Goal: Task Accomplishment & Management: Manage account settings

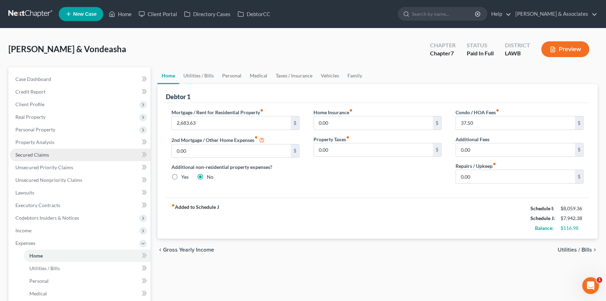
drag, startPoint x: 69, startPoint y: 154, endPoint x: 75, endPoint y: 149, distance: 8.2
click at [69, 154] on link "Secured Claims" at bounding box center [80, 154] width 141 height 13
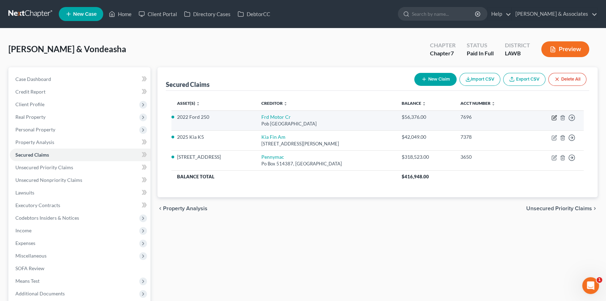
click at [554, 117] on icon "button" at bounding box center [555, 118] width 6 height 6
select select "30"
select select "2"
select select "0"
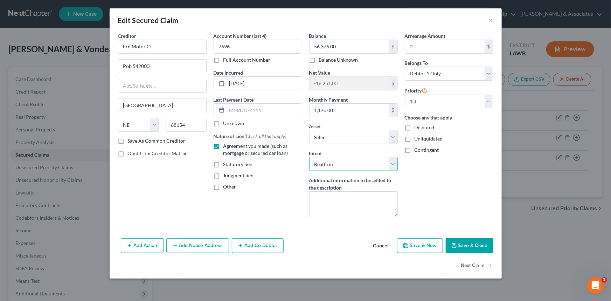
click at [351, 164] on select "Select Surrender Redeem Reaffirm Avoid Other" at bounding box center [353, 164] width 89 height 14
select select "0"
click at [309, 157] on select "Select Surrender Redeem Reaffirm Avoid Other" at bounding box center [353, 164] width 89 height 14
drag, startPoint x: 472, startPoint y: 238, endPoint x: 474, endPoint y: 242, distance: 4.1
click at [473, 238] on button "Save & Close" at bounding box center [470, 245] width 48 height 15
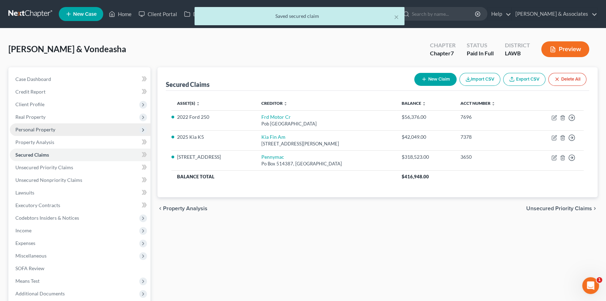
click at [49, 128] on span "Personal Property" at bounding box center [35, 129] width 40 height 6
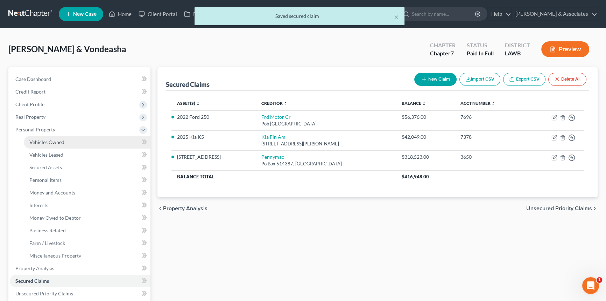
click at [56, 139] on span "Vehicles Owned" at bounding box center [46, 142] width 35 height 6
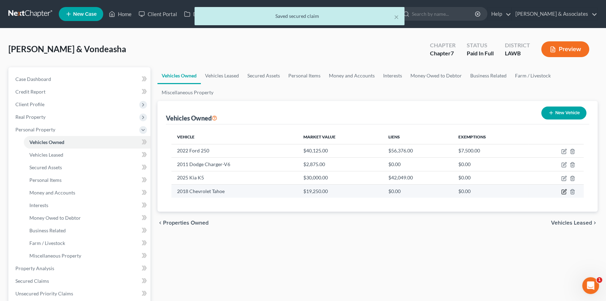
click at [564, 191] on icon "button" at bounding box center [564, 192] width 6 height 6
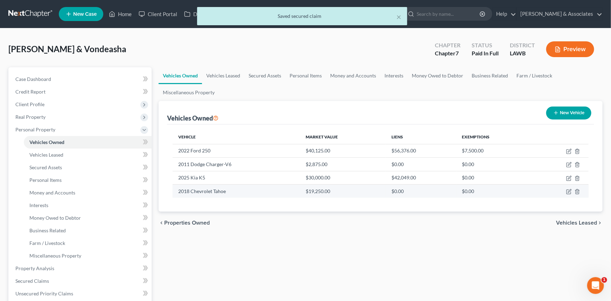
select select "0"
select select "8"
select select "3"
select select "2"
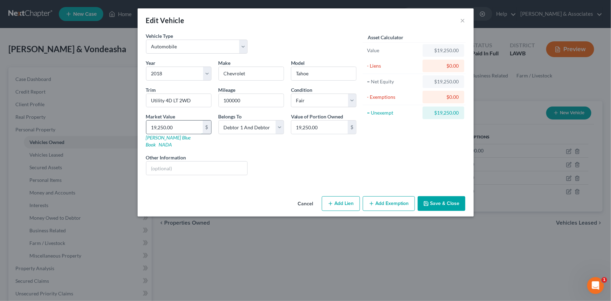
click at [155, 126] on input "19,250.00" at bounding box center [174, 126] width 56 height 13
type input "1"
type input "1.00"
type input "15"
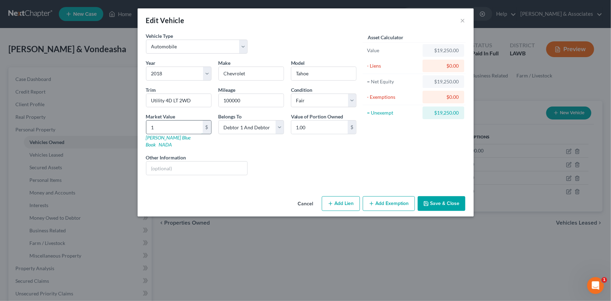
type input "15.00"
type input "150"
type input "150.00"
type input "1500"
type input "1,500.00"
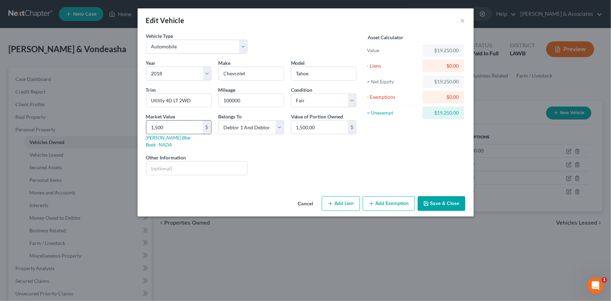
type input "1,5000"
type input "15,000.00"
type input "15,000"
click at [387, 200] on button "Add Exemption" at bounding box center [389, 203] width 52 height 15
select select "2"
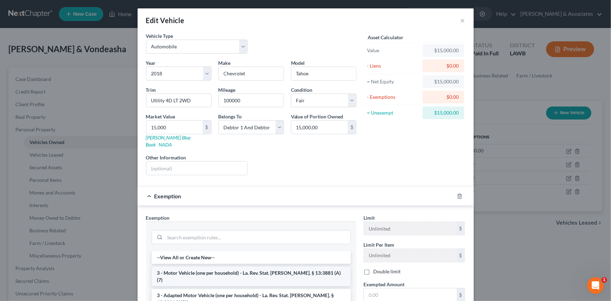
click at [211, 267] on li "3 - Motor Vehicle (one per household) - La. Rev. Stat. Ann. § 13:3881 (A)(7)" at bounding box center [251, 276] width 199 height 20
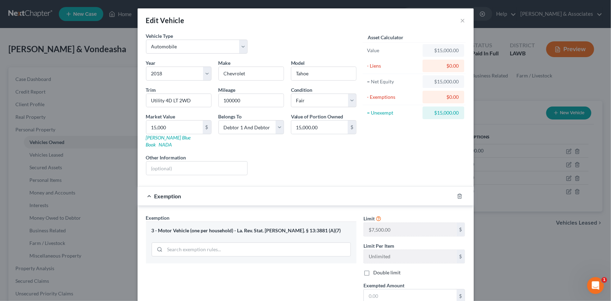
click at [400, 281] on label "Exempted Amount *" at bounding box center [383, 284] width 41 height 7
click at [399, 289] on input "text" at bounding box center [410, 295] width 93 height 13
type input "7,500"
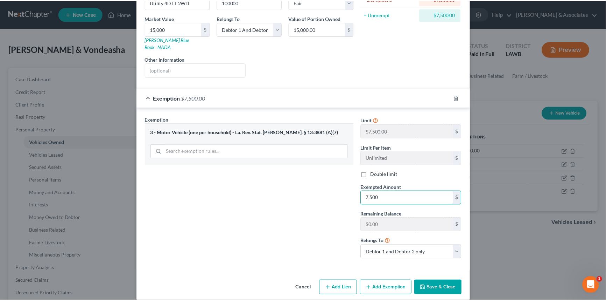
scroll to position [98, 0]
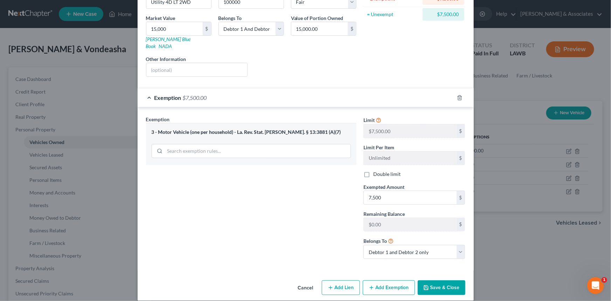
click at [444, 285] on button "Save & Close" at bounding box center [442, 287] width 48 height 15
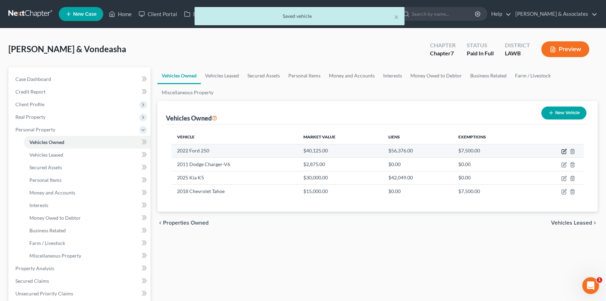
click at [564, 150] on icon "button" at bounding box center [564, 151] width 6 height 6
select select "0"
select select "4"
select select "2"
select select "4"
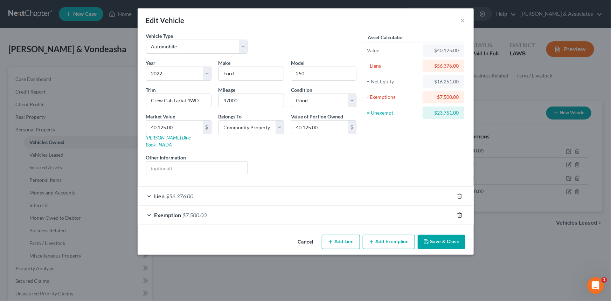
click at [459, 212] on icon "button" at bounding box center [460, 215] width 6 height 6
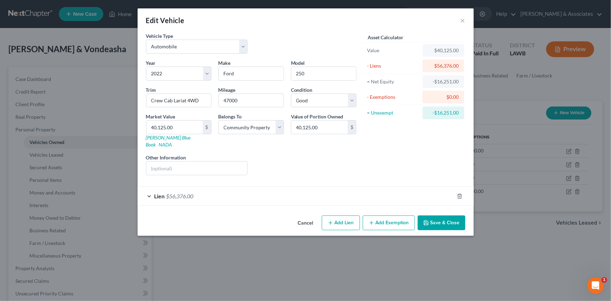
click at [436, 215] on button "Save & Close" at bounding box center [442, 222] width 48 height 15
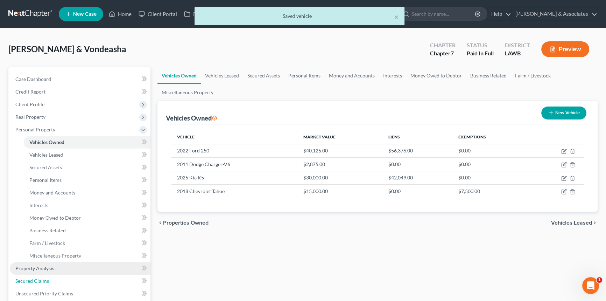
drag, startPoint x: 37, startPoint y: 276, endPoint x: 61, endPoint y: 272, distance: 23.4
click at [37, 276] on link "Secured Claims" at bounding box center [80, 280] width 141 height 13
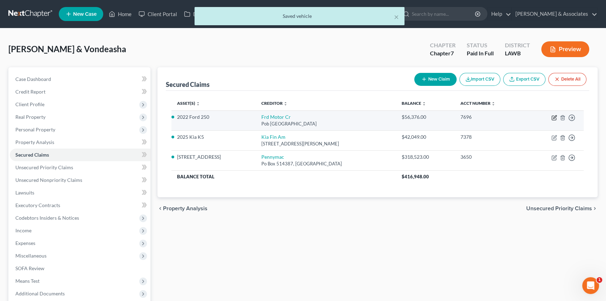
click at [553, 118] on icon "button" at bounding box center [555, 118] width 6 height 6
select select "30"
select select "0"
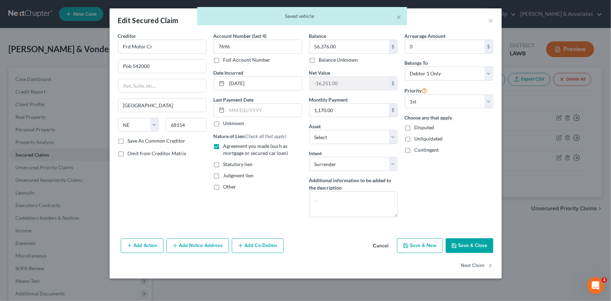
click at [373, 242] on button "Cancel" at bounding box center [381, 246] width 27 height 14
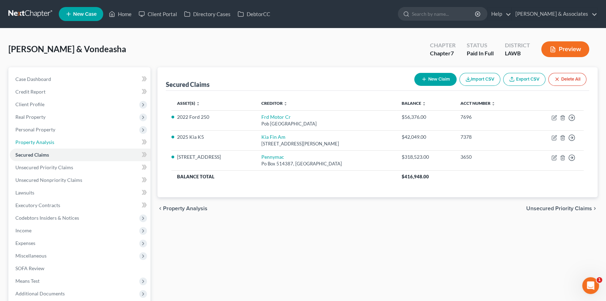
click at [63, 141] on link "Property Analysis" at bounding box center [80, 142] width 141 height 13
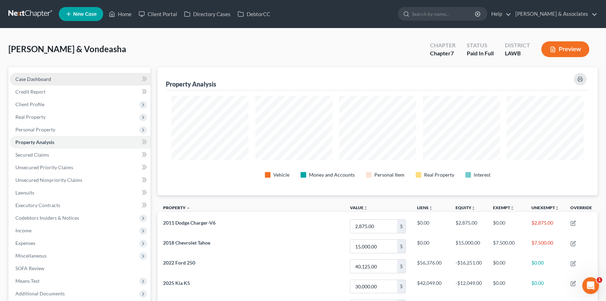
click at [61, 75] on link "Case Dashboard" at bounding box center [80, 79] width 141 height 13
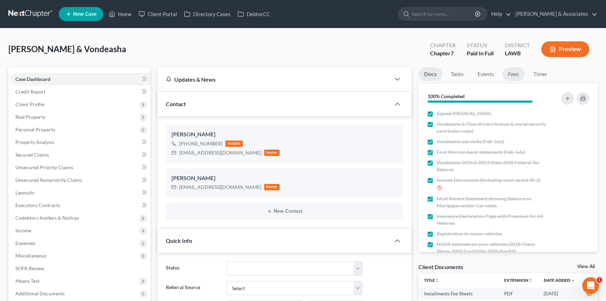
scroll to position [437, 0]
click at [515, 76] on link "Fees" at bounding box center [514, 74] width 22 height 14
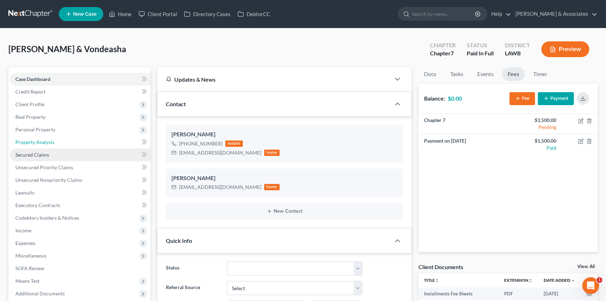
click at [61, 145] on link "Property Analysis" at bounding box center [80, 142] width 141 height 13
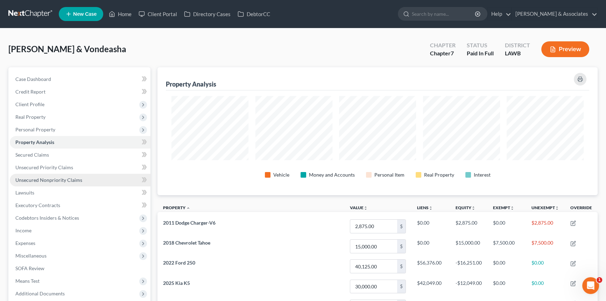
drag, startPoint x: 89, startPoint y: 179, endPoint x: 95, endPoint y: 180, distance: 5.3
click at [89, 179] on link "Unsecured Nonpriority Claims" at bounding box center [80, 180] width 141 height 13
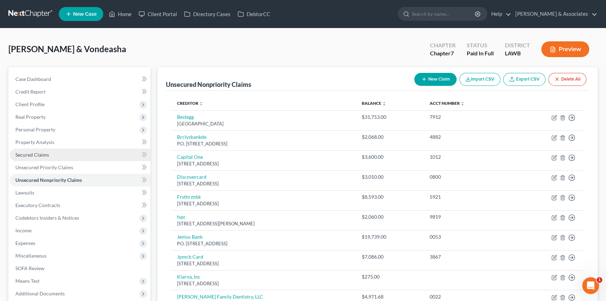
click at [42, 152] on span "Secured Claims" at bounding box center [32, 155] width 34 height 6
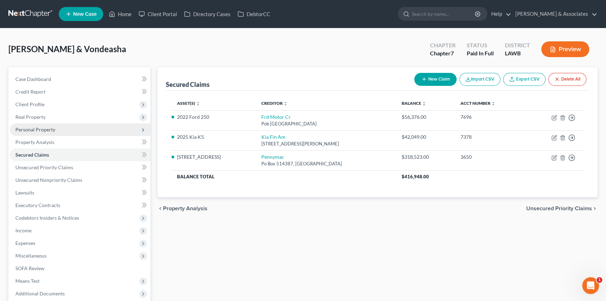
click at [62, 126] on span "Personal Property" at bounding box center [80, 129] width 141 height 13
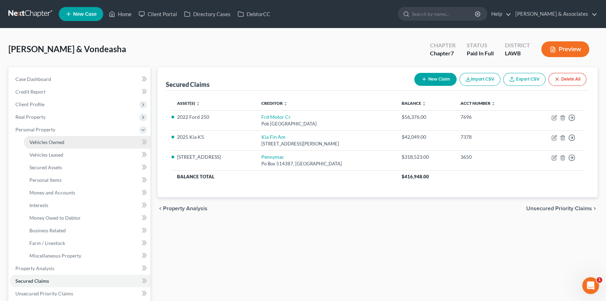
click at [61, 138] on link "Vehicles Owned" at bounding box center [87, 142] width 127 height 13
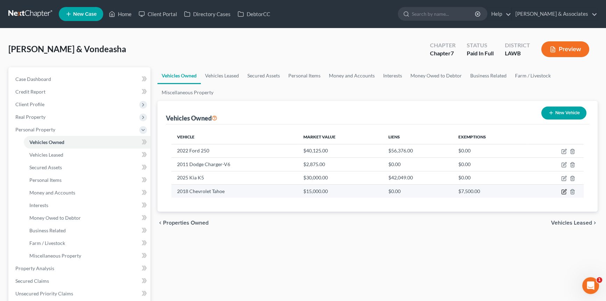
click at [563, 192] on icon "button" at bounding box center [564, 192] width 6 height 6
select select "0"
select select "8"
select select "3"
select select "2"
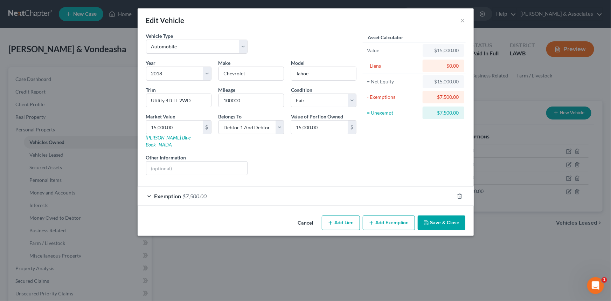
click at [308, 217] on button "Cancel" at bounding box center [305, 223] width 27 height 14
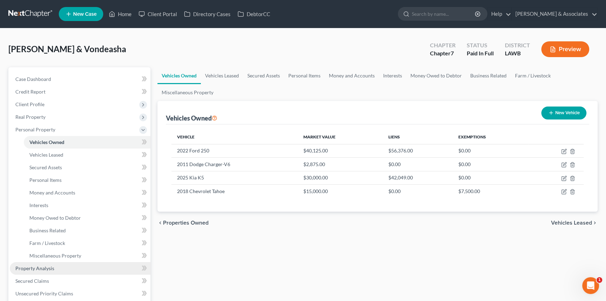
click at [64, 270] on link "Property Analysis" at bounding box center [80, 268] width 141 height 13
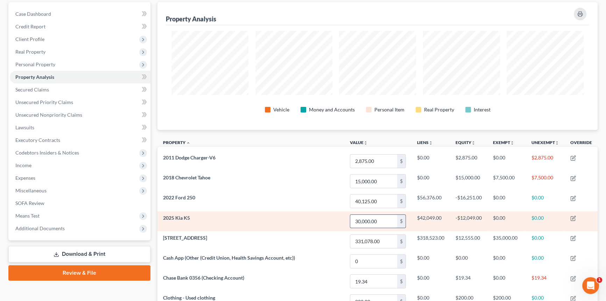
scroll to position [66, 0]
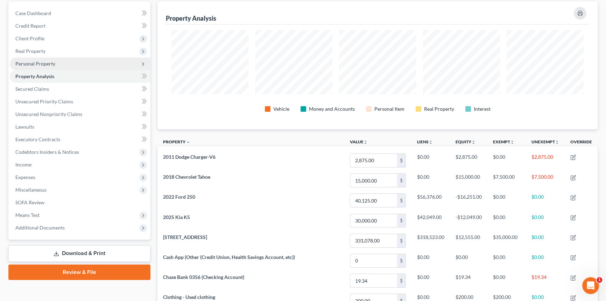
click at [63, 60] on span "Personal Property" at bounding box center [80, 63] width 141 height 13
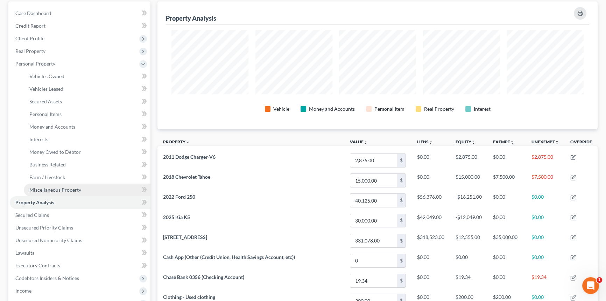
click at [58, 190] on span "Miscellaneous Property" at bounding box center [55, 190] width 52 height 6
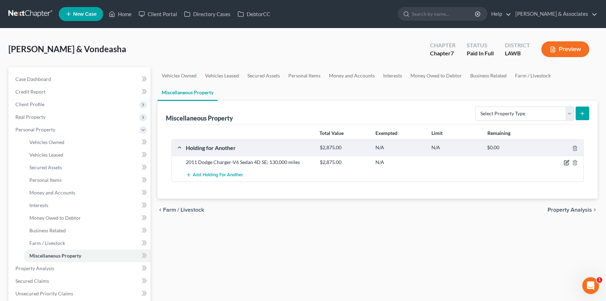
click at [565, 163] on icon "button" at bounding box center [567, 163] width 6 height 6
select select "19"
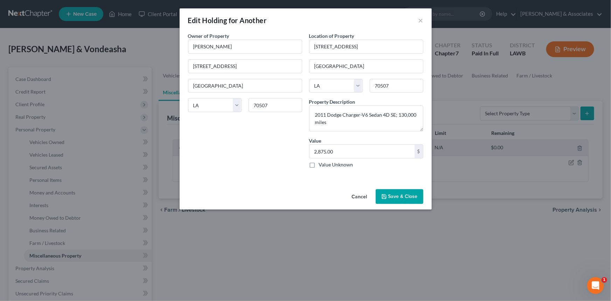
click at [345, 160] on div "2,875.00 $ Value Unknown" at bounding box center [366, 156] width 114 height 24
click at [347, 152] on input "2,875.00" at bounding box center [361, 151] width 105 height 13
click at [341, 167] on label "Value Unknown" at bounding box center [336, 164] width 34 height 7
click at [326, 166] on input "Value Unknown" at bounding box center [324, 163] width 5 height 5
checkbox input "true"
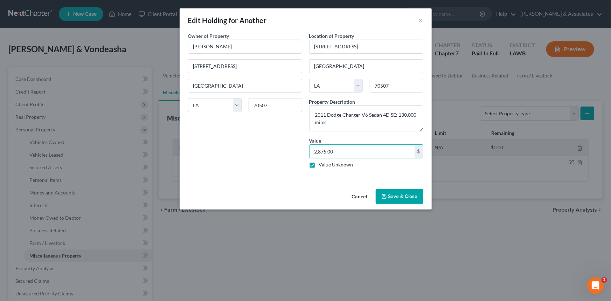
type input "0.00"
click at [393, 196] on button "Save & Close" at bounding box center [400, 196] width 48 height 15
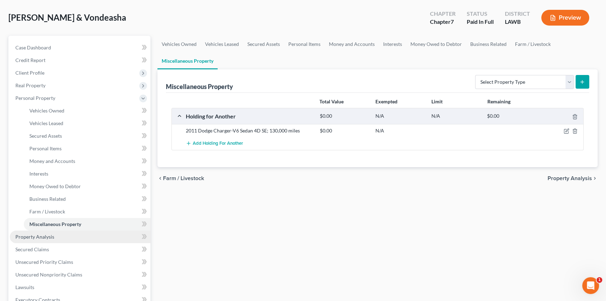
click at [43, 238] on span "Property Analysis" at bounding box center [34, 236] width 39 height 6
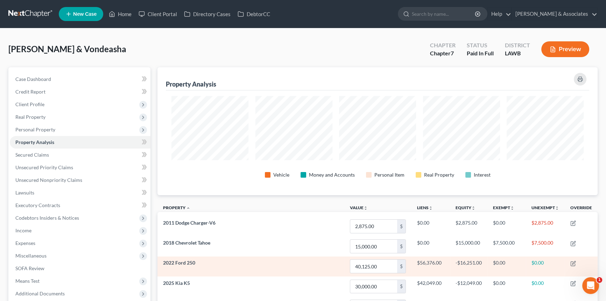
scroll to position [128, 440]
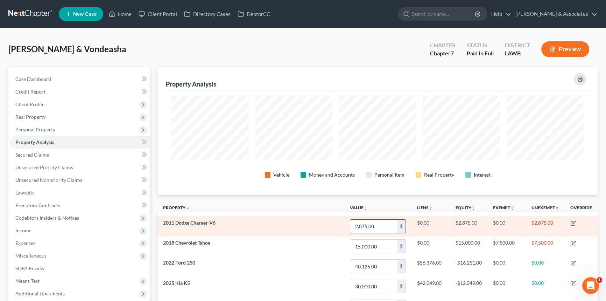
click at [374, 228] on input "2,875.00" at bounding box center [373, 225] width 47 height 13
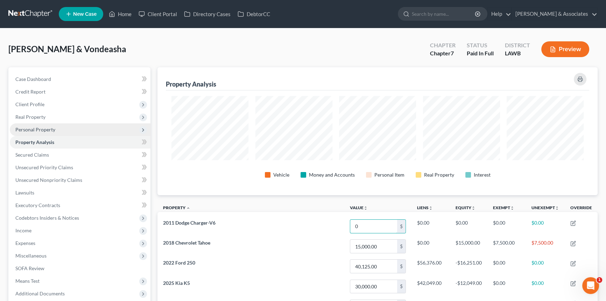
type input "0"
click at [43, 125] on span "Personal Property" at bounding box center [80, 129] width 141 height 13
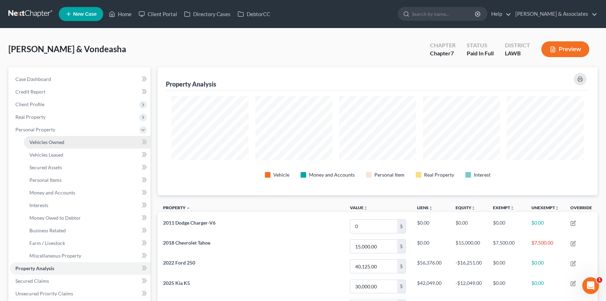
click at [50, 136] on link "Vehicles Owned" at bounding box center [87, 142] width 127 height 13
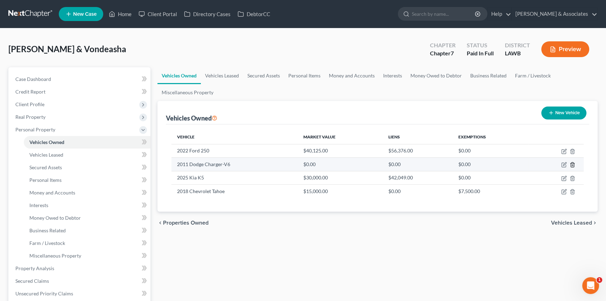
click at [572, 164] on icon "button" at bounding box center [573, 165] width 6 height 6
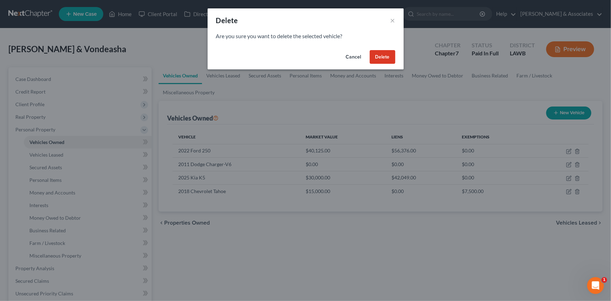
click at [386, 57] on button "Delete" at bounding box center [383, 57] width 26 height 14
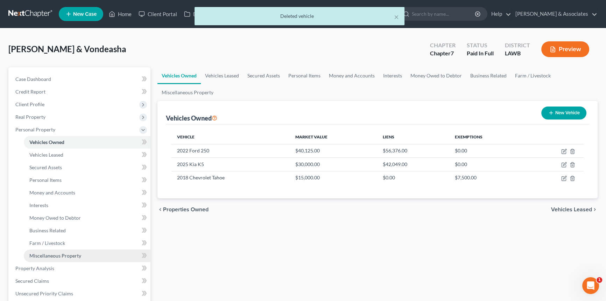
click at [55, 259] on link "Miscellaneous Property" at bounding box center [87, 255] width 127 height 13
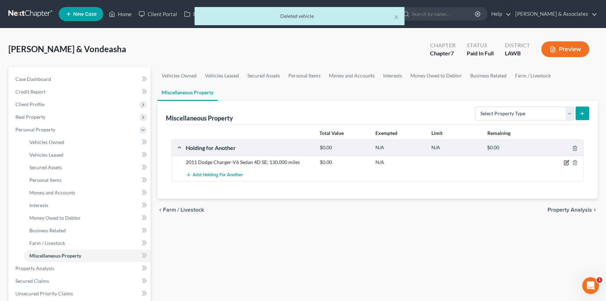
click at [567, 163] on icon "button" at bounding box center [567, 163] width 6 height 6
select select "19"
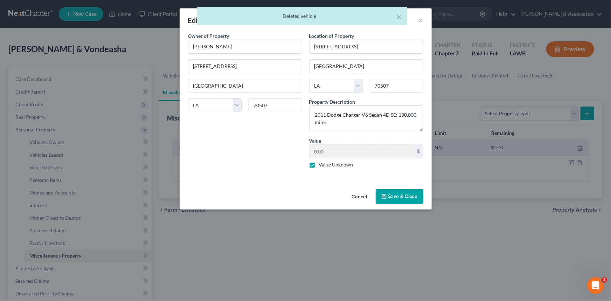
click at [352, 170] on div "Location of Property 201 Lita Drive Lafayette State AL AK AR AZ CA CO CT DE DC …" at bounding box center [366, 102] width 121 height 141
click at [349, 164] on label "Value Unknown" at bounding box center [336, 164] width 34 height 7
click at [326, 164] on input "Value Unknown" at bounding box center [324, 163] width 5 height 5
checkbox input "false"
click at [361, 151] on input "0.00" at bounding box center [361, 151] width 105 height 13
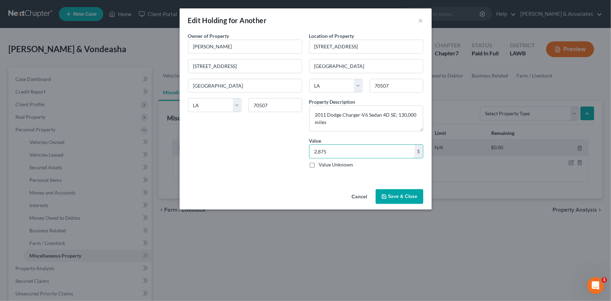
type input "2,875"
click at [391, 195] on button "Save & Close" at bounding box center [400, 196] width 48 height 15
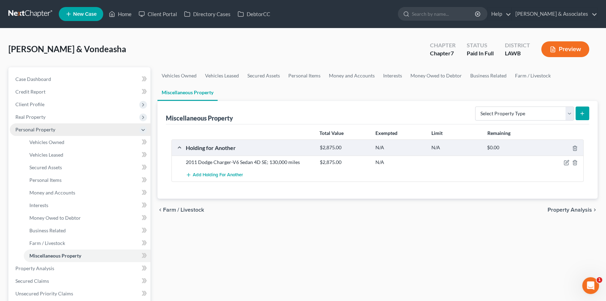
click at [36, 127] on span "Personal Property" at bounding box center [35, 129] width 40 height 6
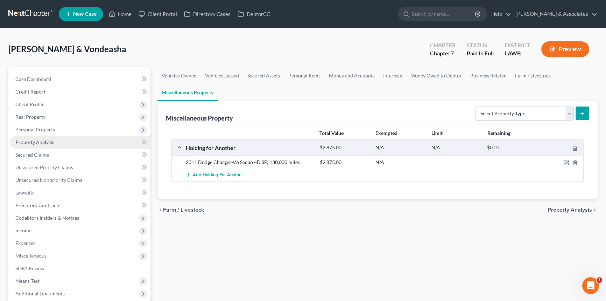
click at [39, 141] on span "Property Analysis" at bounding box center [34, 142] width 39 height 6
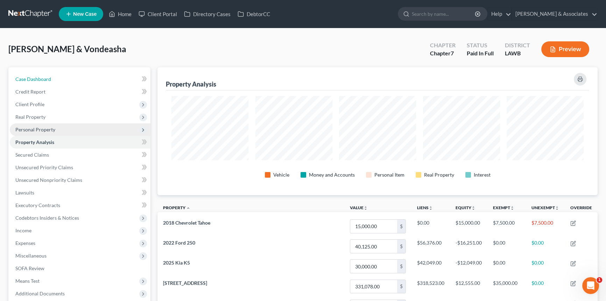
drag, startPoint x: 70, startPoint y: 79, endPoint x: 51, endPoint y: 123, distance: 47.7
click at [70, 79] on link "Case Dashboard" at bounding box center [80, 79] width 141 height 13
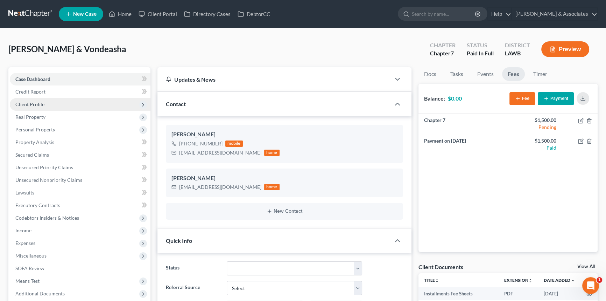
scroll to position [437, 0]
click at [44, 105] on span "Client Profile" at bounding box center [80, 104] width 141 height 13
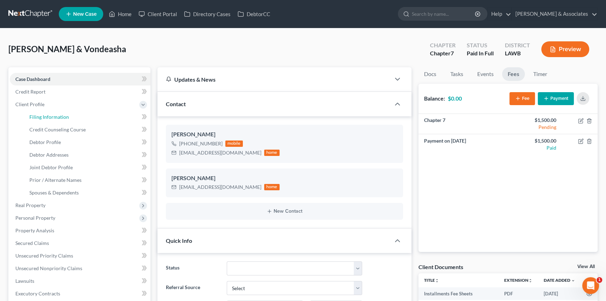
drag, startPoint x: 60, startPoint y: 116, endPoint x: 142, endPoint y: 127, distance: 83.1
click at [60, 116] on span "Filing Information" at bounding box center [49, 117] width 40 height 6
select select "1"
select select "0"
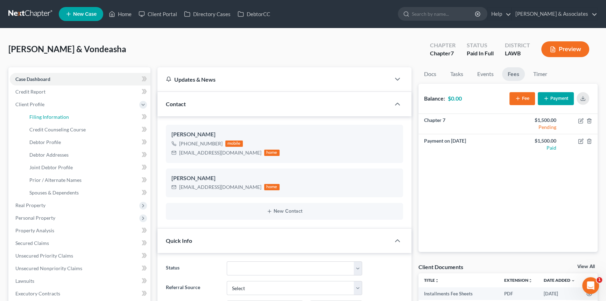
select select "19"
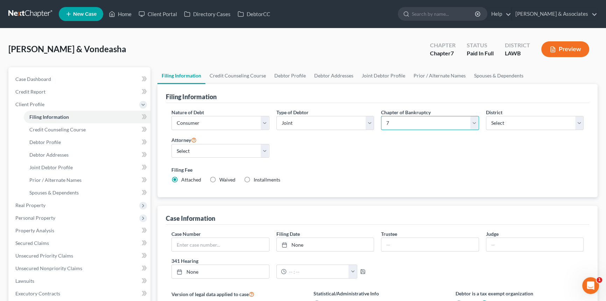
click at [429, 127] on select "Select 7 11 12 13" at bounding box center [430, 123] width 98 height 14
select select "3"
click at [381, 116] on select "Select 7 11 12 13" at bounding box center [430, 123] width 98 height 14
drag, startPoint x: 398, startPoint y: 190, endPoint x: 275, endPoint y: 154, distance: 127.7
click at [395, 190] on div "Nature of Debt Select Business Consumer Other Nature of Business Select Clearin…" at bounding box center [378, 150] width 424 height 95
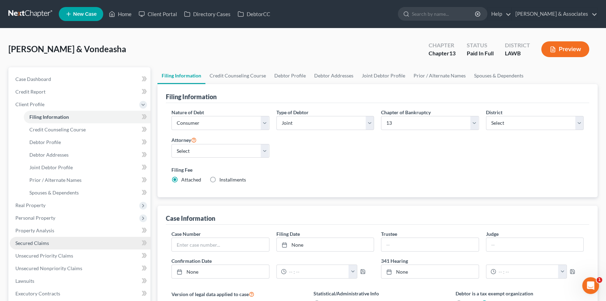
click at [42, 241] on span "Secured Claims" at bounding box center [32, 243] width 34 height 6
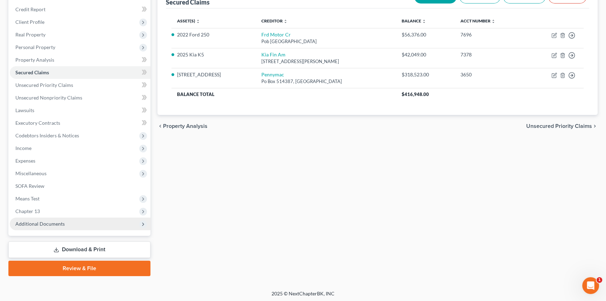
scroll to position [83, 0]
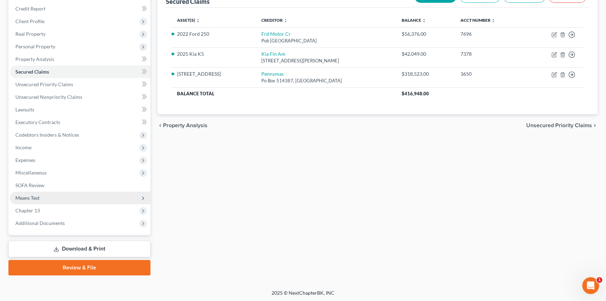
click at [41, 198] on span "Means Test" at bounding box center [80, 197] width 141 height 13
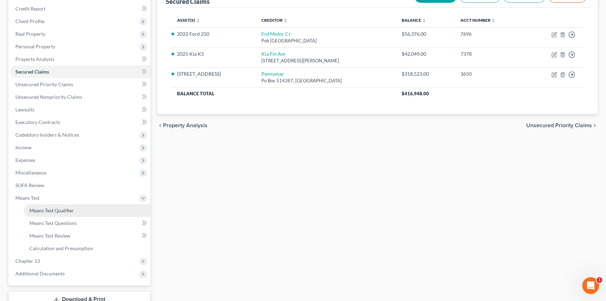
click at [53, 206] on link "Means Test Qualifier" at bounding box center [87, 210] width 127 height 13
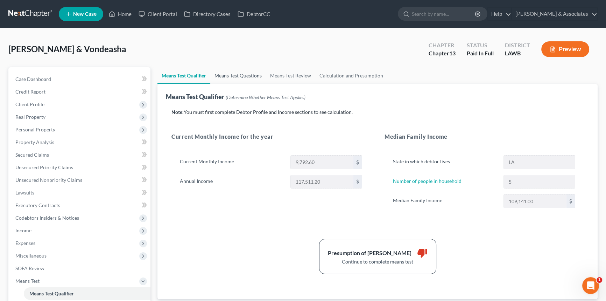
click at [266, 75] on link "Means Test Questions" at bounding box center [238, 75] width 56 height 17
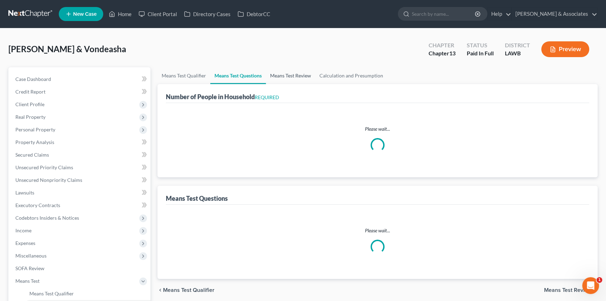
select select "1"
select select "60"
select select "0"
select select "60"
select select "5"
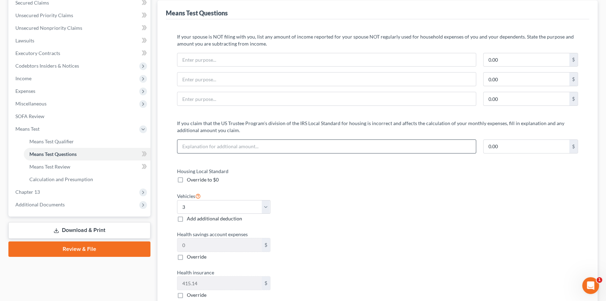
scroll to position [159, 0]
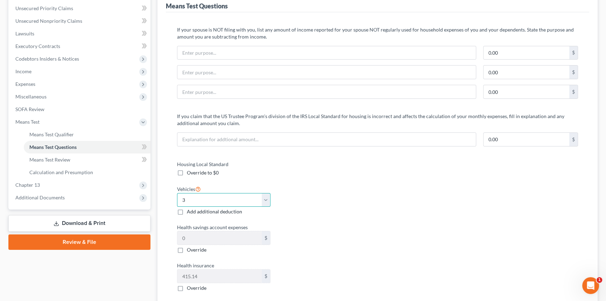
click at [228, 197] on select "Select 0 1 2 3 4 5" at bounding box center [223, 200] width 93 height 14
select select "2"
click at [177, 193] on select "Select 0 1 2 3 4 5" at bounding box center [223, 200] width 93 height 14
click at [392, 217] on div "Housing Local Standard Override to $0 Vehicles Select 0 1 2 3 4 5 Add additiona…" at bounding box center [377, 261] width 415 height 202
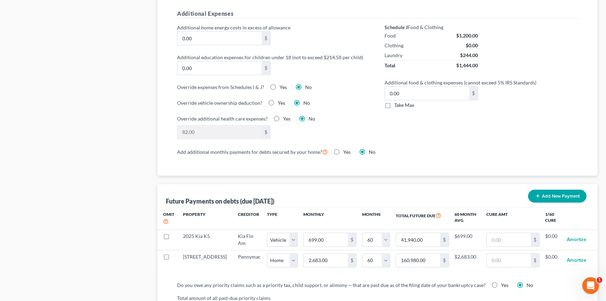
scroll to position [605, 0]
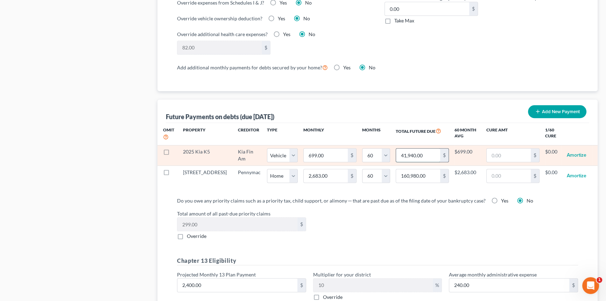
click at [427, 155] on input "41,940.00" at bounding box center [418, 154] width 44 height 13
type input "57,600"
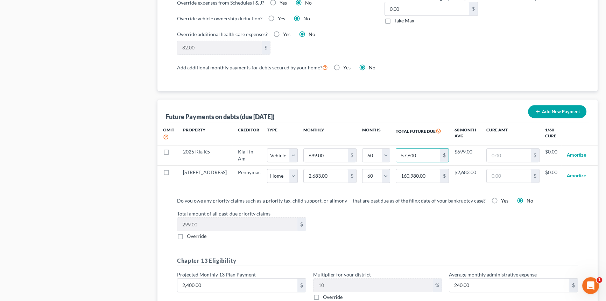
select select "1"
select select "60"
select select "1"
select select "60"
click at [501, 197] on label "Yes" at bounding box center [504, 200] width 7 height 7
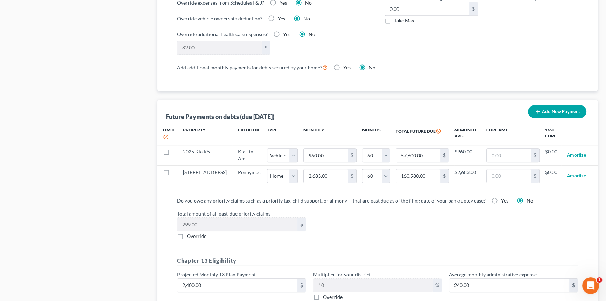
click at [504, 197] on input "Yes" at bounding box center [506, 199] width 5 height 5
radio input "true"
click at [195, 233] on span "Override" at bounding box center [197, 236] width 20 height 6
click at [194, 233] on input "Override" at bounding box center [192, 234] width 5 height 5
checkbox input "true"
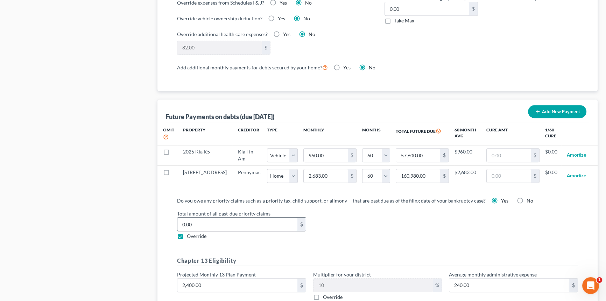
click at [181, 224] on input "0.00" at bounding box center [237, 223] width 120 height 13
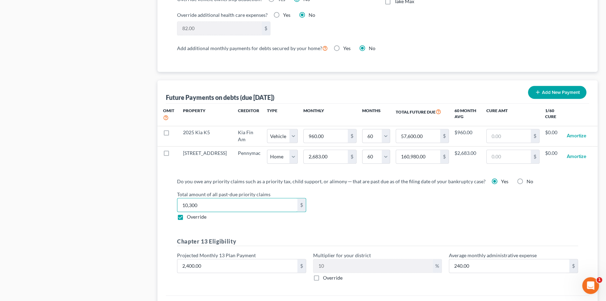
scroll to position [668, 0]
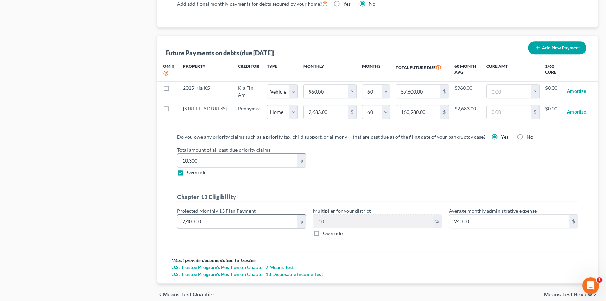
type input "10,300"
click at [241, 217] on input "2,400.00" at bounding box center [237, 221] width 120 height 13
type input "1"
type input "0.10"
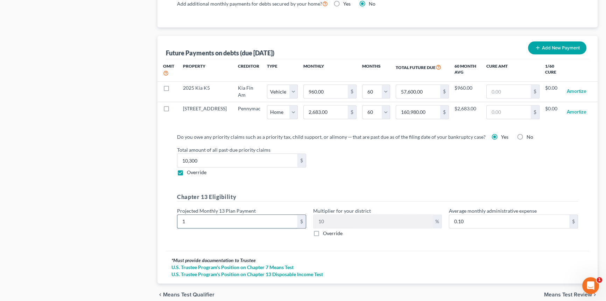
type input "13"
type input "1.30"
type input "130"
type input "13.00"
type input "1300"
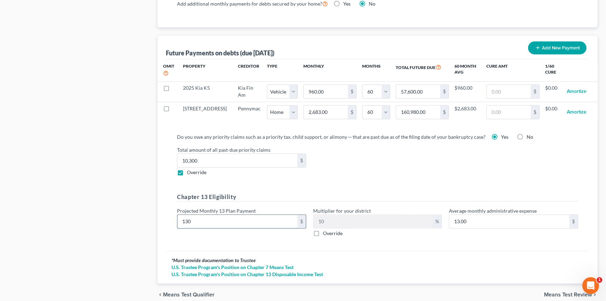
type input "130.00"
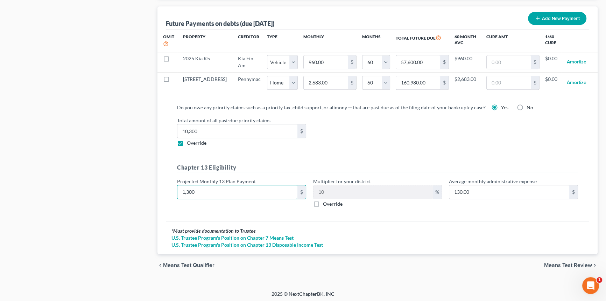
type input "1,300"
click at [557, 262] on span "Means Test Review" at bounding box center [568, 265] width 48 height 6
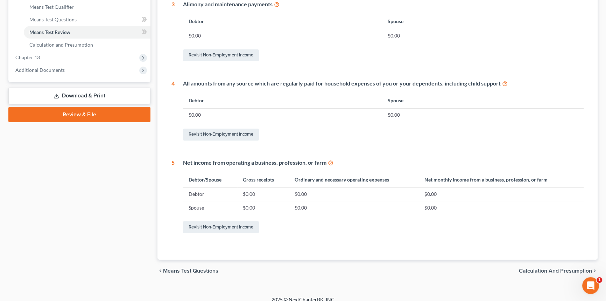
click at [560, 273] on span "Calculation and Presumption" at bounding box center [555, 271] width 73 height 6
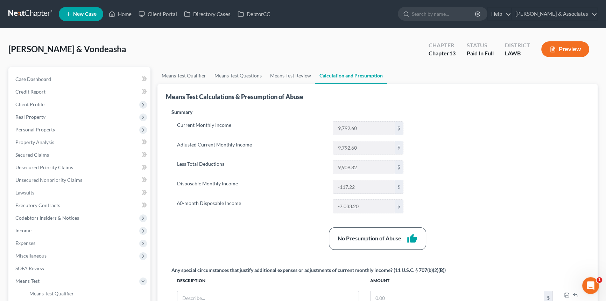
click at [509, 186] on div "Summary Current Monthly Income 9,792.60 $ Adjusted Current Monthly Income 9,792…" at bounding box center [377, 252] width 419 height 287
click at [30, 246] on span "Expenses" at bounding box center [80, 243] width 141 height 13
click at [39, 251] on link "Home" at bounding box center [87, 255] width 127 height 13
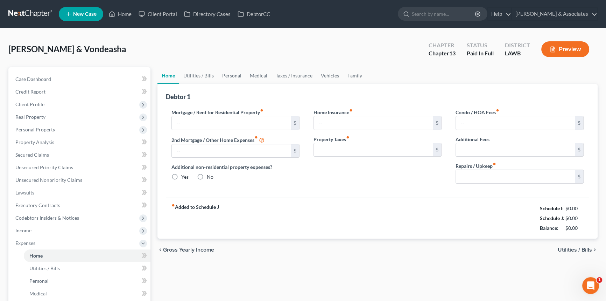
type input "2,683.63"
type input "0.00"
radio input "true"
type input "0.00"
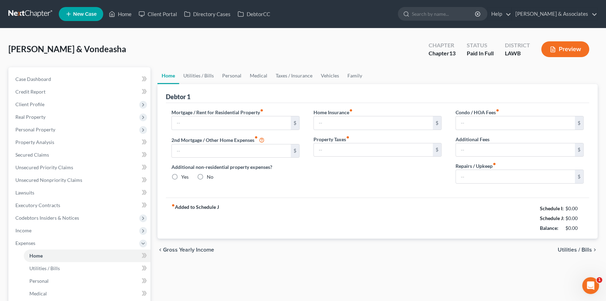
type input "37.50"
type input "0.00"
click at [336, 73] on link "Vehicles" at bounding box center [330, 75] width 27 height 17
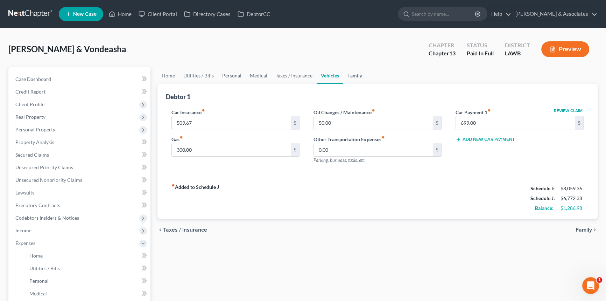
click at [350, 75] on link "Family" at bounding box center [354, 75] width 23 height 17
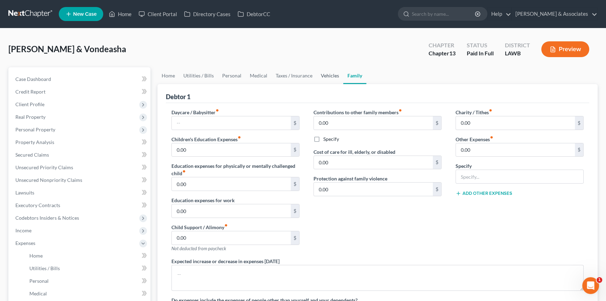
click at [332, 78] on link "Vehicles" at bounding box center [330, 75] width 27 height 17
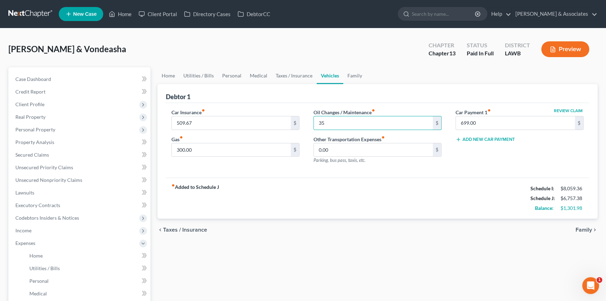
click at [317, 257] on div "Home Utilities / Bills Personal Medical Taxes / Insurance Vehicles Family Debto…" at bounding box center [377, 256] width 447 height 379
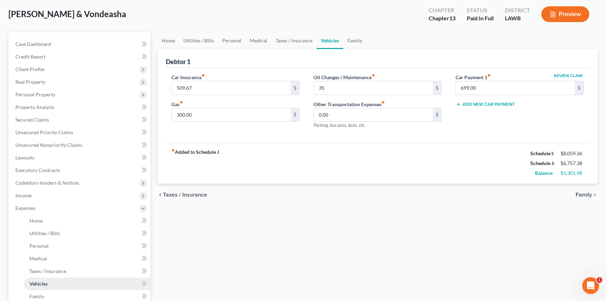
scroll to position [63, 0]
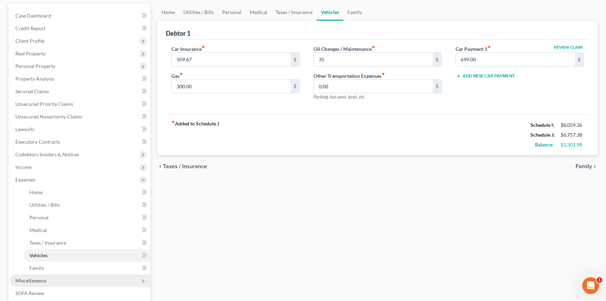
click at [50, 277] on span "Miscellaneous" at bounding box center [80, 280] width 141 height 13
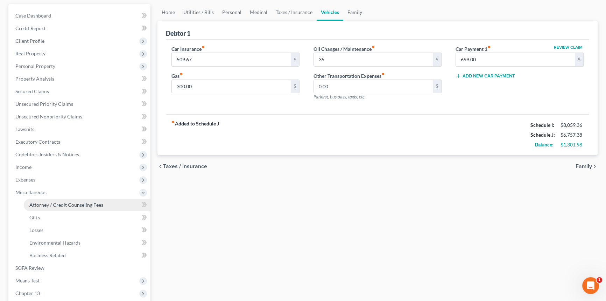
click at [76, 202] on span "Attorney / Credit Counseling Fees" at bounding box center [66, 205] width 74 height 6
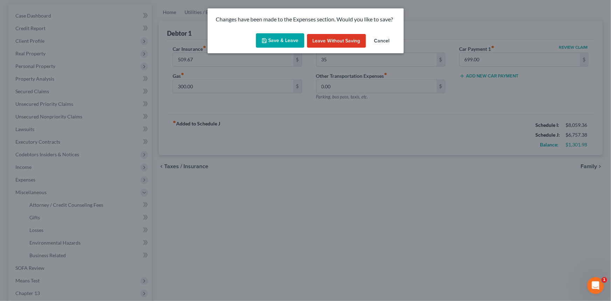
drag, startPoint x: 293, startPoint y: 36, endPoint x: 367, endPoint y: 77, distance: 84.3
click at [293, 36] on button "Save & Leave" at bounding box center [280, 40] width 48 height 15
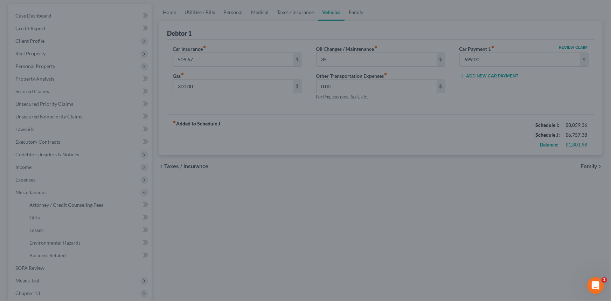
type input "35.00"
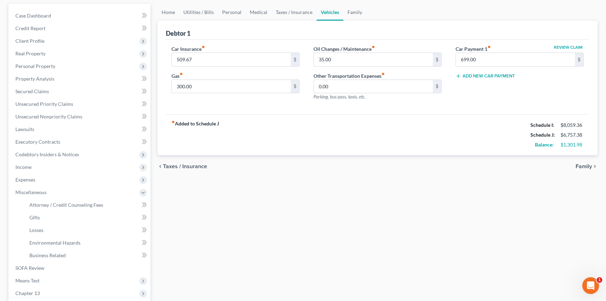
select select "6"
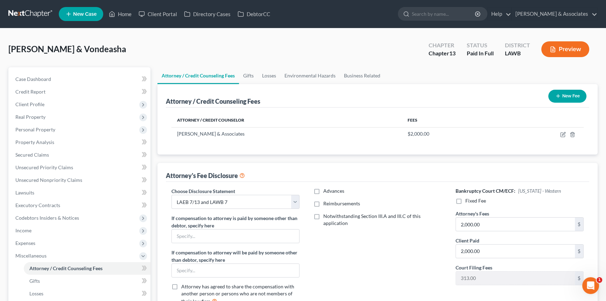
click at [469, 200] on span "Fixed Fee" at bounding box center [476, 200] width 21 height 6
click at [469, 200] on input "Fixed Fee" at bounding box center [470, 199] width 5 height 5
checkbox input "true"
click at [482, 219] on input "text" at bounding box center [515, 223] width 119 height 13
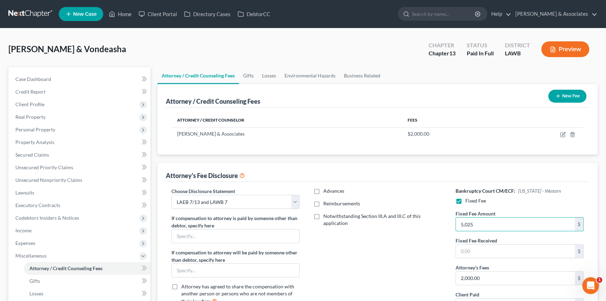
type input "5,025"
click at [507, 254] on input "text" at bounding box center [515, 250] width 119 height 13
type input "3,225"
click at [510, 273] on input "2,000.00" at bounding box center [515, 277] width 119 height 13
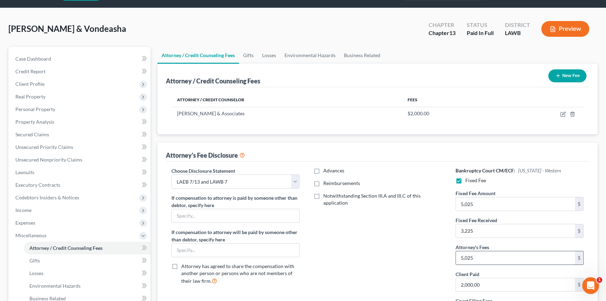
scroll to position [32, 0]
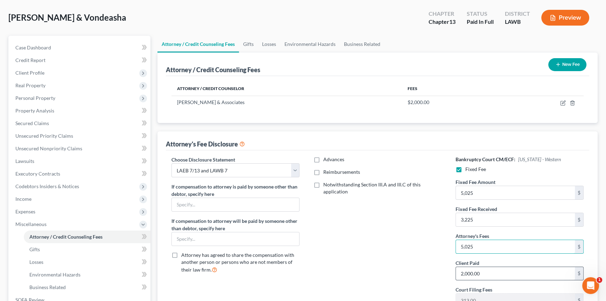
type input "5,025"
click at [492, 273] on input "2,000.00" at bounding box center [515, 273] width 119 height 13
type input "3,225"
click at [337, 171] on span "Reimbursements" at bounding box center [341, 172] width 37 height 6
click at [331, 171] on input "Reimbursements" at bounding box center [328, 170] width 5 height 5
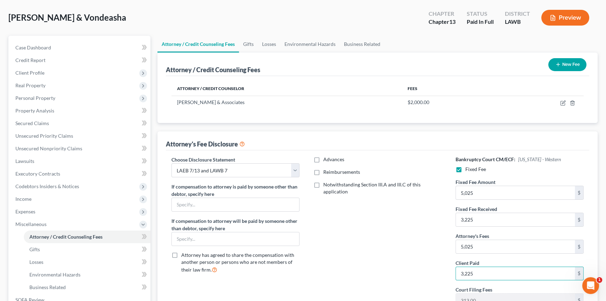
checkbox input "true"
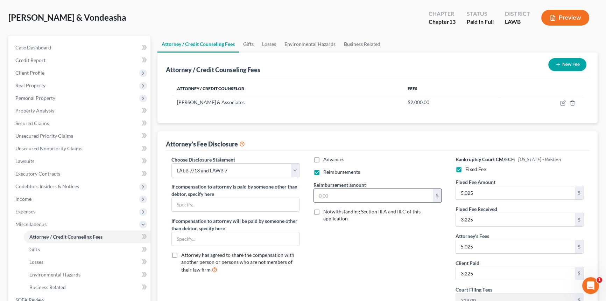
click at [338, 190] on input "text" at bounding box center [373, 195] width 119 height 13
type input "250"
click at [562, 102] on icon "button" at bounding box center [563, 103] width 6 height 6
select select "19"
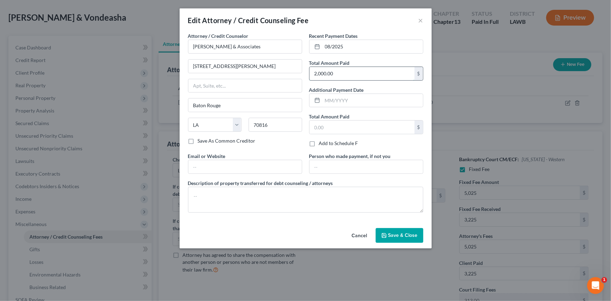
click at [337, 74] on input "2,000.00" at bounding box center [361, 73] width 105 height 13
type input "3,225"
click at [408, 237] on span "Save & Close" at bounding box center [402, 235] width 29 height 6
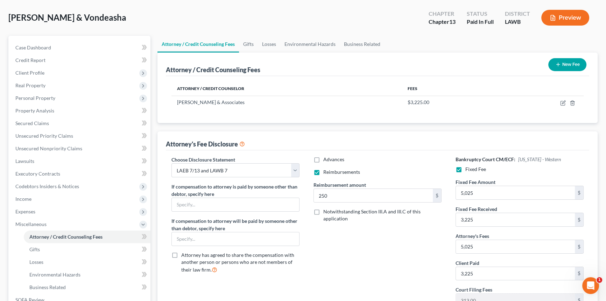
click at [561, 67] on button "New Fee" at bounding box center [568, 64] width 38 height 13
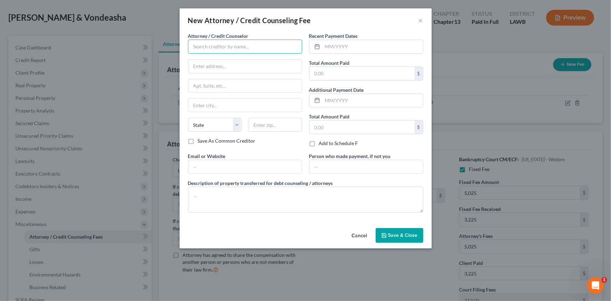
click at [219, 49] on input "text" at bounding box center [245, 47] width 114 height 14
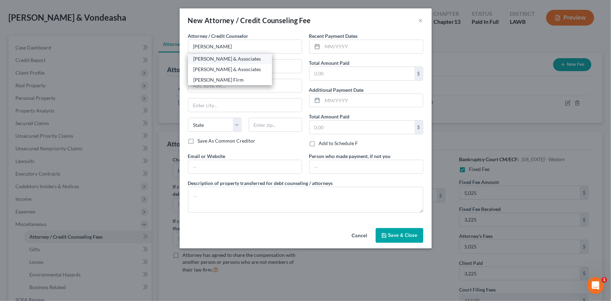
click at [231, 60] on div "[PERSON_NAME] & Associates" at bounding box center [230, 58] width 73 height 7
type input "[PERSON_NAME] & Associates"
type input "2644 S. Sherwood Forest Blvd."
type input "Baton Rouge"
select select "19"
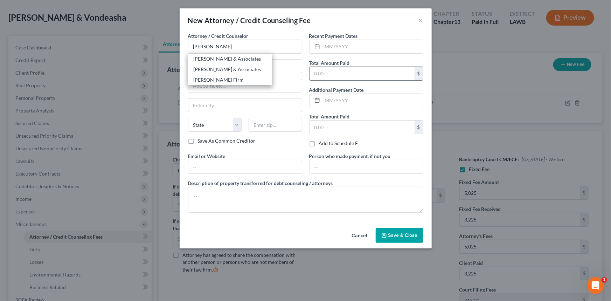
type input "70816"
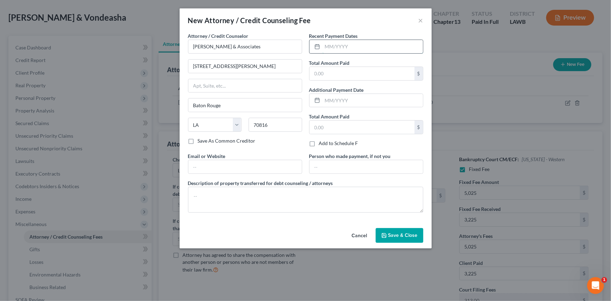
click at [345, 49] on input "text" at bounding box center [372, 46] width 100 height 13
type input "8/2025"
click at [341, 74] on input "text" at bounding box center [361, 73] width 105 height 13
type input "1,800"
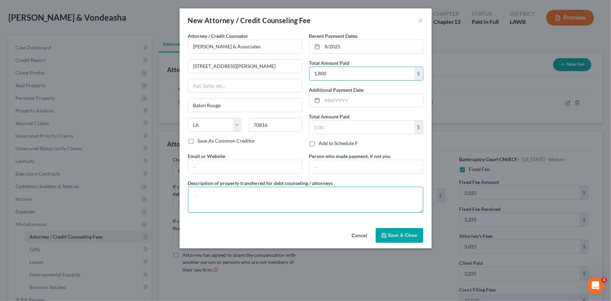
click at [298, 200] on textarea at bounding box center [305, 200] width 235 height 26
drag, startPoint x: 336, startPoint y: 197, endPoint x: 341, endPoint y: 197, distance: 5.6
click at [336, 197] on textarea "Amended 2021, 2022, 2023, 2024 returns for both debtors (8 total returns)" at bounding box center [305, 200] width 235 height 26
type textarea "Amended 2021, 2022, 2023, 2024 returns for both debtors (8 total tax returns)"
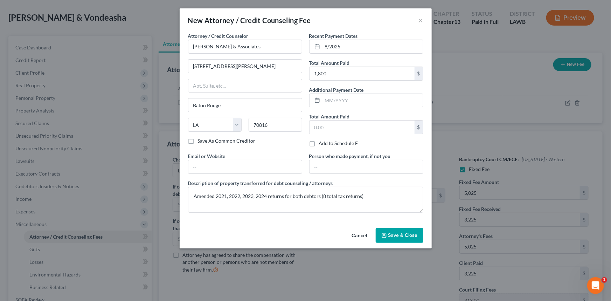
click at [411, 237] on span "Save & Close" at bounding box center [402, 235] width 29 height 6
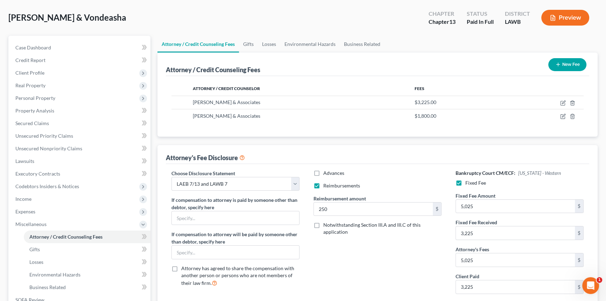
scroll to position [146, 0]
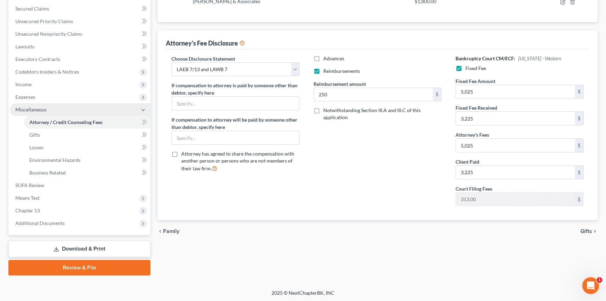
click at [68, 110] on span "Miscellaneous" at bounding box center [80, 109] width 141 height 13
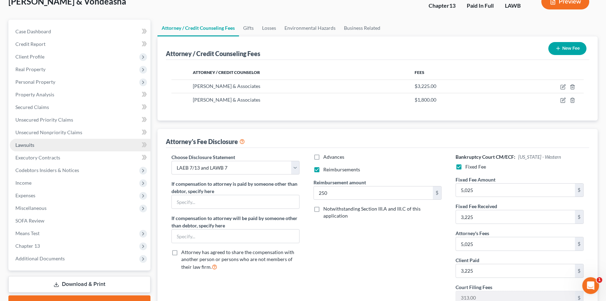
scroll to position [0, 0]
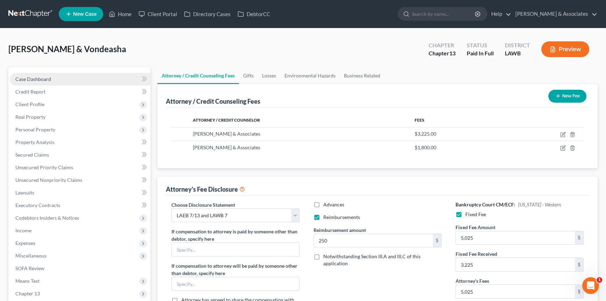
click at [55, 77] on link "Case Dashboard" at bounding box center [80, 79] width 141 height 13
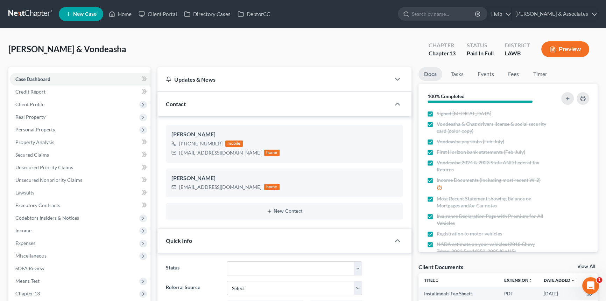
scroll to position [437, 0]
drag, startPoint x: 528, startPoint y: 74, endPoint x: 520, endPoint y: 74, distance: 7.7
click at [526, 74] on ul "Docs Tasks Events Fees Timer" at bounding box center [509, 75] width 180 height 16
click at [520, 74] on link "Fees" at bounding box center [514, 74] width 22 height 14
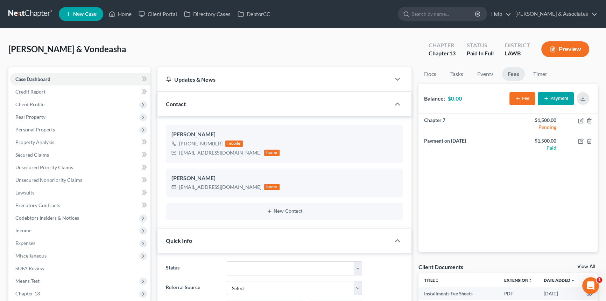
click at [515, 78] on link "Fees" at bounding box center [513, 74] width 23 height 14
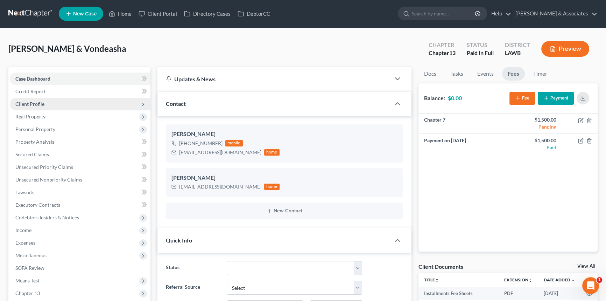
scroll to position [0, 0]
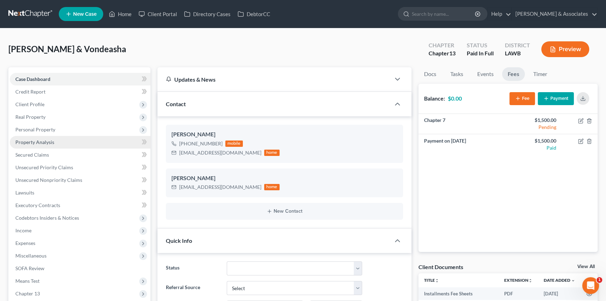
drag, startPoint x: 55, startPoint y: 130, endPoint x: 54, endPoint y: 139, distance: 9.5
click at [55, 129] on span "Personal Property" at bounding box center [80, 129] width 141 height 13
click at [54, 140] on span "Vehicles Owned" at bounding box center [46, 142] width 35 height 6
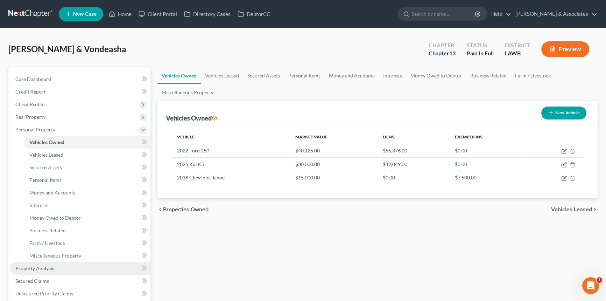
click at [67, 264] on link "Property Analysis" at bounding box center [80, 268] width 141 height 13
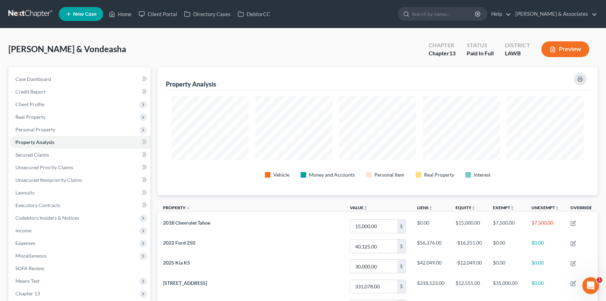
scroll to position [128, 440]
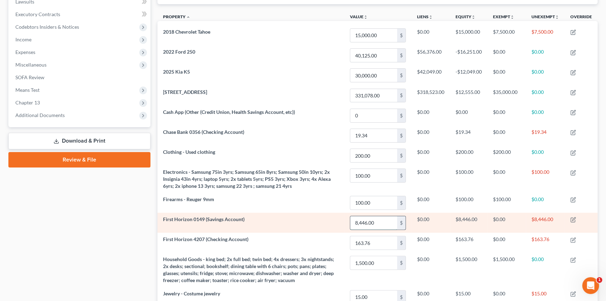
click at [370, 216] on input "8,446.00" at bounding box center [373, 222] width 47 height 13
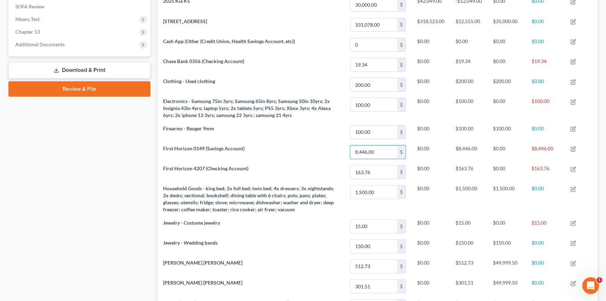
scroll to position [205, 0]
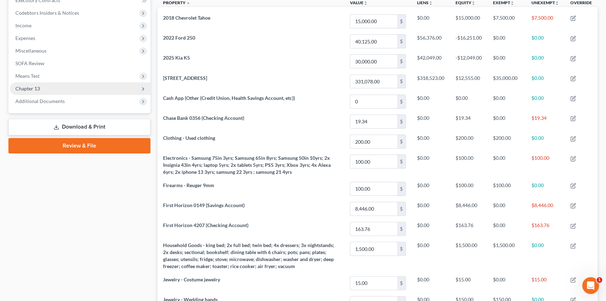
click at [58, 82] on span "Chapter 13" at bounding box center [80, 88] width 141 height 13
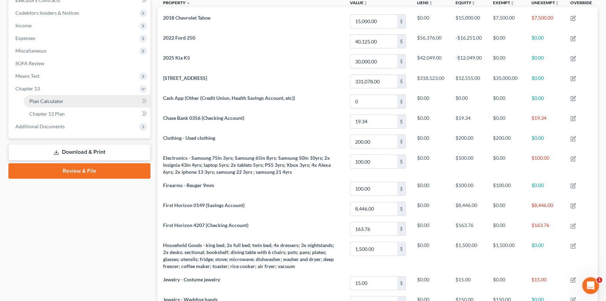
click at [64, 95] on link "Plan Calculator" at bounding box center [87, 101] width 127 height 13
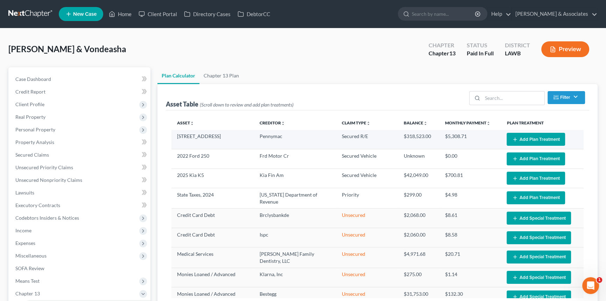
select select "59"
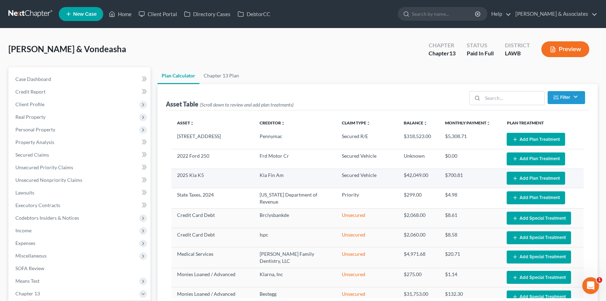
click at [530, 177] on button "Add Plan Treatment" at bounding box center [536, 178] width 58 height 13
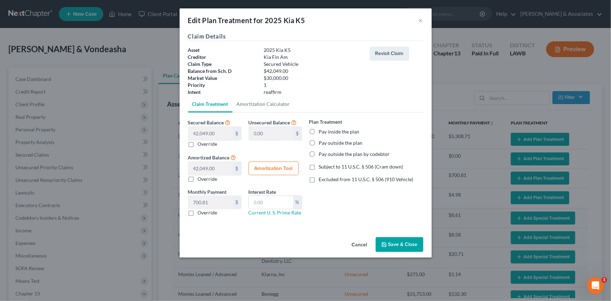
click at [327, 135] on div "Plan Treatment Pay inside the plan Pay outside the plan Pay outside the plan by…" at bounding box center [366, 138] width 114 height 40
click at [361, 235] on div "Cancel Save & Close" at bounding box center [306, 245] width 252 height 23
click at [360, 243] on button "Cancel" at bounding box center [359, 245] width 27 height 14
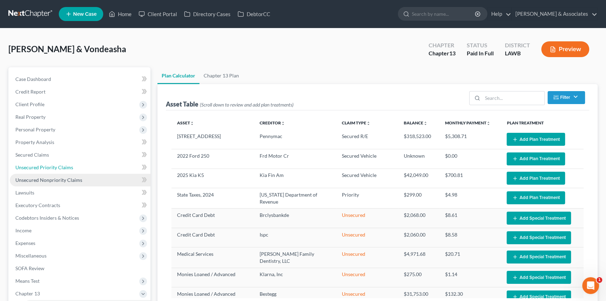
click at [62, 168] on span "Unsecured Priority Claims" at bounding box center [44, 167] width 58 height 6
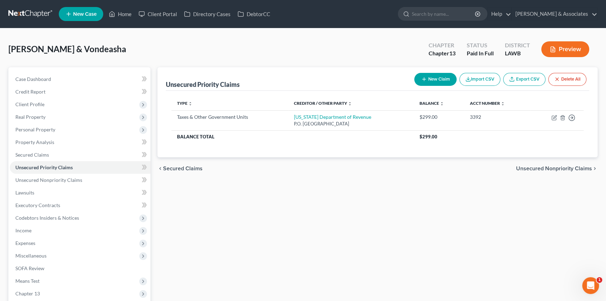
click at [439, 78] on button "New Claim" at bounding box center [435, 79] width 42 height 13
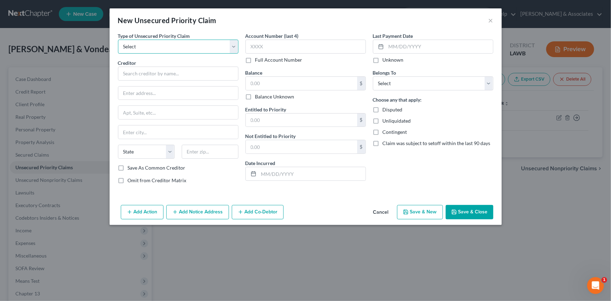
drag, startPoint x: 158, startPoint y: 48, endPoint x: 158, endPoint y: 53, distance: 4.2
click at [158, 48] on select "Select Taxes & Other Government Units Domestic Support Obligations Extensions o…" at bounding box center [178, 47] width 120 height 14
select select "0"
click at [118, 40] on select "Select Taxes & Other Government Units Domestic Support Obligations Extensions o…" at bounding box center [178, 47] width 120 height 14
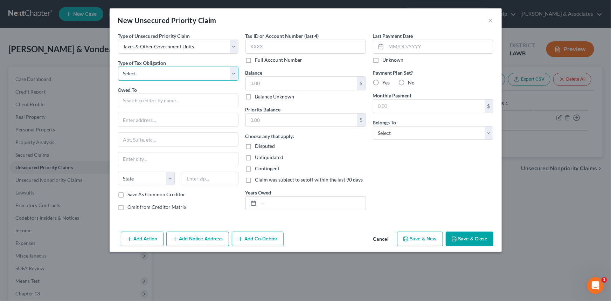
drag, startPoint x: 158, startPoint y: 53, endPoint x: 149, endPoint y: 67, distance: 16.2
click at [149, 67] on select "Select Federal City State Franchise Tax Board Other" at bounding box center [178, 74] width 120 height 14
select select "0"
click at [118, 67] on select "Select Federal City State Franchise Tax Board Other" at bounding box center [178, 74] width 120 height 14
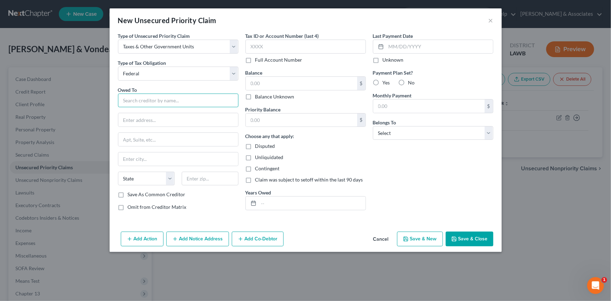
click at [145, 95] on input "text" at bounding box center [178, 100] width 120 height 14
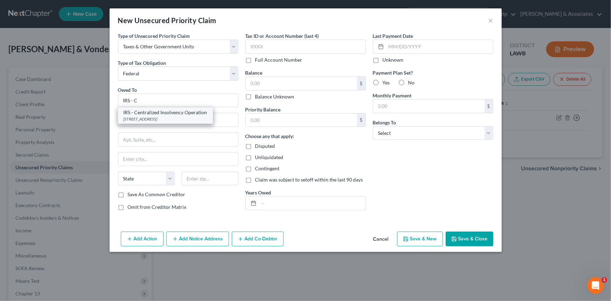
click at [155, 112] on div "IRS - Centralized Insolvency Operation" at bounding box center [166, 112] width 84 height 7
type input "IRS - Centralized Insolvency Operation"
type input "PO BOX 7346"
type input "Philadelphia"
select select "39"
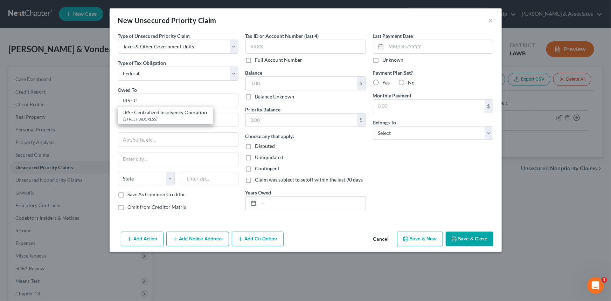
type input "19101"
click at [306, 201] on input "text" at bounding box center [312, 202] width 107 height 13
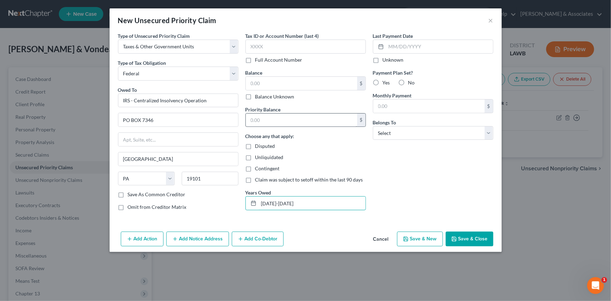
type input "2021-2024"
click at [274, 123] on input "text" at bounding box center [301, 119] width 111 height 13
type input "10,000"
click at [291, 83] on input "text" at bounding box center [301, 83] width 111 height 13
type input "10,000"
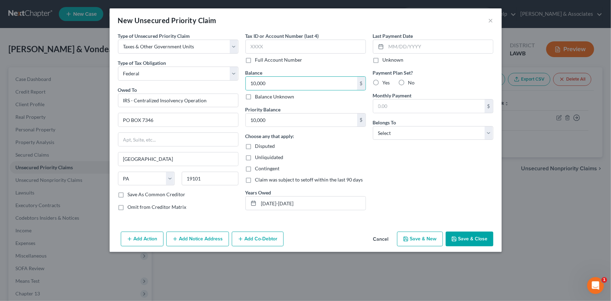
click at [413, 176] on div "Last Payment Date Unknown Payment Plan Set? Yes No Monthly Payment $ Belongs To…" at bounding box center [432, 124] width 127 height 184
drag, startPoint x: 413, startPoint y: 144, endPoint x: 417, endPoint y: 140, distance: 4.7
click at [413, 143] on div "Last Payment Date Unknown Payment Plan Set? Yes No Monthly Payment $ Belongs To…" at bounding box center [432, 124] width 127 height 184
click at [420, 136] on select "Select Debtor 1 Only Debtor 2 Only Debtor 1 And Debtor 2 Only At Least One Of T…" at bounding box center [433, 133] width 120 height 14
select select "4"
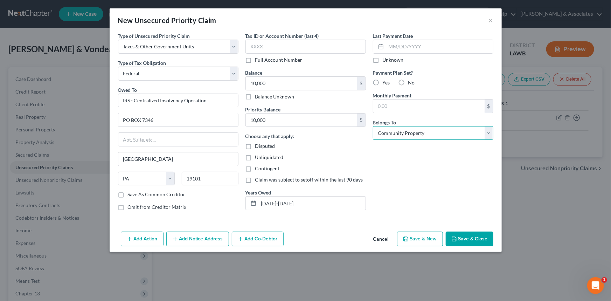
click at [373, 126] on select "Select Debtor 1 Only Debtor 2 Only Debtor 1 And Debtor 2 Only At Least One Of T…" at bounding box center [433, 133] width 120 height 14
click at [425, 202] on div "Last Payment Date Unknown Payment Plan Set? Yes No Monthly Payment $ Belongs To…" at bounding box center [432, 124] width 127 height 184
click at [476, 235] on button "Save & Close" at bounding box center [470, 238] width 48 height 15
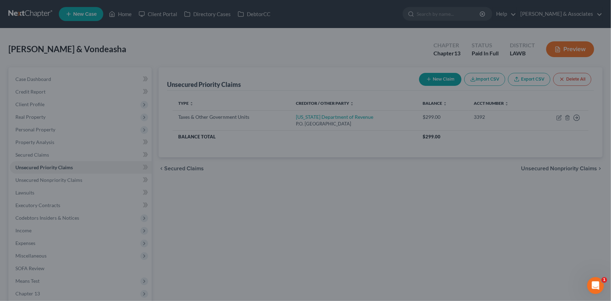
type input "10,000.00"
type input "0.00"
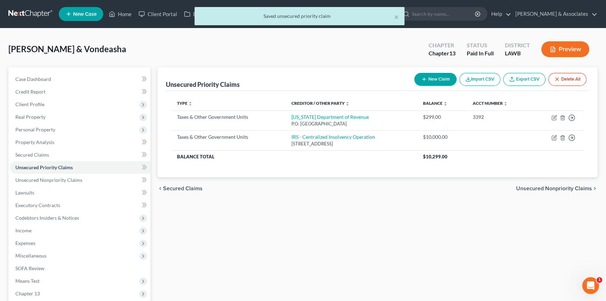
drag, startPoint x: 290, startPoint y: 212, endPoint x: 234, endPoint y: 253, distance: 68.9
click at [286, 217] on div "Unsecured Priority Claims New Claim Import CSV Export CSV Delete All Type expan…" at bounding box center [377, 212] width 447 height 291
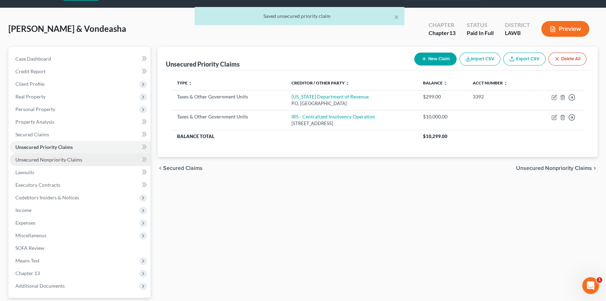
scroll to position [32, 0]
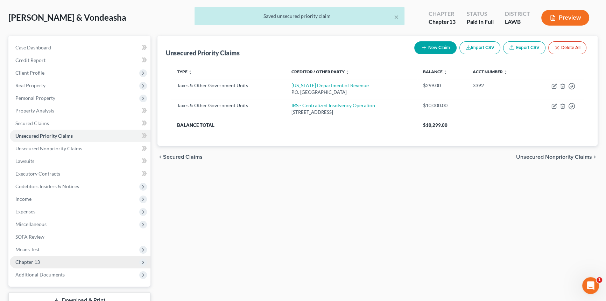
drag, startPoint x: 39, startPoint y: 260, endPoint x: 52, endPoint y: 262, distance: 13.5
click at [39, 260] on span "Chapter 13" at bounding box center [27, 262] width 25 height 6
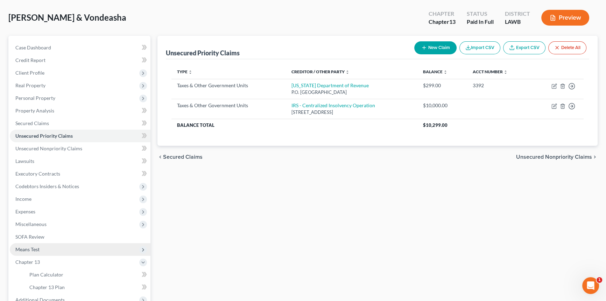
click at [46, 245] on span "Means Test" at bounding box center [80, 249] width 141 height 13
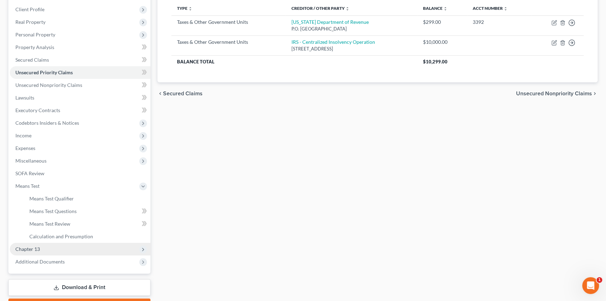
scroll to position [95, 0]
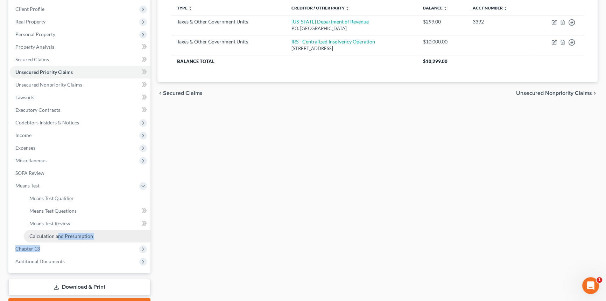
click at [56, 241] on ul "Case Dashboard Payments Invoices Payments Payments Credit Report Client Profile" at bounding box center [80, 123] width 141 height 290
click at [68, 246] on span "Chapter 13" at bounding box center [80, 248] width 141 height 13
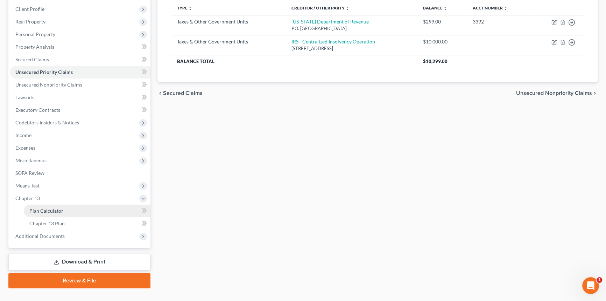
click at [82, 209] on link "Plan Calculator" at bounding box center [87, 210] width 127 height 13
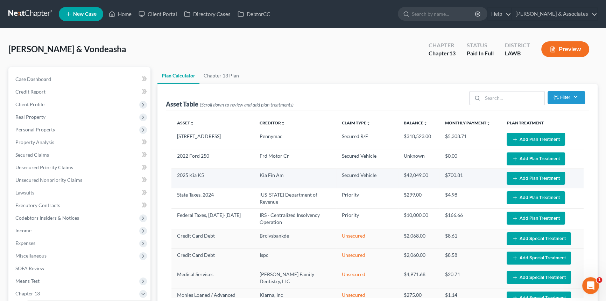
select select "59"
click at [528, 179] on button "Add Plan Treatment" at bounding box center [536, 178] width 58 height 13
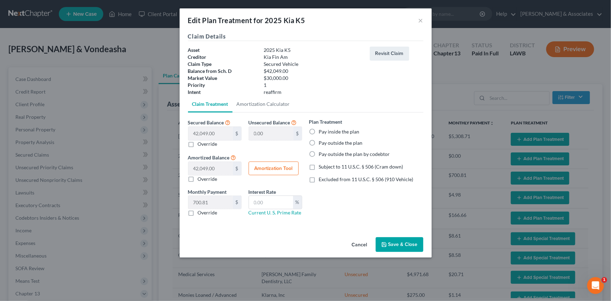
drag, startPoint x: 324, startPoint y: 131, endPoint x: 349, endPoint y: 170, distance: 46.8
click at [324, 131] on label "Pay inside the plan" at bounding box center [339, 131] width 41 height 7
click at [324, 131] on input "Pay inside the plan" at bounding box center [324, 130] width 5 height 5
radio input "true"
click at [351, 179] on span "Excluded from 11 U.S.C. § 506 (910 Vehicle)" at bounding box center [366, 179] width 95 height 6
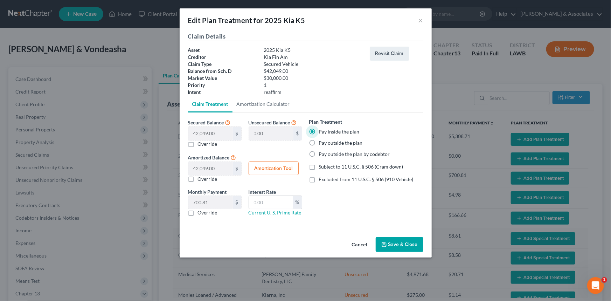
click at [326, 179] on input "Excluded from 11 U.S.C. § 506 (910 Vehicle)" at bounding box center [324, 178] width 5 height 5
checkbox input "true"
click at [273, 196] on input "text" at bounding box center [271, 202] width 44 height 13
type input "8.5"
drag, startPoint x: 360, startPoint y: 250, endPoint x: 369, endPoint y: 184, distance: 65.7
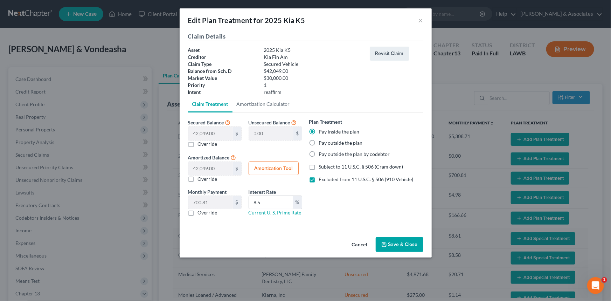
click at [359, 180] on div "Edit Plan Treatment for 2025 Kia K5 × Claim Details Asset 2025 Kia K5 Creditor …" at bounding box center [306, 132] width 252 height 249
click at [364, 250] on button "Cancel" at bounding box center [359, 245] width 27 height 14
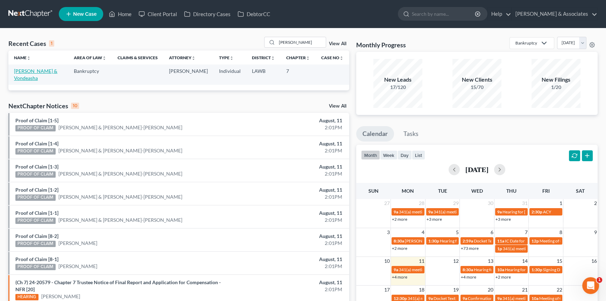
click at [25, 78] on link "[PERSON_NAME] & Vondeasha" at bounding box center [35, 74] width 43 height 13
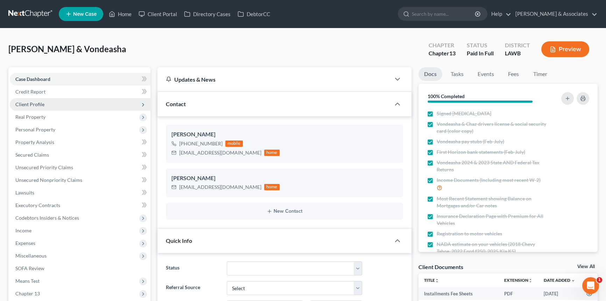
scroll to position [437, 0]
click at [44, 93] on span "Credit Report" at bounding box center [30, 92] width 30 height 6
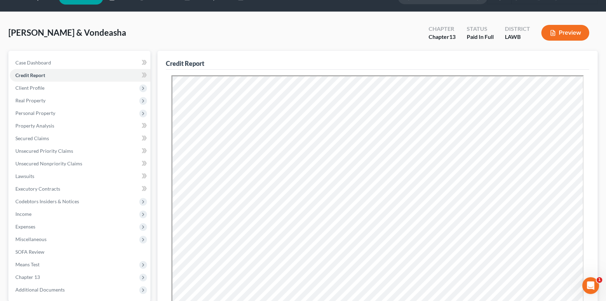
scroll to position [32, 0]
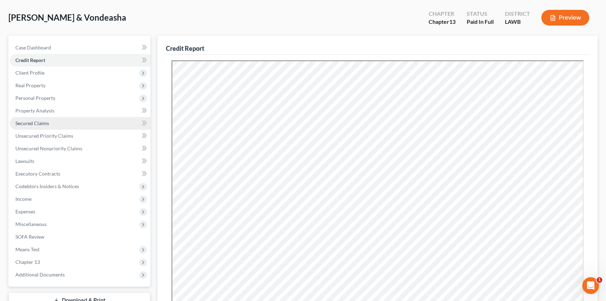
click at [37, 120] on span "Secured Claims" at bounding box center [32, 123] width 34 height 6
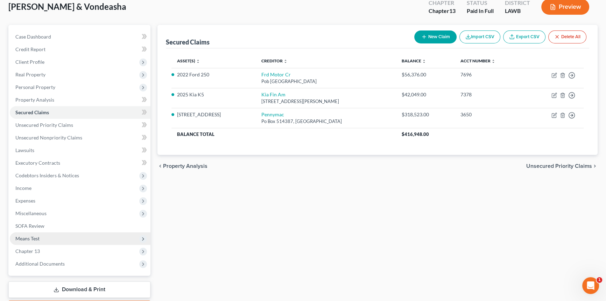
scroll to position [83, 0]
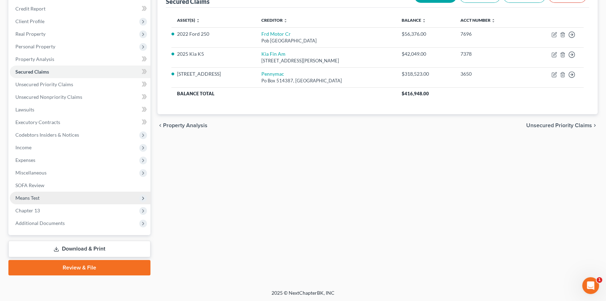
click at [55, 196] on span "Means Test" at bounding box center [80, 197] width 141 height 13
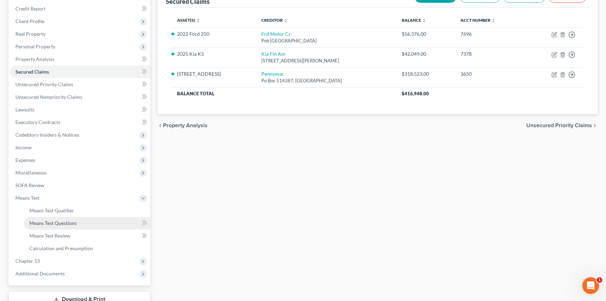
click at [74, 222] on span "Means Test Questions" at bounding box center [52, 223] width 47 height 6
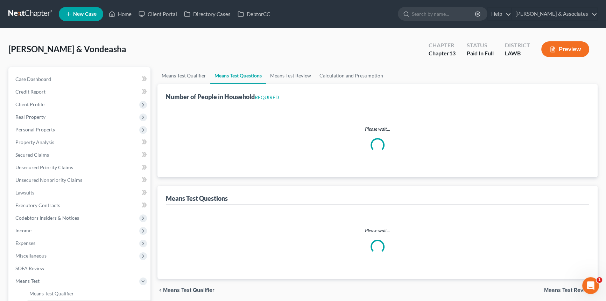
select select "1"
select select "60"
select select "0"
select select "60"
select select "2"
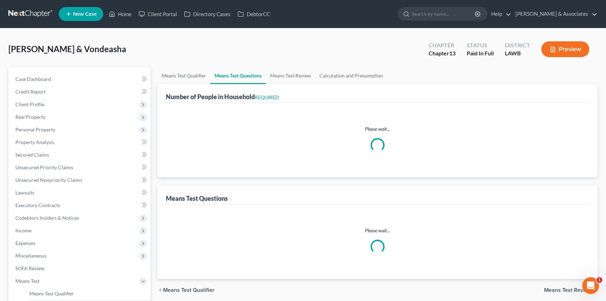
select select "5"
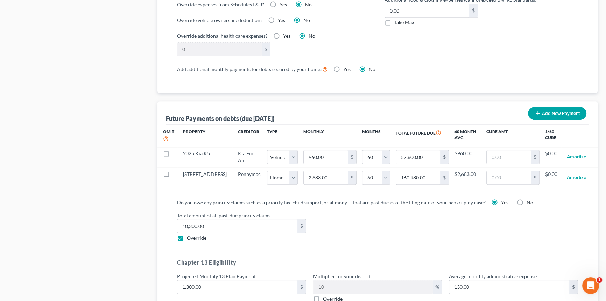
scroll to position [668, 0]
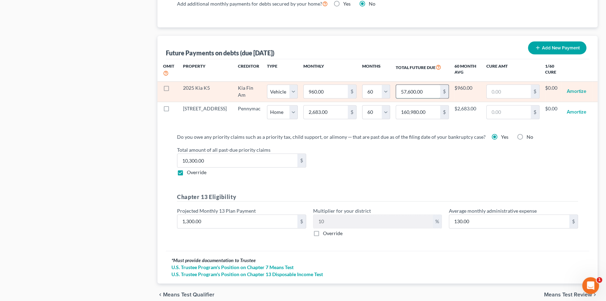
click at [410, 90] on input "57,600.00" at bounding box center [418, 91] width 44 height 13
type input "49,654.16"
select select "1"
select select "60"
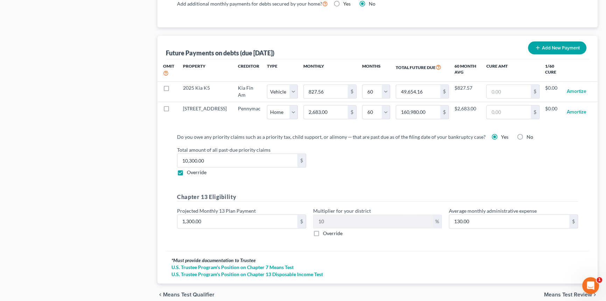
select select "1"
select select "60"
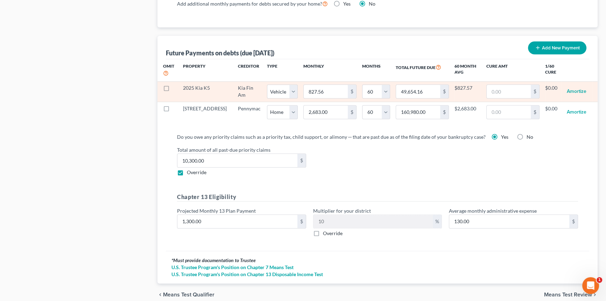
select select "1"
select select "60"
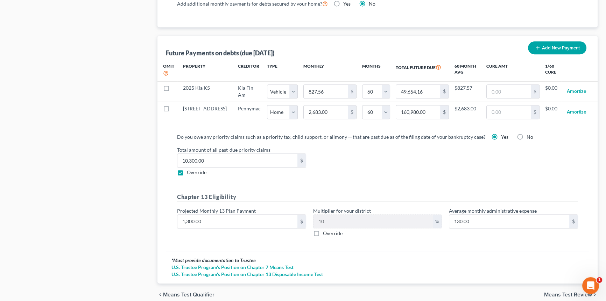
select select "1"
select select "60"
click at [434, 182] on div "Do you owe any priority claims such as a priority tax, child support, or alimon…" at bounding box center [378, 187] width 412 height 109
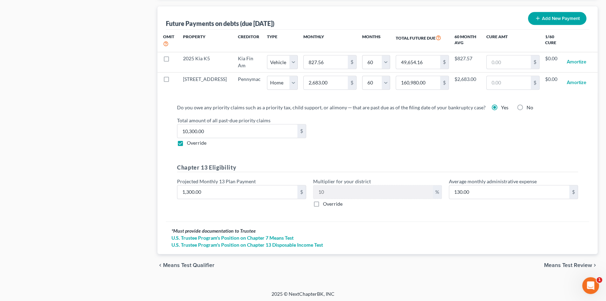
click at [559, 259] on div "chevron_left Means Test Qualifier Means Test Review chevron_right" at bounding box center [378, 265] width 440 height 22
click at [561, 262] on span "Means Test Review" at bounding box center [568, 265] width 48 height 6
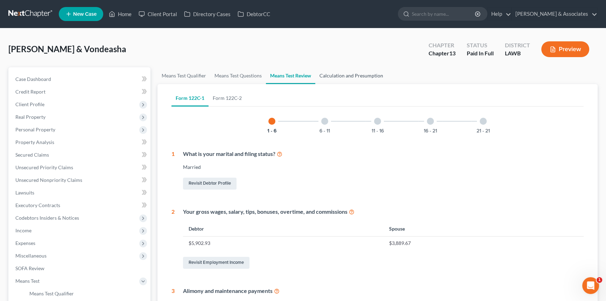
click at [369, 76] on link "Calculation and Presumption" at bounding box center [351, 75] width 72 height 17
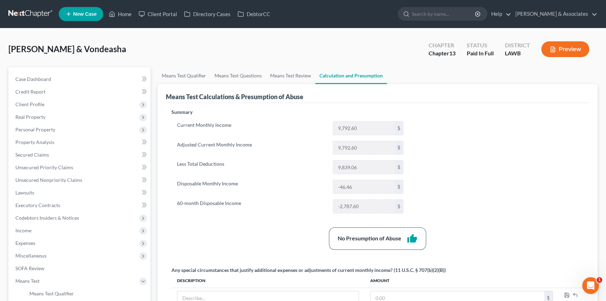
click at [467, 197] on div "Summary Current Monthly Income 9,792.60 $ Adjusted Current Monthly Income 9,792…" at bounding box center [377, 252] width 419 height 287
click at [31, 242] on span "Expenses" at bounding box center [25, 243] width 20 height 6
click at [40, 253] on span "Home" at bounding box center [35, 255] width 13 height 6
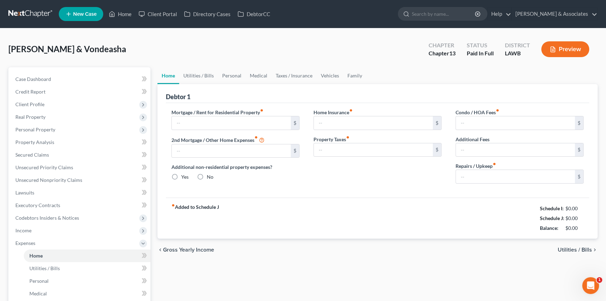
type input "2,683.63"
type input "0.00"
radio input "true"
type input "0.00"
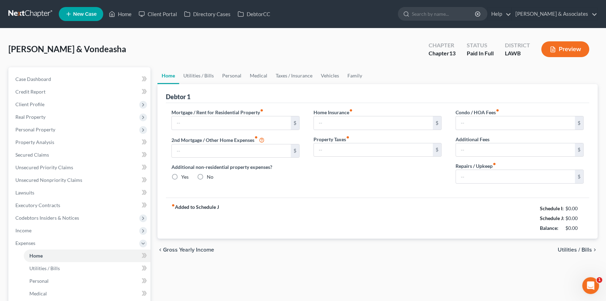
type input "37.50"
type input "0.00"
click at [326, 77] on link "Vehicles" at bounding box center [330, 75] width 27 height 17
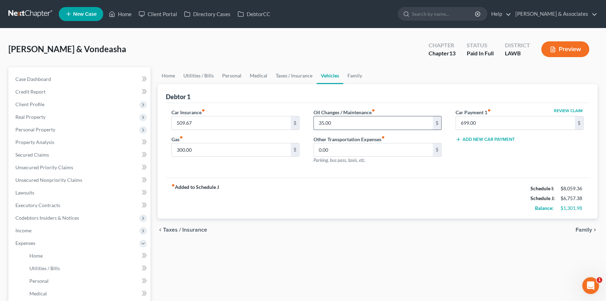
click at [341, 122] on input "35.00" at bounding box center [373, 122] width 119 height 13
type input "50"
click at [240, 122] on input "509.67" at bounding box center [231, 122] width 119 height 13
type input "332.83"
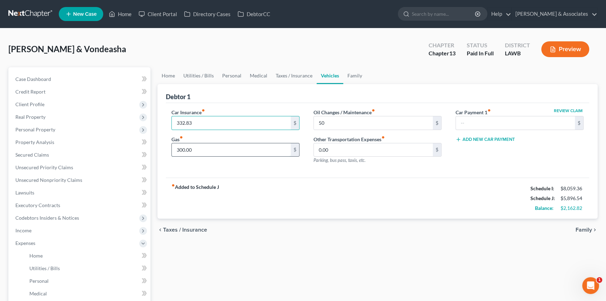
click at [226, 154] on input "300.00" at bounding box center [231, 149] width 119 height 13
type input "400"
click at [236, 74] on link "Personal" at bounding box center [232, 75] width 28 height 17
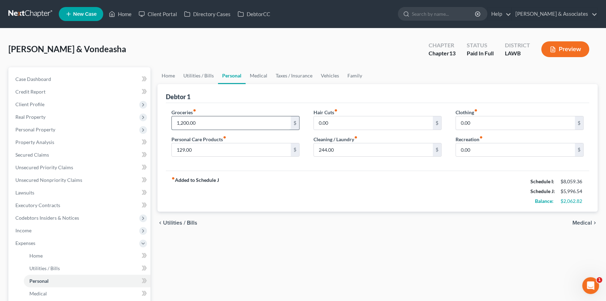
click at [231, 123] on input "1,200.00" at bounding box center [231, 122] width 119 height 13
type input "1,595."
type input "138"
type input "327.08"
type input "462"
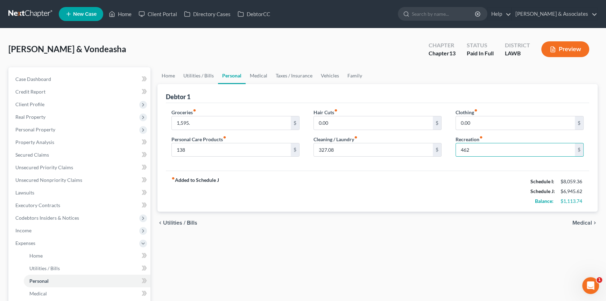
click at [343, 140] on label "Cleaning / Laundry fiber_manual_record" at bounding box center [336, 138] width 44 height 7
click at [345, 145] on input "327.08" at bounding box center [373, 149] width 119 height 13
type input "327."
click at [333, 205] on div "fiber_manual_record Added to Schedule J Schedule I: $8,059.36 Schedule J: $6,94…" at bounding box center [378, 190] width 424 height 41
click at [59, 136] on link "Property Analysis" at bounding box center [80, 142] width 141 height 13
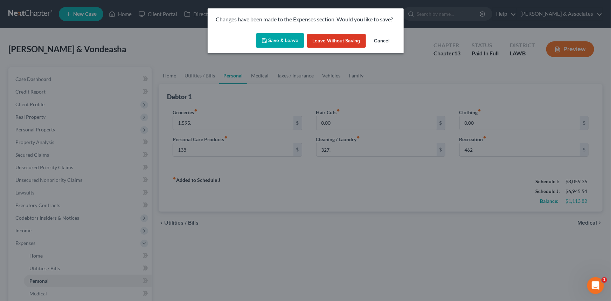
click at [289, 42] on button "Save & Leave" at bounding box center [280, 40] width 48 height 15
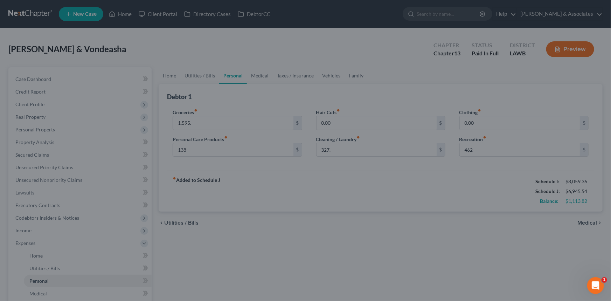
type input "1,595.00"
type input "138.00"
type input "327.00"
type input "462.00"
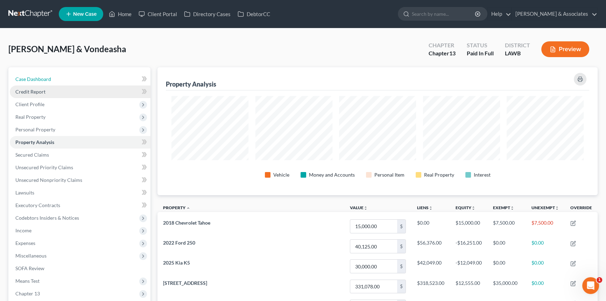
drag, startPoint x: 77, startPoint y: 77, endPoint x: 99, endPoint y: 85, distance: 23.4
click at [77, 77] on link "Case Dashboard" at bounding box center [80, 79] width 141 height 13
select select "17"
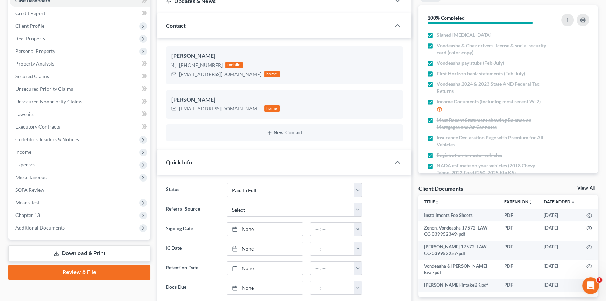
scroll to position [223, 0]
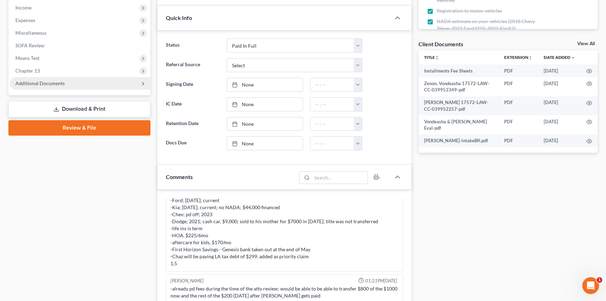
click at [54, 74] on span "Chapter 13" at bounding box center [80, 70] width 141 height 13
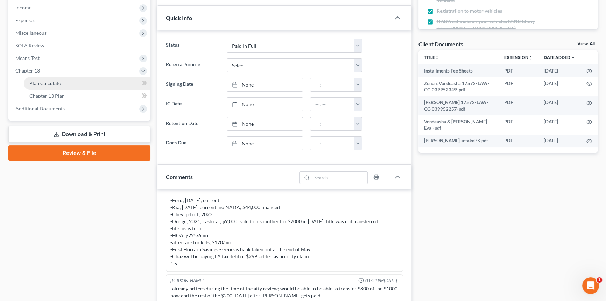
click at [54, 84] on span "Plan Calculator" at bounding box center [46, 83] width 34 height 6
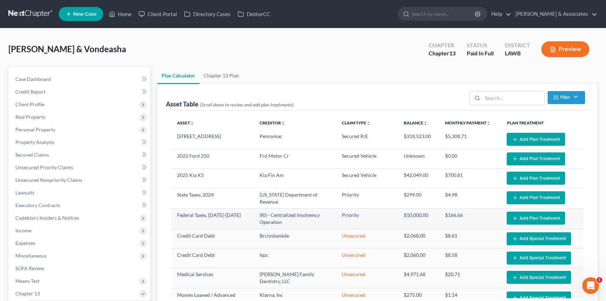
select select "59"
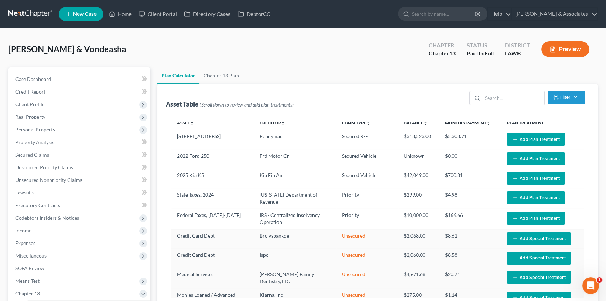
click at [536, 175] on button "Add Plan Treatment" at bounding box center [536, 178] width 58 height 13
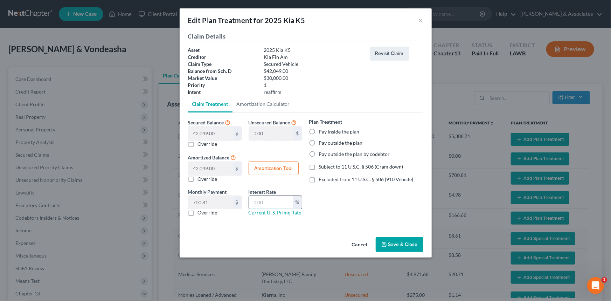
click at [283, 203] on input "text" at bounding box center [271, 202] width 44 height 13
type input "6.5"
click at [345, 174] on div "Plan Treatment Pay inside the plan Pay outside the plan Pay outside the plan by…" at bounding box center [366, 170] width 121 height 104
click at [345, 176] on span "Excluded from 11 U.S.C. § 506 (910 Vehicle)" at bounding box center [366, 179] width 95 height 6
click at [326, 176] on input "Excluded from 11 U.S.C. § 506 (910 Vehicle)" at bounding box center [324, 178] width 5 height 5
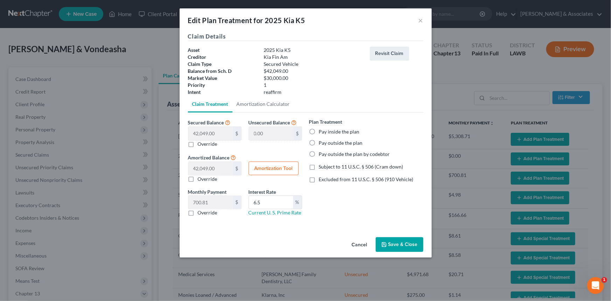
checkbox input "true"
click at [198, 178] on label "Override" at bounding box center [208, 178] width 20 height 7
click at [201, 178] on input "Override" at bounding box center [203, 177] width 5 height 5
checkbox input "true"
click at [210, 166] on input "text" at bounding box center [210, 168] width 44 height 13
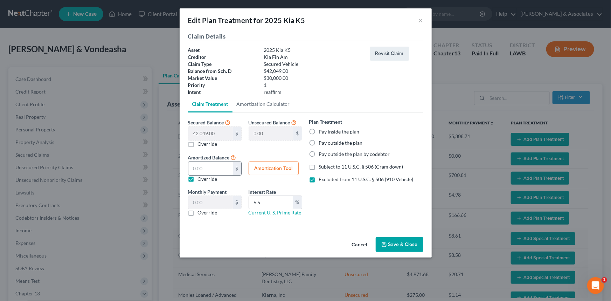
type input "4"
type input "0.06"
type input "49"
type input "0.81"
type input "496"
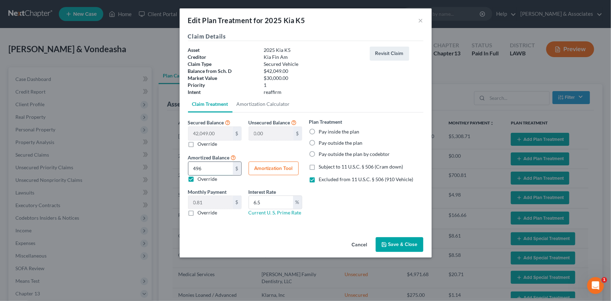
type input "8.26"
type input "4965"
type input "82.75"
type input "4,9654"
type input "827.56"
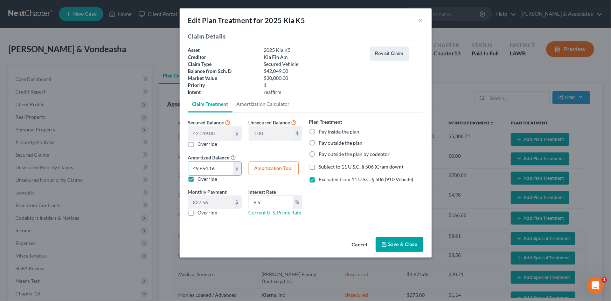
type input "49,654.16"
click at [407, 238] on button "Save & Close" at bounding box center [400, 244] width 48 height 15
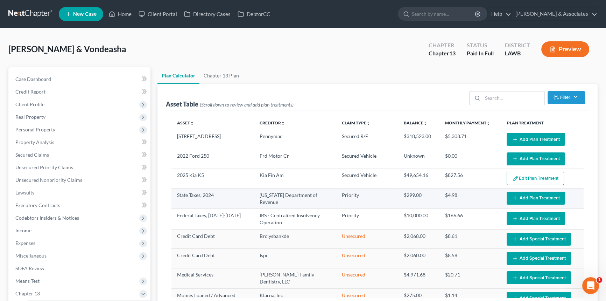
click at [517, 194] on button "Add Plan Treatment" at bounding box center [536, 197] width 58 height 13
select select "59"
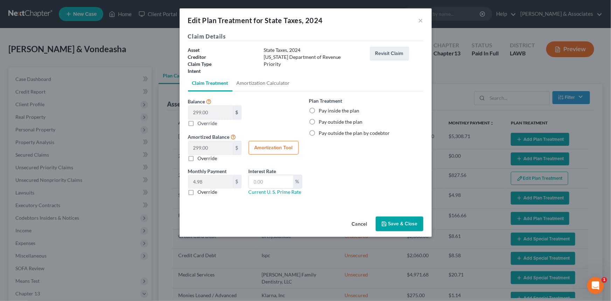
click at [346, 113] on label "Pay inside the plan" at bounding box center [339, 110] width 41 height 7
click at [326, 112] on input "Pay inside the plan" at bounding box center [324, 109] width 5 height 5
radio input "true"
click at [200, 158] on label "Override" at bounding box center [208, 158] width 20 height 7
click at [201, 158] on input "Override" at bounding box center [203, 157] width 5 height 5
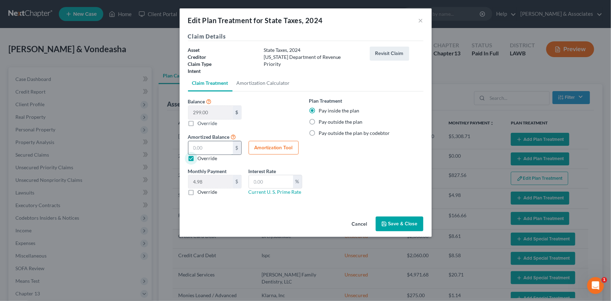
click at [211, 148] on input "text" at bounding box center [210, 147] width 44 height 13
click at [198, 158] on label "Override" at bounding box center [208, 158] width 20 height 7
click at [201, 158] on input "Override" at bounding box center [203, 157] width 5 height 5
checkbox input "false"
click at [395, 225] on button "Save & Close" at bounding box center [400, 223] width 48 height 15
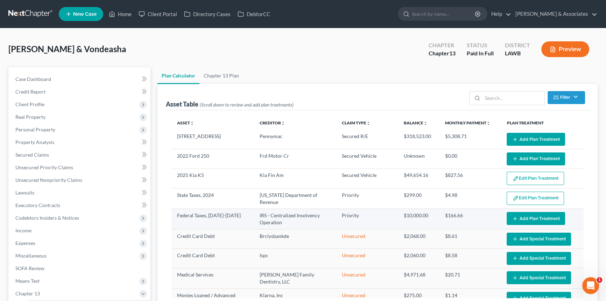
click at [543, 221] on button "Add Plan Treatment" at bounding box center [536, 218] width 58 height 13
select select "59"
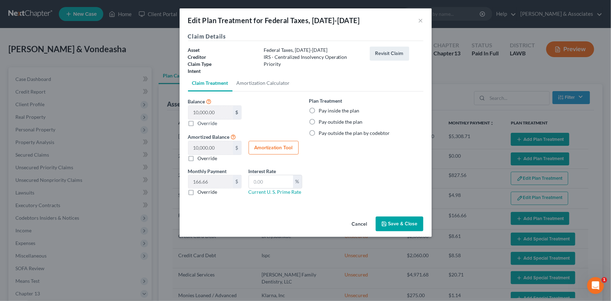
click at [336, 110] on label "Pay inside the plan" at bounding box center [339, 110] width 41 height 7
click at [326, 110] on input "Pay inside the plan" at bounding box center [324, 109] width 5 height 5
radio input "true"
click at [399, 222] on button "Save & Close" at bounding box center [400, 223] width 48 height 15
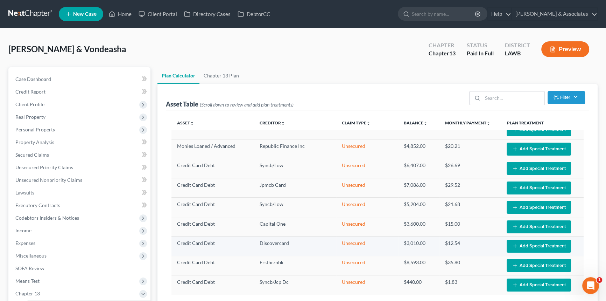
scroll to position [155, 0]
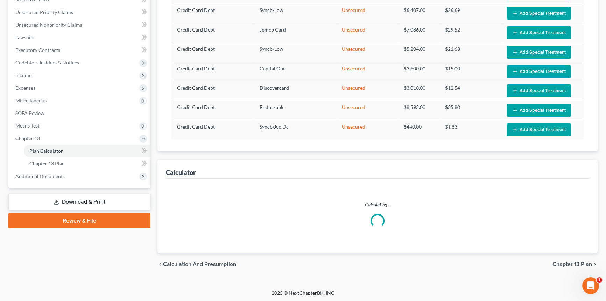
select select "59"
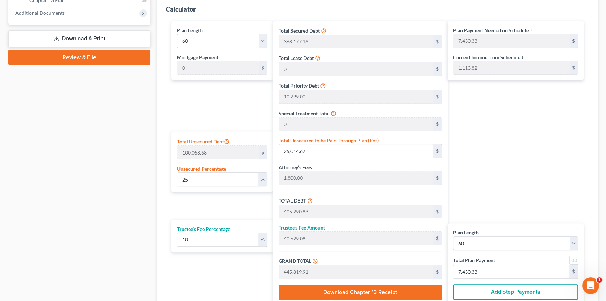
scroll to position [378, 0]
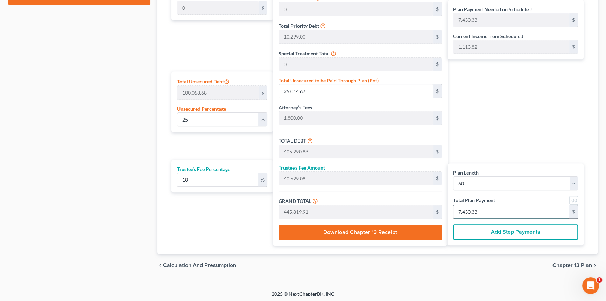
click at [501, 209] on input "7,430.33" at bounding box center [512, 211] width 116 height 13
type input "0"
type input "54.54"
type input "5.45"
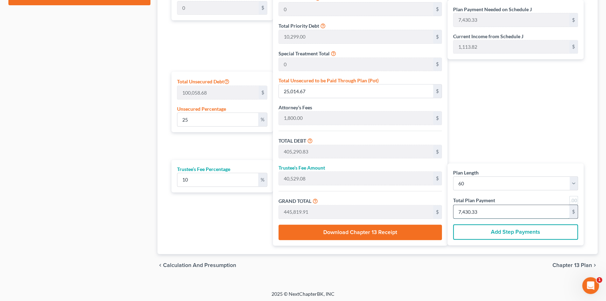
type input "60.00"
type input "1"
type input "600.00"
type input "60.00"
type input "660.00"
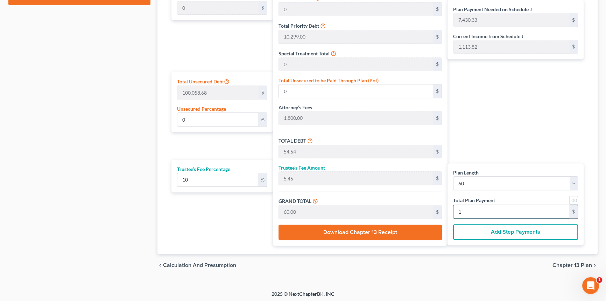
type input "11"
type input "6,054.54"
type input "605.45"
type input "6,660.00"
type input "111"
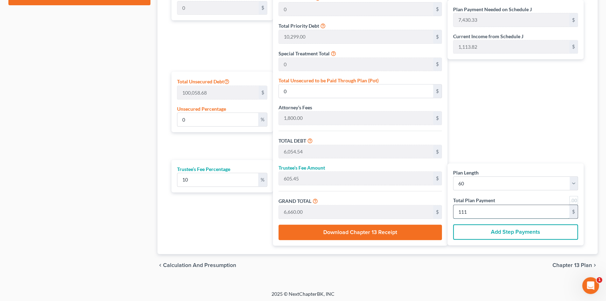
type input "60,818.18"
type input "6,081.81"
type input "66,900.00"
type input "1,115"
click at [560, 262] on span "Chapter 13 Plan" at bounding box center [573, 265] width 40 height 6
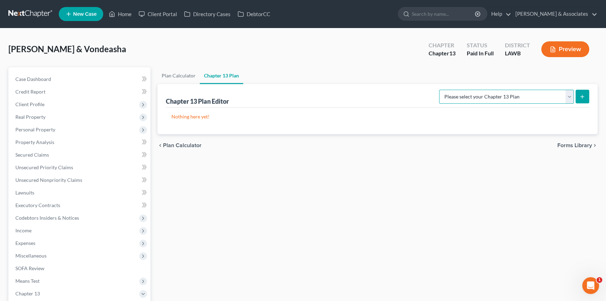
click at [515, 102] on select "Please select your Chapter 13 Plan Louisiana Western Chapter 13 Plan: Revised 1…" at bounding box center [506, 97] width 135 height 14
select select "0"
click at [439, 90] on select "Please select your Chapter 13 Plan Louisiana Western Chapter 13 Plan: Revised 1…" at bounding box center [506, 97] width 135 height 14
click at [585, 97] on icon "submit" at bounding box center [583, 97] width 6 height 6
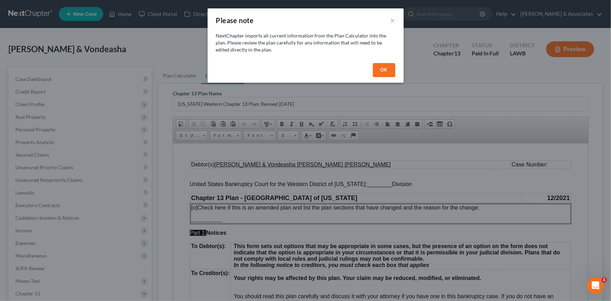
click at [378, 71] on button "OK" at bounding box center [384, 70] width 22 height 14
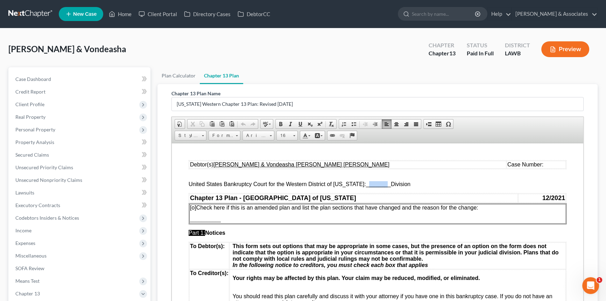
drag, startPoint x: 362, startPoint y: 186, endPoint x: 382, endPoint y: 187, distance: 20.3
click at [382, 187] on span "________" at bounding box center [378, 184] width 25 height 6
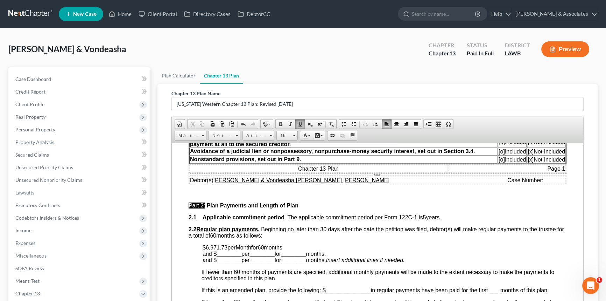
scroll to position [254, 0]
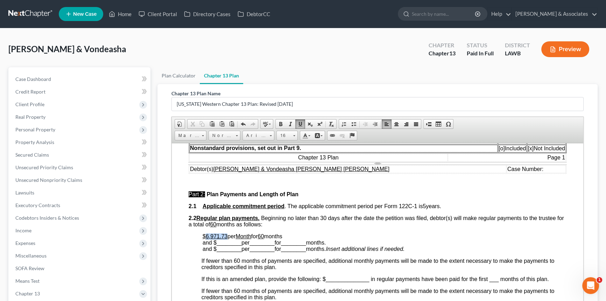
drag, startPoint x: 206, startPoint y: 244, endPoint x: 228, endPoint y: 244, distance: 22.1
click at [228, 244] on p "$6,971.73 per Month for 60 months and $ ________ per ________ for ________ mont…" at bounding box center [385, 242] width 364 height 19
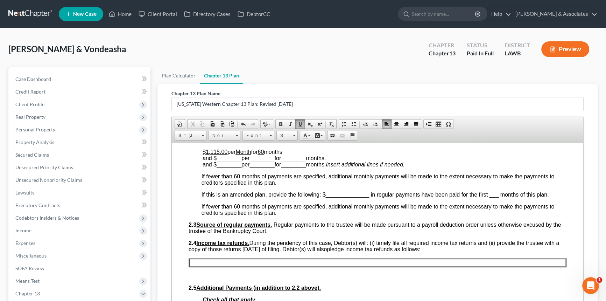
scroll to position [350, 0]
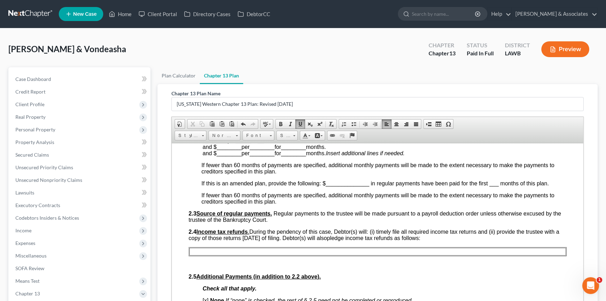
click at [245, 254] on p at bounding box center [377, 251] width 375 height 6
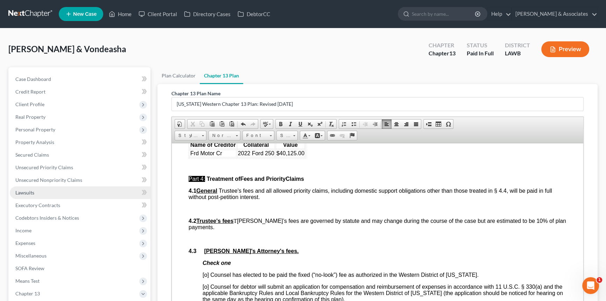
scroll to position [1050, 0]
drag, startPoint x: 287, startPoint y: 188, endPoint x: 302, endPoint y: 188, distance: 15.8
click at [302, 156] on span "$40,125.00" at bounding box center [291, 153] width 28 height 6
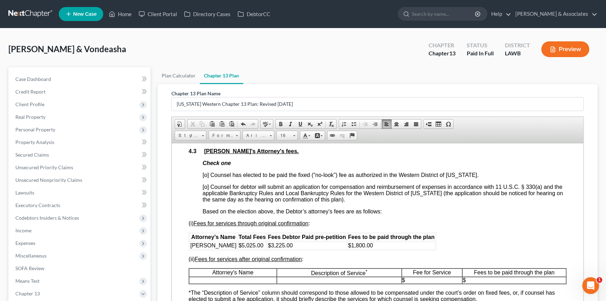
scroll to position [1177, 0]
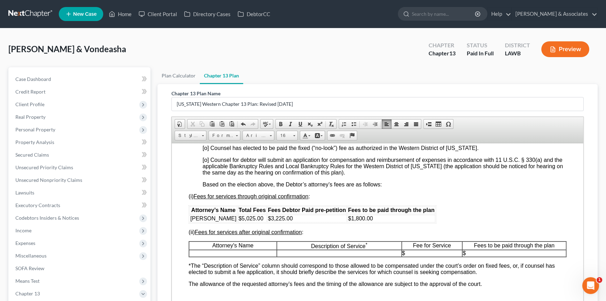
drag, startPoint x: 224, startPoint y: 261, endPoint x: 238, endPoint y: 269, distance: 15.4
click at [224, 221] on span "Morley Diment" at bounding box center [213, 218] width 46 height 6
click at [388, 222] on td "$1,800.00" at bounding box center [392, 218] width 88 height 8
click at [207, 151] on span "[o] Counsel has elected to be paid the fixed (“no-look”) fee as authorized in t…" at bounding box center [341, 148] width 276 height 6
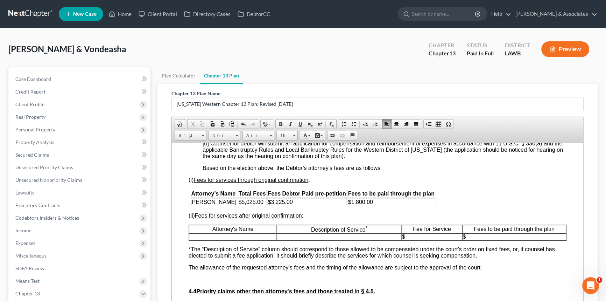
scroll to position [1209, 0]
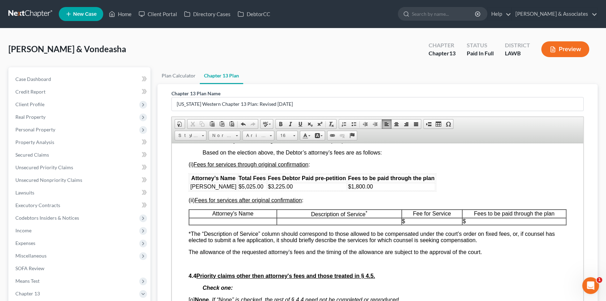
click at [378, 190] on td "$1,800.00" at bounding box center [392, 186] width 88 height 8
click at [229, 190] on td "Morley Diment" at bounding box center [214, 186] width 48 height 8
click at [392, 190] on td "$1,800.00" at bounding box center [392, 186] width 88 height 8
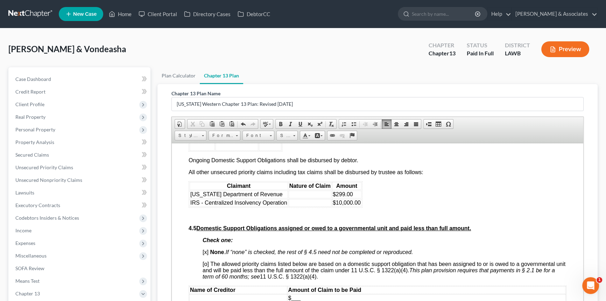
scroll to position [1432, 0]
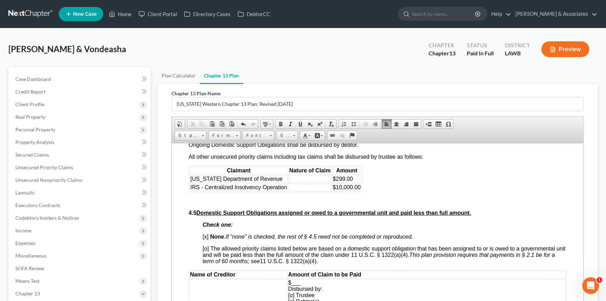
click at [311, 182] on td at bounding box center [310, 179] width 43 height 8
click at [324, 191] on td at bounding box center [310, 187] width 43 height 8
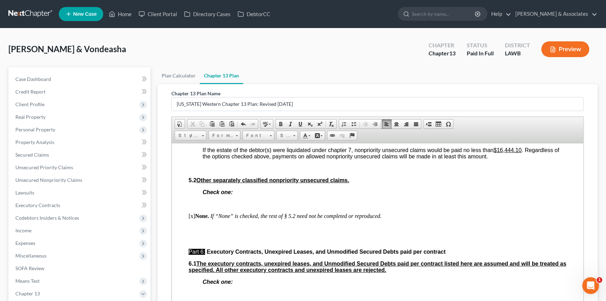
scroll to position [1718, 0]
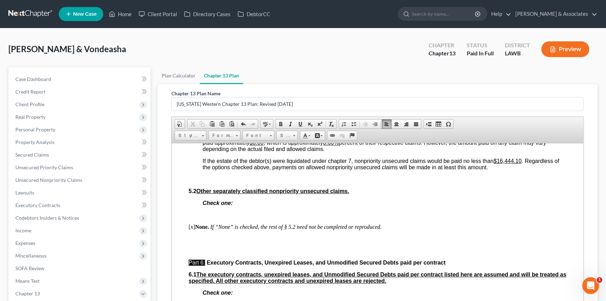
click at [254, 145] on u "$0.00" at bounding box center [257, 142] width 14 height 6
drag, startPoint x: 256, startPoint y: 198, endPoint x: 260, endPoint y: 198, distance: 4.2
click at [260, 145] on u "$5 0.00" at bounding box center [258, 142] width 17 height 6
click at [272, 145] on u "$885.84 .00" at bounding box center [264, 142] width 28 height 6
drag, startPoint x: 501, startPoint y: 217, endPoint x: 522, endPoint y: 218, distance: 21.7
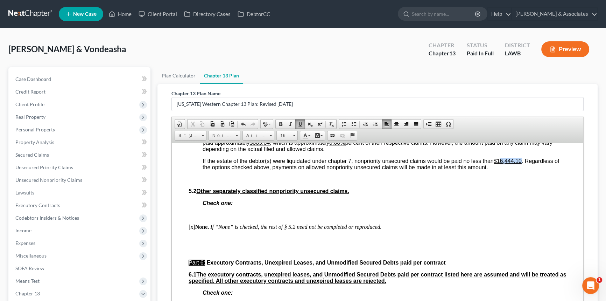
click at [522, 163] on u "$16,444.10" at bounding box center [508, 161] width 28 height 6
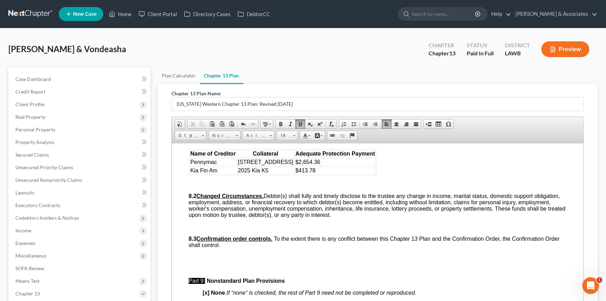
scroll to position [1973, 0]
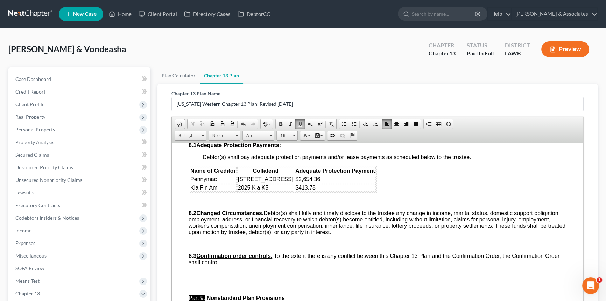
click at [334, 183] on td "$2,654.36" at bounding box center [335, 179] width 81 height 8
drag, startPoint x: 347, startPoint y: 268, endPoint x: 356, endPoint y: 267, distance: 9.2
click at [347, 268] on span "Row" at bounding box center [360, 266] width 34 height 9
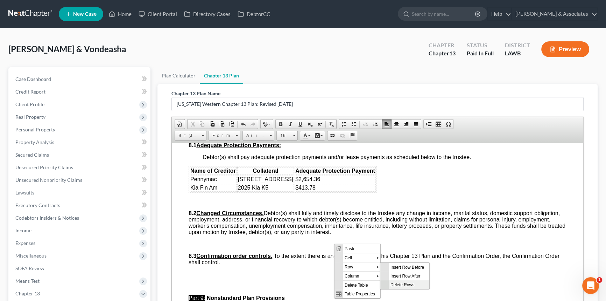
click at [393, 284] on span "Delete Rows" at bounding box center [409, 284] width 41 height 9
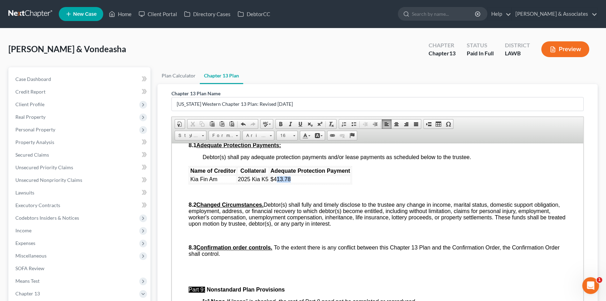
drag, startPoint x: 277, startPoint y: 244, endPoint x: 289, endPoint y: 244, distance: 12.6
click at [289, 182] on span "$413.78" at bounding box center [281, 179] width 20 height 6
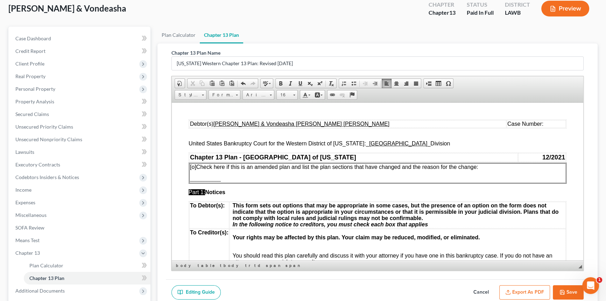
scroll to position [109, 0]
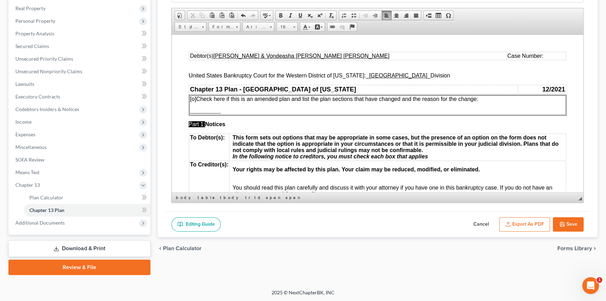
drag, startPoint x: 568, startPoint y: 226, endPoint x: 519, endPoint y: 247, distance: 53.1
click at [568, 226] on button "Save" at bounding box center [568, 224] width 31 height 15
select select "0"
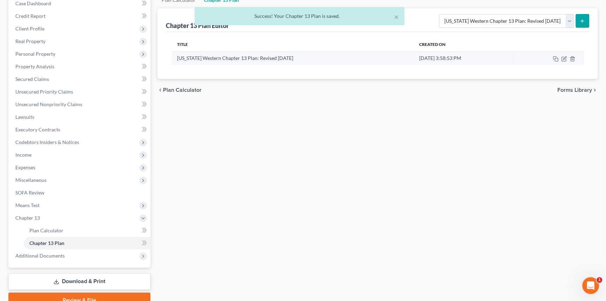
scroll to position [0, 0]
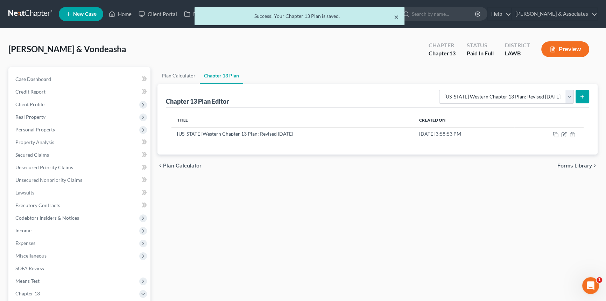
click at [397, 14] on button "×" at bounding box center [396, 17] width 5 height 8
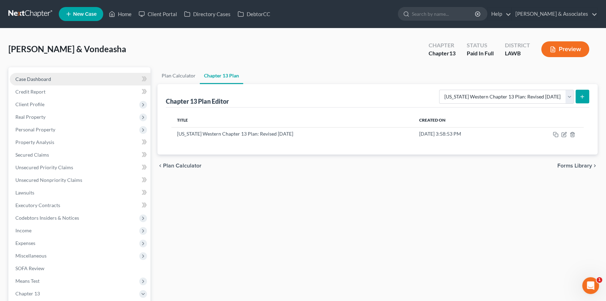
click at [25, 77] on span "Case Dashboard" at bounding box center [33, 79] width 36 height 6
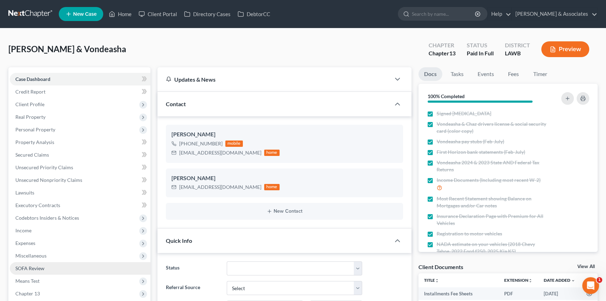
drag, startPoint x: 38, startPoint y: 255, endPoint x: 47, endPoint y: 261, distance: 10.9
click at [38, 255] on span "Miscellaneous" at bounding box center [30, 255] width 31 height 6
click at [53, 266] on span "Attorney / Credit Counseling Fees" at bounding box center [66, 268] width 74 height 6
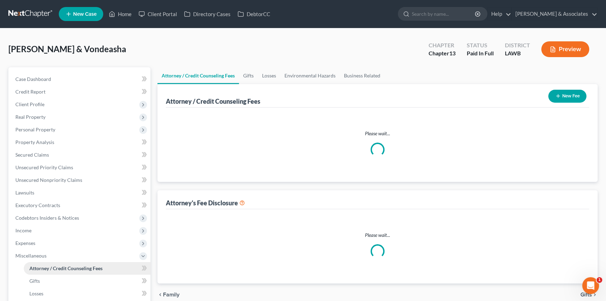
select select "6"
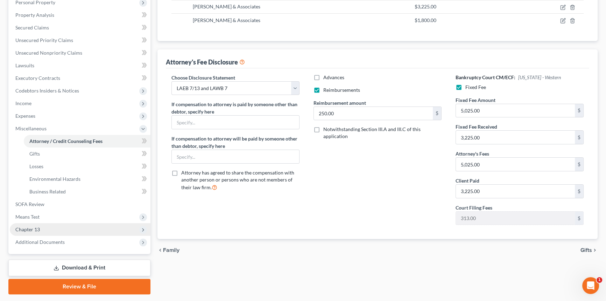
click at [28, 223] on span "Chapter 13" at bounding box center [80, 229] width 141 height 13
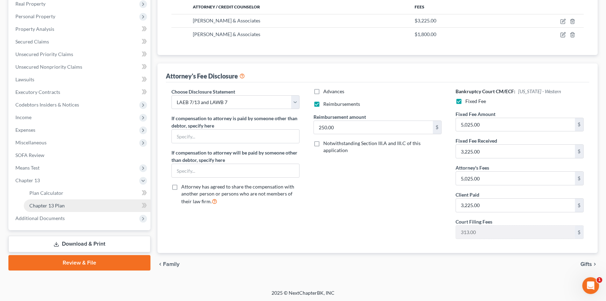
click at [57, 203] on span "Chapter 13 Plan" at bounding box center [46, 205] width 35 height 6
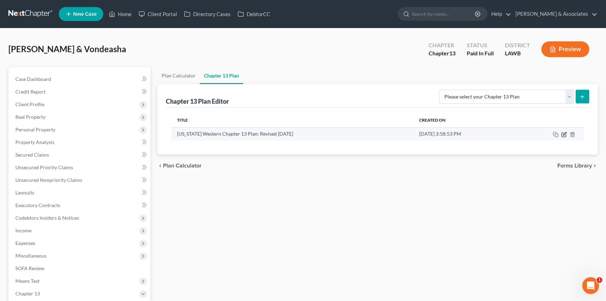
click at [564, 133] on icon "button" at bounding box center [564, 133] width 3 height 3
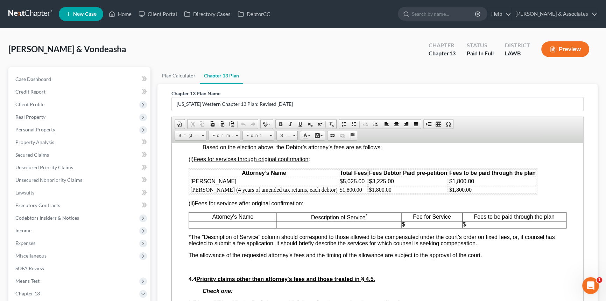
scroll to position [1273, 0]
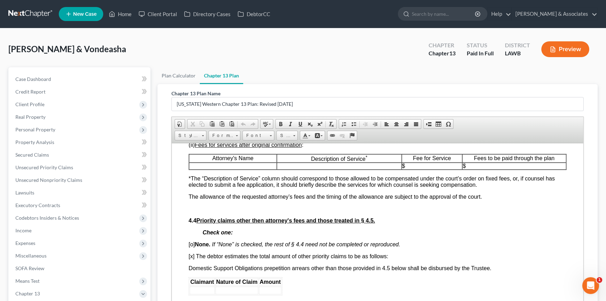
click at [466, 126] on td "$1,800.00" at bounding box center [493, 123] width 88 height 8
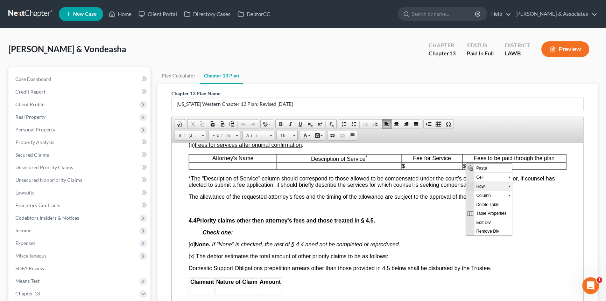
click at [492, 188] on span "Row" at bounding box center [491, 186] width 34 height 9
click at [524, 196] on span "Insert Row After" at bounding box center [540, 195] width 41 height 9
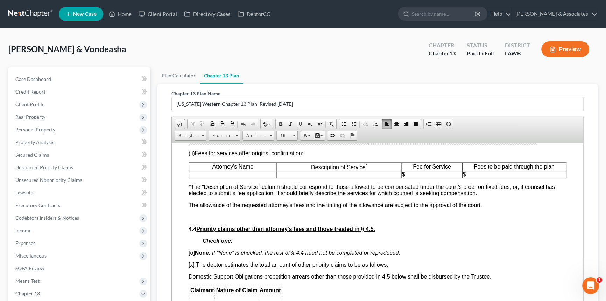
click at [208, 135] on td at bounding box center [264, 131] width 149 height 8
drag, startPoint x: 447, startPoint y: 163, endPoint x: 452, endPoint y: 163, distance: 4.6
click at [452, 125] on span "$1,800.00" at bounding box center [461, 122] width 25 height 6
click at [449, 135] on td at bounding box center [493, 131] width 88 height 8
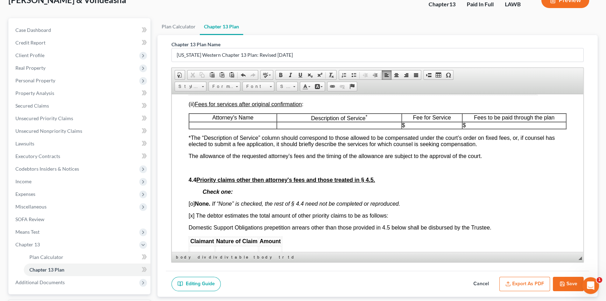
scroll to position [109, 0]
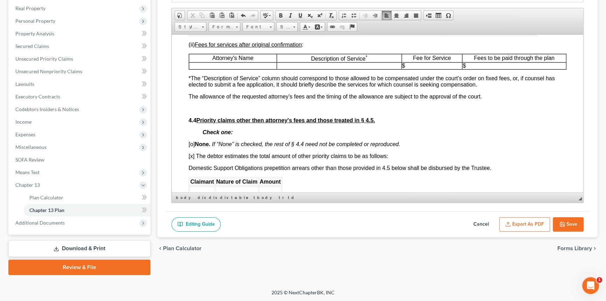
click at [564, 221] on icon "button" at bounding box center [563, 224] width 6 height 6
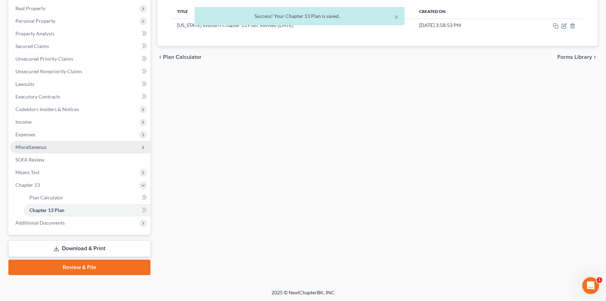
click at [50, 143] on span "Miscellaneous" at bounding box center [80, 147] width 141 height 13
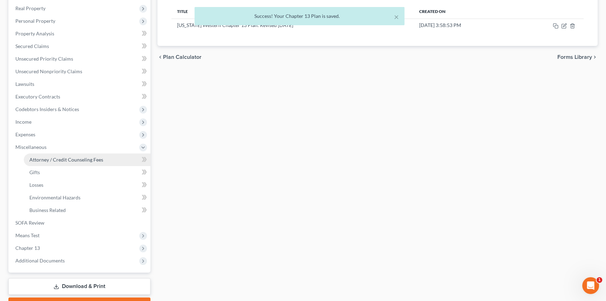
click at [56, 157] on span "Attorney / Credit Counseling Fees" at bounding box center [66, 159] width 74 height 6
select select "6"
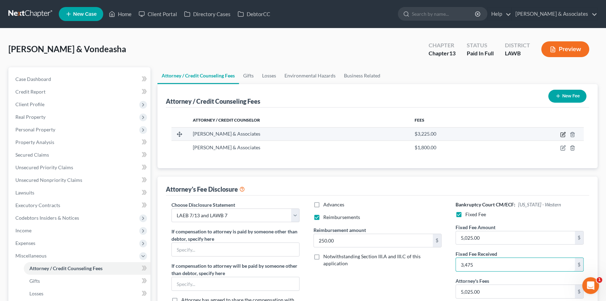
type input "3,475"
click at [563, 134] on icon "button" at bounding box center [563, 133] width 3 height 3
select select "19"
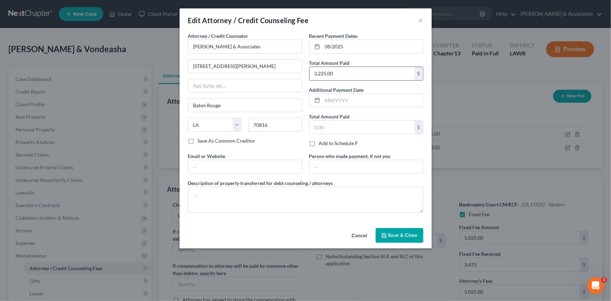
click at [331, 77] on input "3,225.00" at bounding box center [361, 73] width 105 height 13
type input "3,475"
click at [392, 235] on span "Save & Close" at bounding box center [402, 235] width 29 height 6
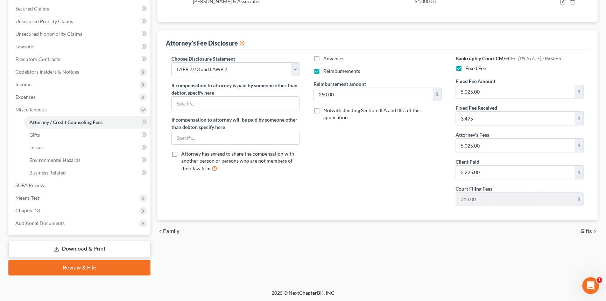
drag, startPoint x: 56, startPoint y: 211, endPoint x: 58, endPoint y: 216, distance: 5.3
click at [56, 211] on span "Chapter 13" at bounding box center [80, 210] width 141 height 13
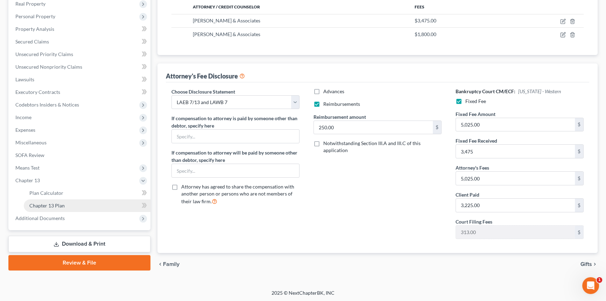
click at [66, 201] on link "Chapter 13 Plan" at bounding box center [87, 205] width 127 height 13
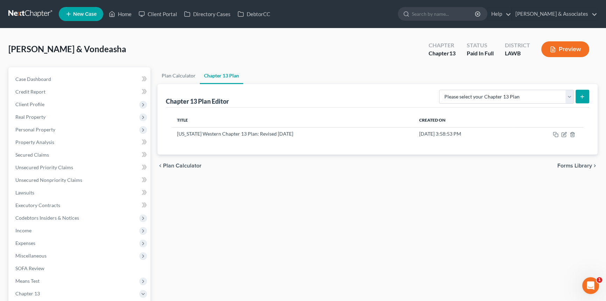
click at [465, 225] on div "Plan Calculator Chapter 13 Plan Chapter 13 Plan Editor Please select your Chapt…" at bounding box center [377, 225] width 447 height 316
click at [138, 44] on div "Zenon, Chaz & Vondeasha Upgraded Chapter Chapter 13 Status Paid In Full Distric…" at bounding box center [302, 52] width 589 height 30
click at [31, 81] on link "Case Dashboard" at bounding box center [80, 79] width 141 height 13
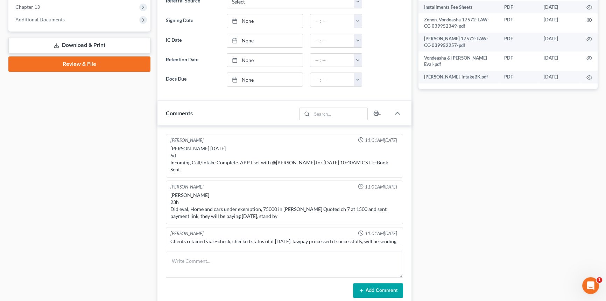
scroll to position [437, 0]
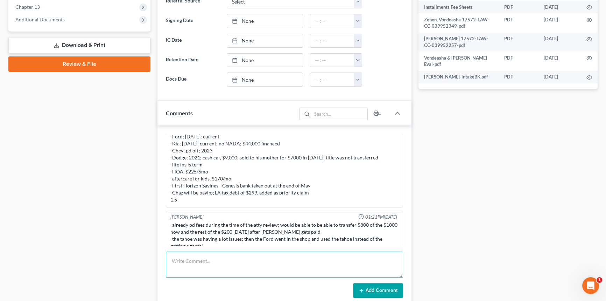
click at [223, 268] on textarea at bounding box center [284, 264] width 237 height 26
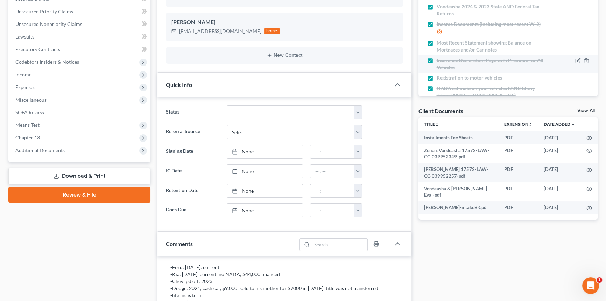
scroll to position [0, 0]
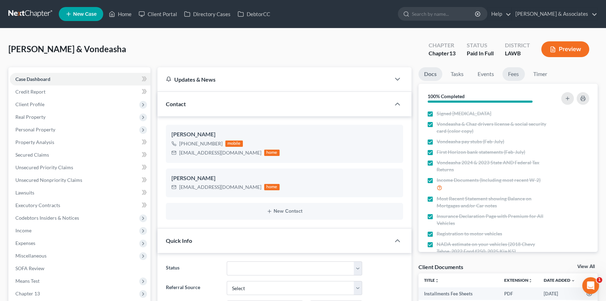
click at [515, 76] on link "Fees" at bounding box center [514, 74] width 22 height 14
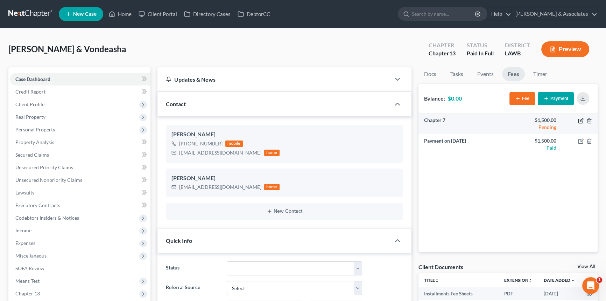
click at [581, 123] on icon "button" at bounding box center [581, 121] width 4 height 4
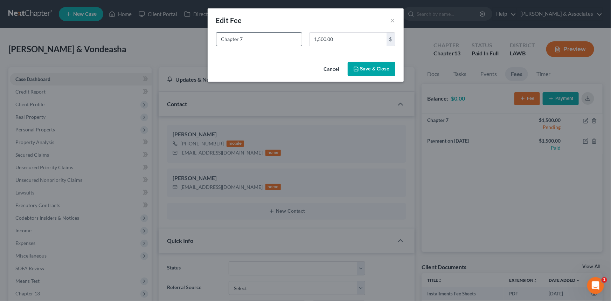
click at [284, 47] on div "Chapter 7 1,500.00 $" at bounding box center [305, 42] width 186 height 20
click at [284, 43] on input "Chapter 7" at bounding box center [258, 39] width 85 height 13
type input "Chapter 13"
click at [350, 36] on input "1,500.00" at bounding box center [347, 39] width 77 height 13
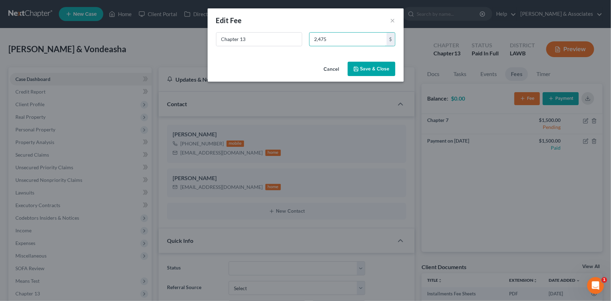
type input "2,475"
click at [375, 69] on button "Save & Close" at bounding box center [372, 69] width 48 height 15
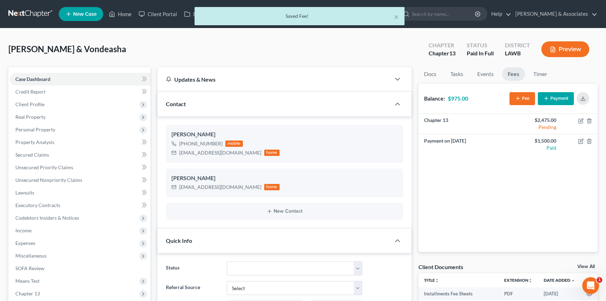
click at [519, 96] on icon "button" at bounding box center [518, 99] width 6 height 6
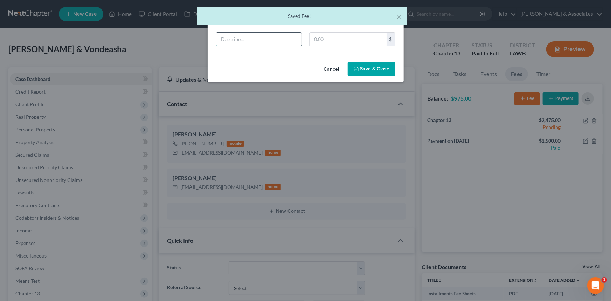
click at [277, 43] on input "text" at bounding box center [258, 39] width 85 height 13
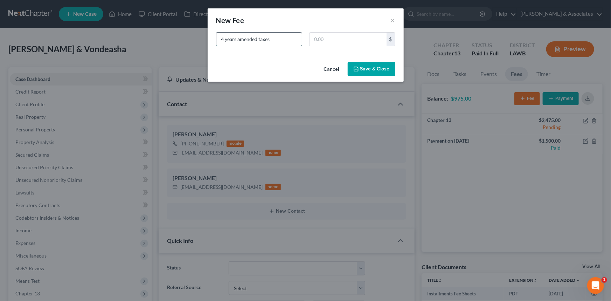
type input "4 years amended taxes"
type input "1,800"
click at [385, 71] on button "Save & Close" at bounding box center [372, 69] width 48 height 15
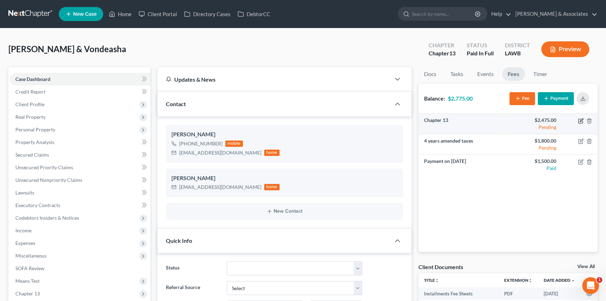
click at [580, 120] on icon "button" at bounding box center [581, 121] width 6 height 6
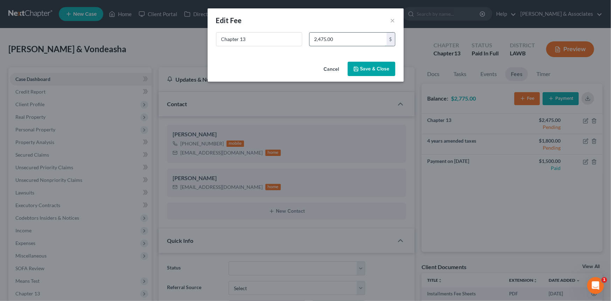
click at [340, 42] on input "2,475.00" at bounding box center [347, 39] width 77 height 13
type input "5,275"
click at [376, 71] on button "Save & Close" at bounding box center [372, 69] width 48 height 15
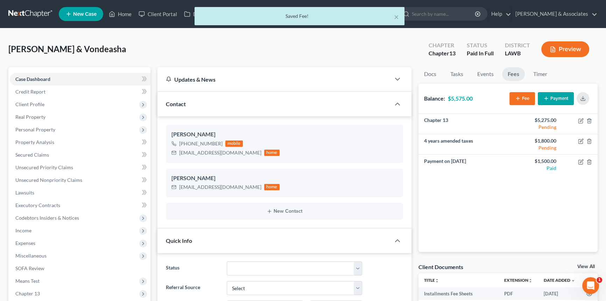
click at [522, 214] on div "Chapter 13 $5,275.00 Pending 4 years amended taxes $1,800.00 Pending Payment on…" at bounding box center [509, 183] width 180 height 138
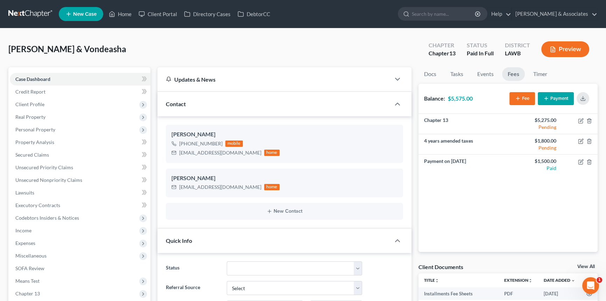
click at [544, 210] on div "Chapter 13 $5,275.00 Pending 4 years amended taxes $1,800.00 Pending Payment on…" at bounding box center [509, 183] width 180 height 138
click at [581, 120] on icon "button" at bounding box center [581, 121] width 6 height 6
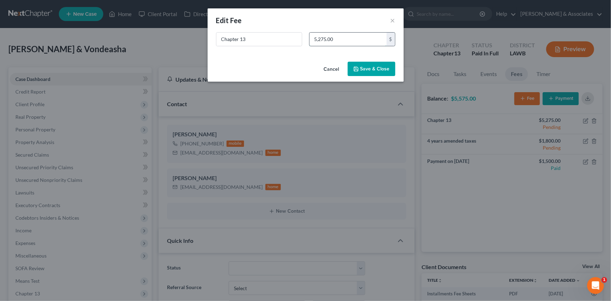
click at [333, 40] on input "5,275.00" at bounding box center [347, 39] width 77 height 13
click at [320, 39] on input "3,475" at bounding box center [347, 39] width 77 height 13
type input "3,975"
drag, startPoint x: 354, startPoint y: 62, endPoint x: 358, endPoint y: 66, distance: 5.4
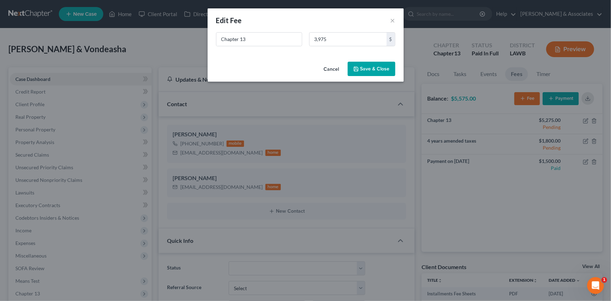
click at [354, 62] on button "Save & Close" at bounding box center [372, 69] width 48 height 15
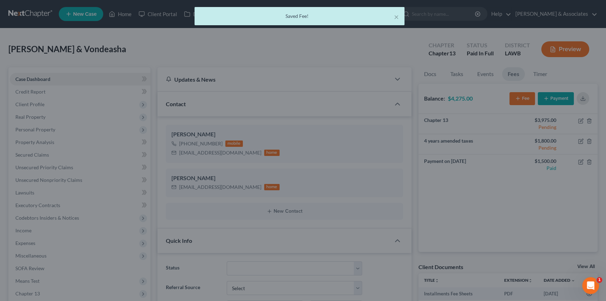
click at [510, 202] on div "Chapter 13 $3,975.00 Pending 4 years amended taxes $1,800.00 Pending Payment on…" at bounding box center [509, 183] width 180 height 138
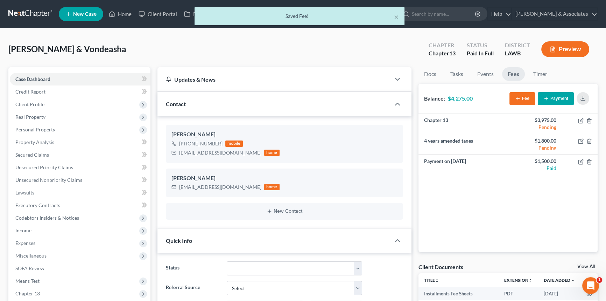
drag, startPoint x: 474, startPoint y: 199, endPoint x: 488, endPoint y: 193, distance: 16.1
click at [474, 199] on div "Chapter 13 $3,975.00 Pending 4 years amended taxes $1,800.00 Pending Payment on…" at bounding box center [509, 183] width 180 height 138
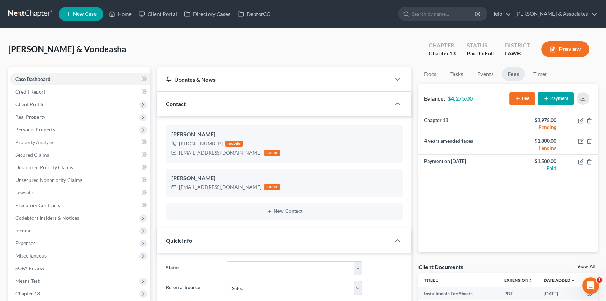
click at [471, 200] on div "Chapter 13 $3,975.00 Pending 4 years amended taxes $1,800.00 Pending Payment on…" at bounding box center [509, 183] width 180 height 138
drag, startPoint x: 493, startPoint y: 204, endPoint x: 488, endPoint y: 203, distance: 5.0
click at [493, 204] on div "Chapter 13 $3,975.00 Pending 4 years amended taxes $1,800.00 Pending Payment on…" at bounding box center [509, 183] width 180 height 138
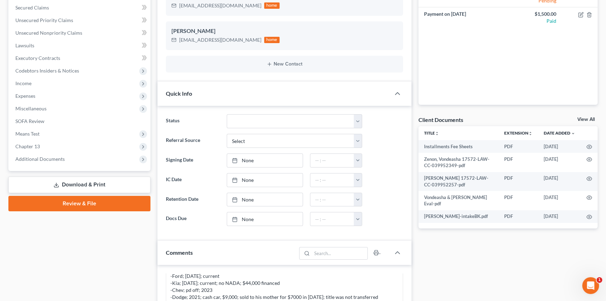
scroll to position [286, 0]
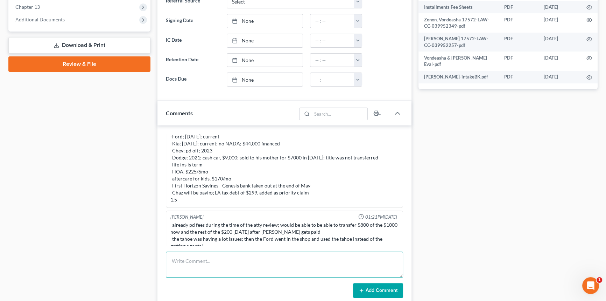
click at [248, 254] on textarea at bounding box center [284, 264] width 237 height 26
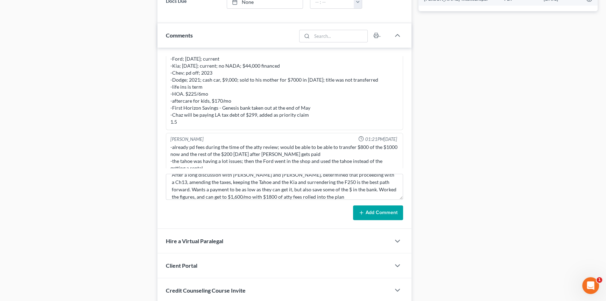
scroll to position [415, 0]
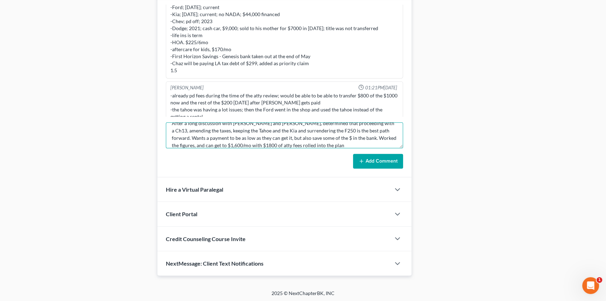
drag, startPoint x: 319, startPoint y: 139, endPoint x: 317, endPoint y: 144, distance: 5.0
click at [319, 139] on textarea "After a long discussion with Chaz and Vondeasha, determined that proceeding wit…" at bounding box center [284, 135] width 237 height 26
click at [317, 145] on textarea "After a long discussion with Chaz and Vondeasha, determined that proceeding wit…" at bounding box center [284, 135] width 237 height 26
click at [200, 144] on textarea "After a long discussion with Chaz and Vondeasha, determined that proceeding wit…" at bounding box center [284, 135] width 237 height 26
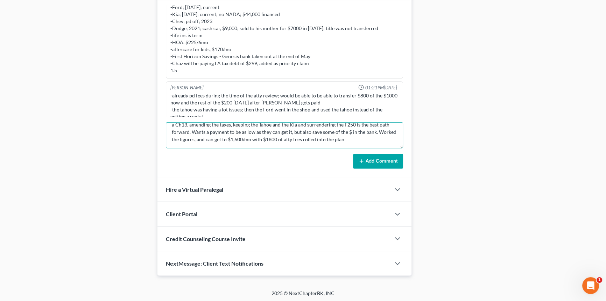
drag, startPoint x: 201, startPoint y: 144, endPoint x: 205, endPoint y: 145, distance: 3.9
click at [205, 145] on textarea "After a long discussion with Chaz and Vondeasha, determined that proceeding wit…" at bounding box center [284, 135] width 237 height 26
click at [315, 132] on textarea "After a long discussion with Chaz and Vondeasha, determined that proceeding wit…" at bounding box center [284, 135] width 237 height 26
click at [310, 143] on textarea "After a long discussion with Chaz and Vondeasha, determined that proceeding wit…" at bounding box center [284, 135] width 237 height 26
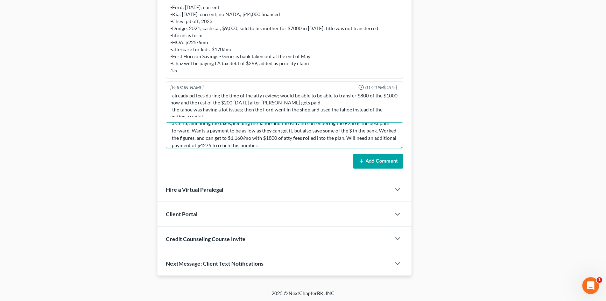
type textarea "After a long discussion with Chaz and Vondeasha, determined that proceeding wit…"
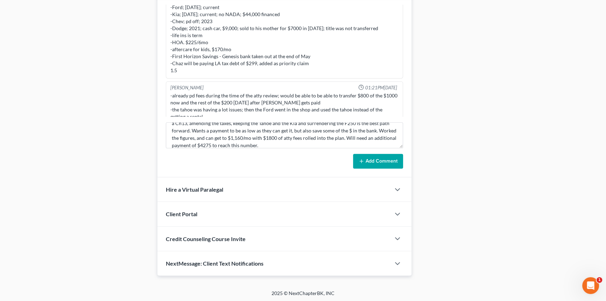
click at [375, 165] on button "Add Comment" at bounding box center [378, 161] width 50 height 15
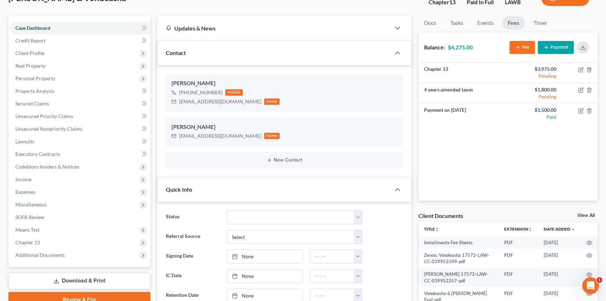
scroll to position [0, 0]
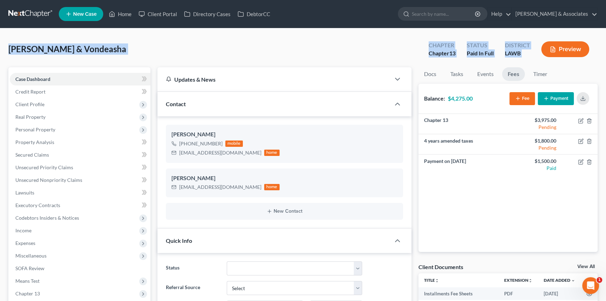
drag, startPoint x: 11, startPoint y: 47, endPoint x: 538, endPoint y: 59, distance: 528.0
click at [530, 74] on link "Timer" at bounding box center [540, 74] width 25 height 14
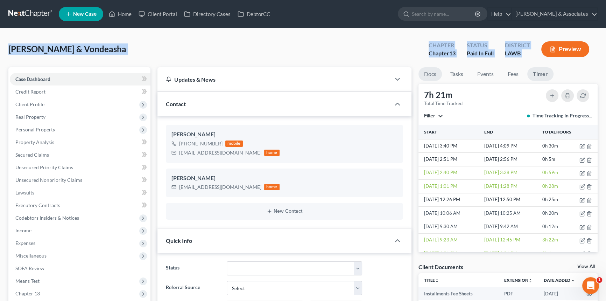
click at [439, 77] on link "Docs" at bounding box center [430, 74] width 23 height 14
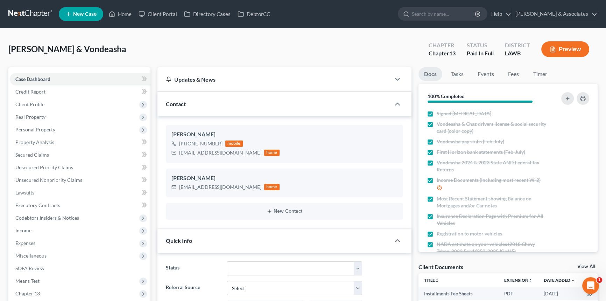
click at [20, 51] on span "[PERSON_NAME] & Vondeasha" at bounding box center [67, 49] width 118 height 10
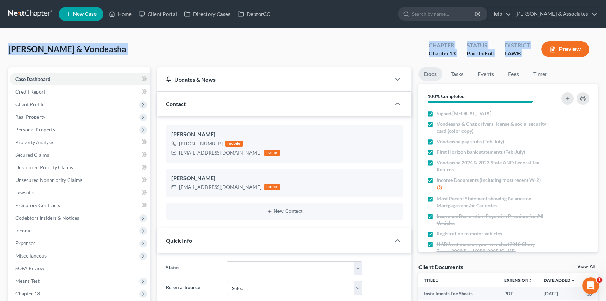
drag, startPoint x: 16, startPoint y: 49, endPoint x: 545, endPoint y: 53, distance: 528.6
click at [545, 53] on div "Zenon, Chaz & Vondeasha Upgraded Chapter Chapter 13 Status Paid In Full Distric…" at bounding box center [302, 52] width 589 height 30
drag, startPoint x: 319, startPoint y: 54, endPoint x: 224, endPoint y: 53, distance: 94.9
click at [319, 54] on div "Zenon, Chaz & Vondeasha Upgraded Chapter Chapter 13 Status Paid In Full Distric…" at bounding box center [302, 52] width 589 height 30
drag, startPoint x: 7, startPoint y: 49, endPoint x: 568, endPoint y: 56, distance: 561.2
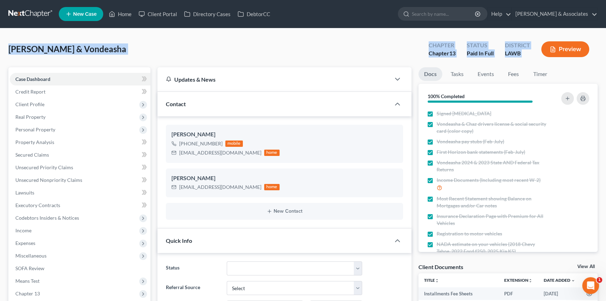
click at [317, 50] on div "Zenon, Chaz & Vondeasha Upgraded Chapter Chapter 13 Status Paid In Full Distric…" at bounding box center [302, 52] width 589 height 30
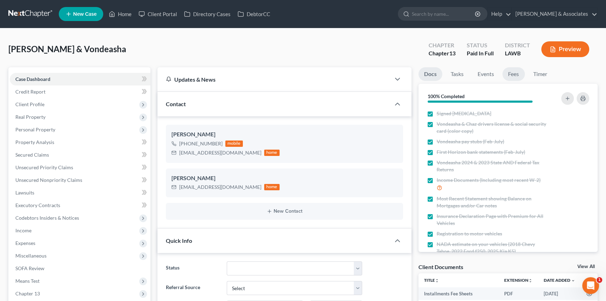
click at [505, 75] on link "Fees" at bounding box center [514, 74] width 22 height 14
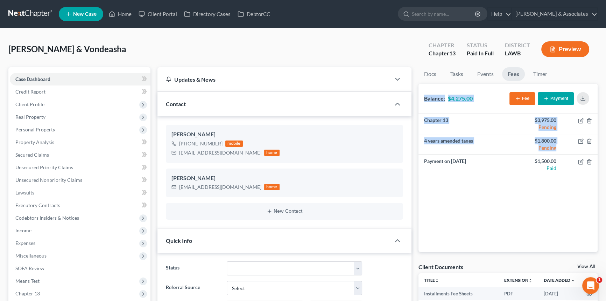
drag, startPoint x: 564, startPoint y: 172, endPoint x: 418, endPoint y: 95, distance: 164.6
click at [419, 95] on div "Balance: $4,275.00 Fee Payment Chapter 13 $3,975.00 Pending 4 years amended tax…" at bounding box center [509, 168] width 180 height 168
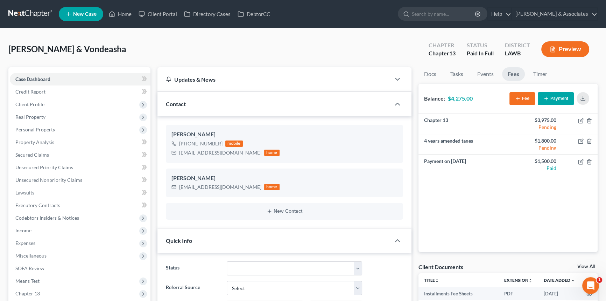
click at [218, 56] on div "Zenon, Chaz & Vondeasha Upgraded Chapter Chapter 13 Status Paid In Full Distric…" at bounding box center [302, 52] width 589 height 30
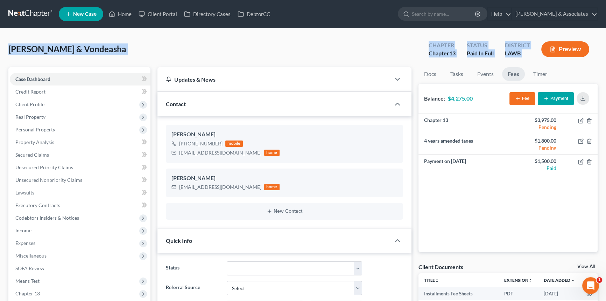
drag, startPoint x: 58, startPoint y: 54, endPoint x: 549, endPoint y: 63, distance: 490.8
click at [528, 63] on div "Zenon, Chaz & Vondeasha Upgraded Chapter Chapter 13 Status Paid In Full Distric…" at bounding box center [302, 52] width 589 height 30
drag, startPoint x: 530, startPoint y: 58, endPoint x: 0, endPoint y: 47, distance: 530.4
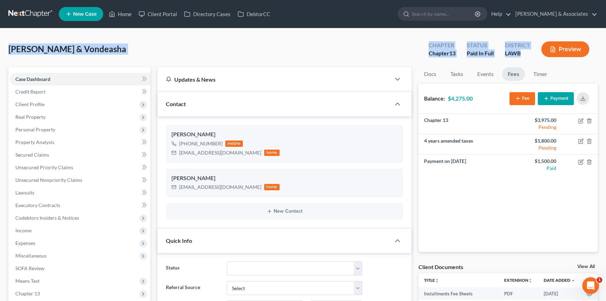
drag, startPoint x: 3, startPoint y: 48, endPoint x: 549, endPoint y: 65, distance: 546.7
click at [14, 58] on div "Zenon, Chaz & Vondeasha Upgraded Chapter Chapter 13 Status Paid In Full Distric…" at bounding box center [302, 52] width 589 height 30
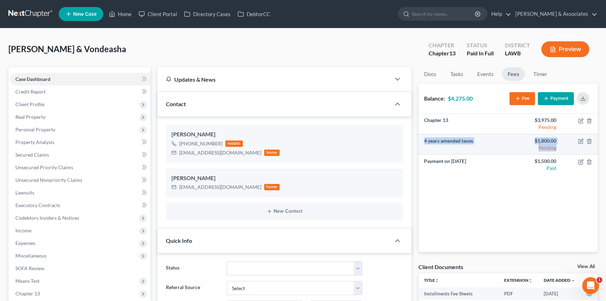
drag, startPoint x: 561, startPoint y: 146, endPoint x: 420, endPoint y: 143, distance: 140.7
click at [420, 143] on tr "4 years amended taxes $1,800.00 Pending" at bounding box center [509, 144] width 180 height 20
click at [420, 142] on td "4 years amended taxes" at bounding box center [464, 144] width 90 height 20
click at [424, 140] on td "4 years amended taxes" at bounding box center [464, 144] width 90 height 20
drag, startPoint x: 424, startPoint y: 140, endPoint x: 560, endPoint y: 150, distance: 136.5
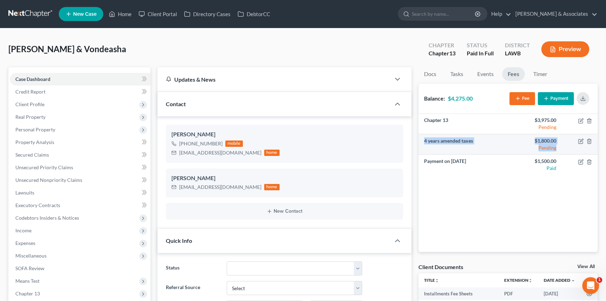
click at [560, 150] on tr "4 years amended taxes $1,800.00 Pending" at bounding box center [509, 144] width 180 height 20
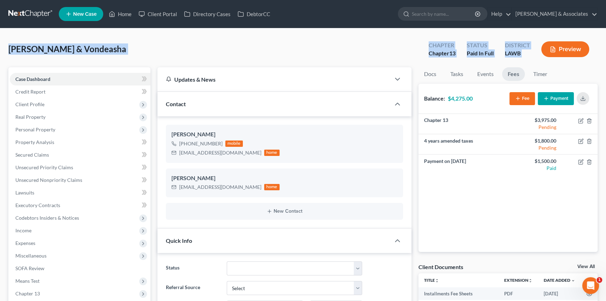
drag, startPoint x: 8, startPoint y: 49, endPoint x: 578, endPoint y: 44, distance: 570.6
click at [18, 51] on span "[PERSON_NAME] & Vondeasha" at bounding box center [67, 49] width 118 height 10
drag, startPoint x: 231, startPoint y: 48, endPoint x: 537, endPoint y: 57, distance: 306.4
click at [537, 57] on div "Zenon, Chaz & Vondeasha Upgraded Chapter Chapter 13 Status Paid In Full Distric…" at bounding box center [302, 52] width 589 height 30
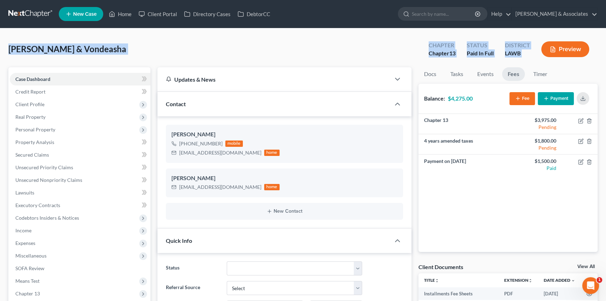
click at [55, 56] on div "Zenon, Chaz & Vondeasha Upgraded Chapter Chapter 13 Status Paid In Full Distric…" at bounding box center [302, 52] width 589 height 30
drag, startPoint x: 0, startPoint y: 46, endPoint x: 578, endPoint y: 39, distance: 577.9
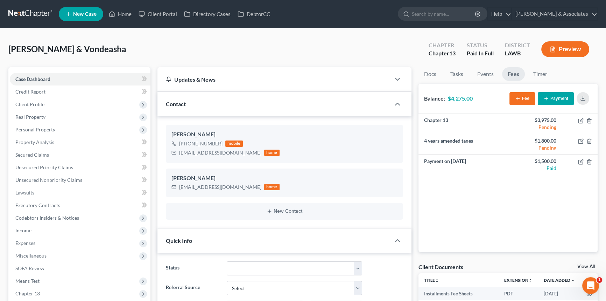
drag, startPoint x: 518, startPoint y: 205, endPoint x: 553, endPoint y: 177, distance: 44.8
click at [518, 205] on div "Chapter 13 $3,975.00 Pending 4 years amended taxes $1,800.00 Pending Payment on…" at bounding box center [509, 183] width 180 height 138
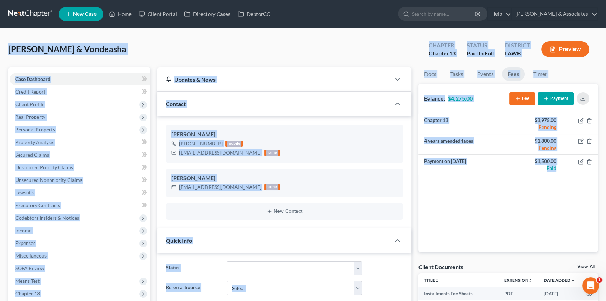
drag, startPoint x: 561, startPoint y: 173, endPoint x: 8, endPoint y: 45, distance: 567.5
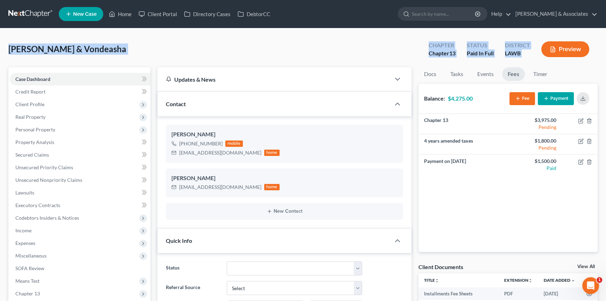
drag, startPoint x: 8, startPoint y: 51, endPoint x: 553, endPoint y: 61, distance: 544.8
click at [553, 61] on div "Zenon, Chaz & Vondeasha Upgraded Chapter Chapter 13 Status Paid In Full Distric…" at bounding box center [302, 52] width 589 height 30
click at [546, 63] on div "Zenon, Chaz & Vondeasha Upgraded Chapter Chapter 13 Status Paid In Full Distric…" at bounding box center [302, 52] width 589 height 30
drag, startPoint x: 550, startPoint y: 60, endPoint x: 7, endPoint y: 58, distance: 543.6
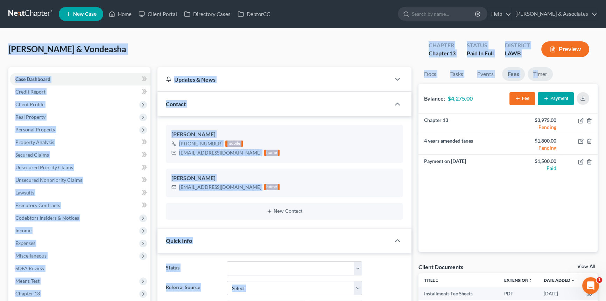
drag, startPoint x: 8, startPoint y: 55, endPoint x: 538, endPoint y: 67, distance: 530.4
click at [369, 51] on div "Zenon, Chaz & Vondeasha Upgraded Chapter Chapter 13 Status Paid In Full Distric…" at bounding box center [302, 52] width 589 height 30
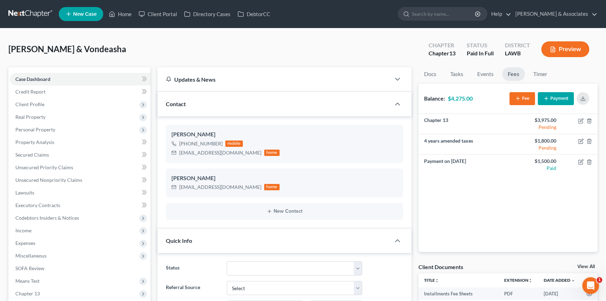
click at [369, 51] on div "Zenon, Chaz & Vondeasha Upgraded Chapter Chapter 13 Status Paid In Full Distric…" at bounding box center [302, 52] width 589 height 30
drag, startPoint x: 116, startPoint y: 60, endPoint x: 72, endPoint y: 67, distance: 44.6
click at [116, 60] on div "Zenon, Chaz & Vondeasha Upgraded Chapter Chapter 13 Status Paid In Full Distric…" at bounding box center [302, 52] width 589 height 30
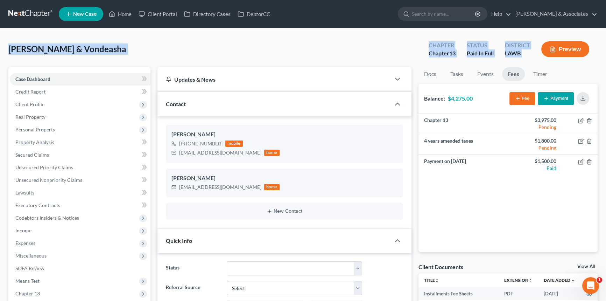
drag, startPoint x: 13, startPoint y: 47, endPoint x: 545, endPoint y: 60, distance: 531.5
click at [545, 60] on div "Zenon, Chaz & Vondeasha Upgraded Chapter Chapter 13 Status Paid In Full Distric…" at bounding box center [302, 52] width 589 height 30
click at [12, 51] on span "[PERSON_NAME] & Vondeasha" at bounding box center [67, 49] width 118 height 10
drag, startPoint x: 41, startPoint y: 50, endPoint x: 559, endPoint y: 50, distance: 517.4
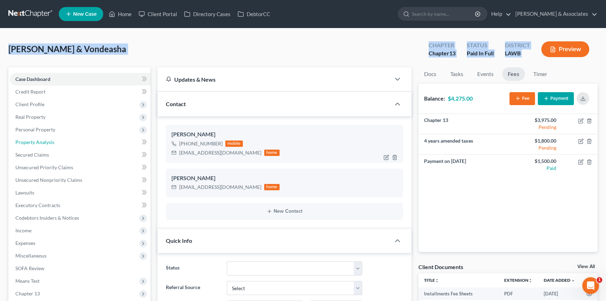
drag, startPoint x: 75, startPoint y: 141, endPoint x: 331, endPoint y: 159, distance: 256.8
click at [75, 141] on link "Property Analysis" at bounding box center [80, 142] width 141 height 13
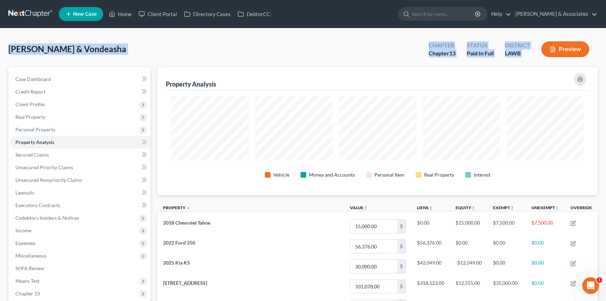
click at [378, 60] on div "Zenon, Chaz & Vondeasha Upgraded Chapter Chapter 13 Status Paid In Full Distric…" at bounding box center [302, 52] width 589 height 30
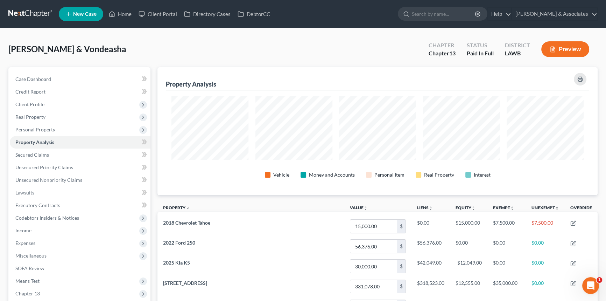
click at [60, 51] on span "[PERSON_NAME] & Vondeasha" at bounding box center [67, 49] width 118 height 10
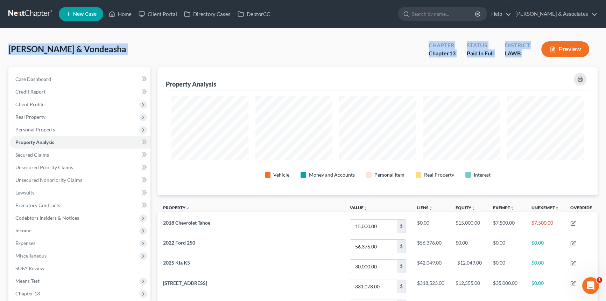
drag, startPoint x: 6, startPoint y: 49, endPoint x: 545, endPoint y: 62, distance: 538.5
click at [545, 62] on div "Zenon, Chaz & Vondeasha Upgraded Chapter Chapter 13 Status Paid In Full Distric…" at bounding box center [302, 52] width 589 height 30
drag, startPoint x: 545, startPoint y: 62, endPoint x: 0, endPoint y: 53, distance: 544.7
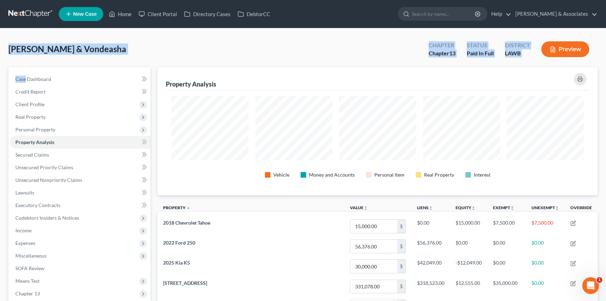
drag, startPoint x: 6, startPoint y: 50, endPoint x: 574, endPoint y: 56, distance: 568.5
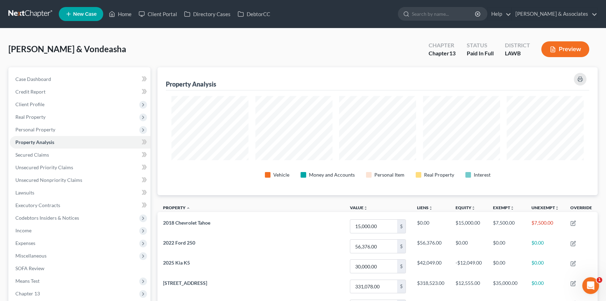
click at [270, 53] on div "Zenon, Chaz & Vondeasha Upgraded Chapter Chapter 13 Status Paid In Full Distric…" at bounding box center [302, 52] width 589 height 30
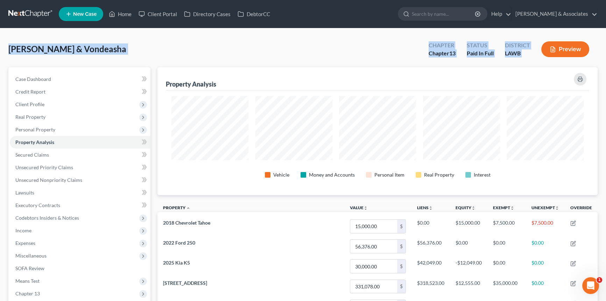
drag, startPoint x: 11, startPoint y: 49, endPoint x: 551, endPoint y: 51, distance: 540.5
click at [528, 57] on div "LAWB" at bounding box center [517, 53] width 25 height 8
drag, startPoint x: 532, startPoint y: 56, endPoint x: 0, endPoint y: 63, distance: 532.1
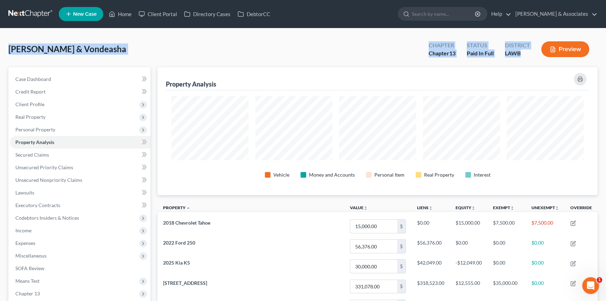
drag, startPoint x: 2, startPoint y: 50, endPoint x: 554, endPoint y: 60, distance: 552.1
click at [87, 176] on link "Unsecured Nonpriority Claims" at bounding box center [80, 180] width 141 height 13
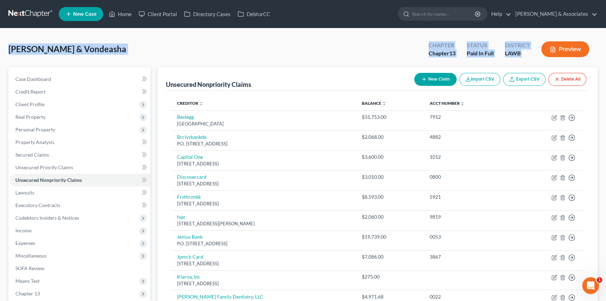
click at [291, 46] on div "Zenon, Chaz & Vondeasha Upgraded Chapter Chapter 13 Status Paid In Full Distric…" at bounding box center [302, 52] width 589 height 30
click at [126, 32] on div "Zenon, Chaz & Vondeasha Upgraded Chapter Chapter 13 Status Paid In Full Distric…" at bounding box center [303, 240] width 606 height 424
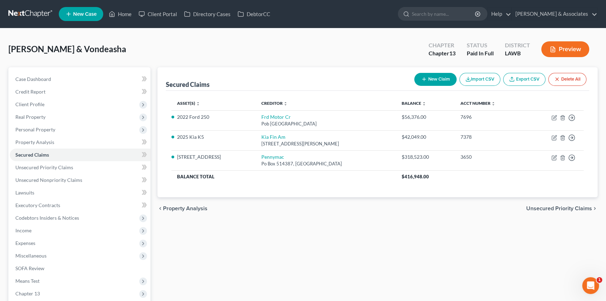
drag, startPoint x: 58, startPoint y: 130, endPoint x: 61, endPoint y: 144, distance: 14.5
click at [58, 130] on span "Personal Property" at bounding box center [80, 129] width 141 height 13
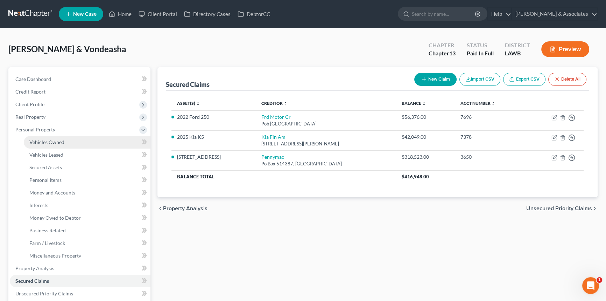
click at [61, 145] on link "Vehicles Owned" at bounding box center [87, 142] width 127 height 13
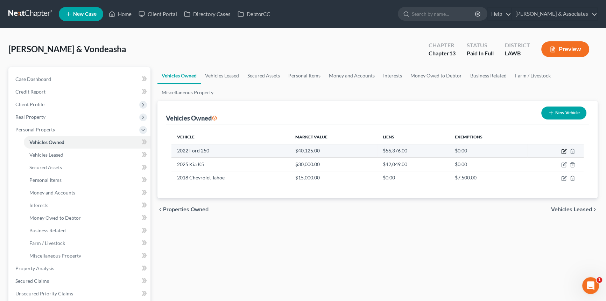
drag, startPoint x: 562, startPoint y: 149, endPoint x: 538, endPoint y: 150, distance: 24.2
click at [563, 149] on icon "button" at bounding box center [564, 151] width 6 height 6
select select "0"
select select "4"
select select "2"
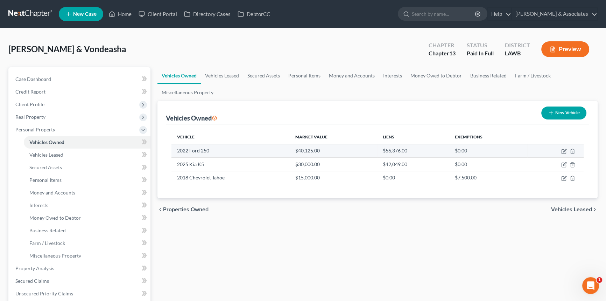
select select "4"
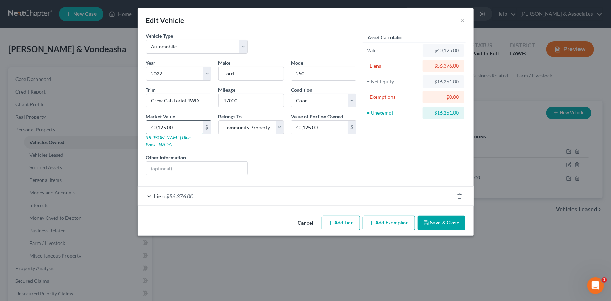
click at [189, 128] on input "40,125.00" at bounding box center [174, 126] width 56 height 13
type input "5"
type input "5.00"
type input "56"
type input "56.00"
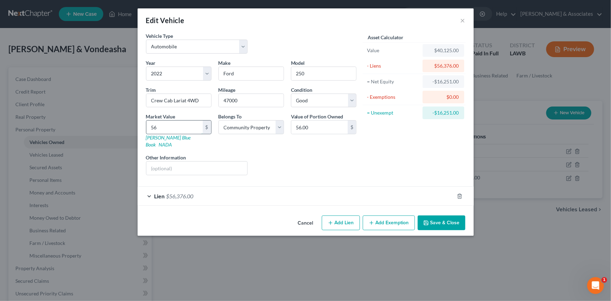
type input "563"
type input "563.00"
type input "5637"
type input "5,637.00"
type input "5,6376"
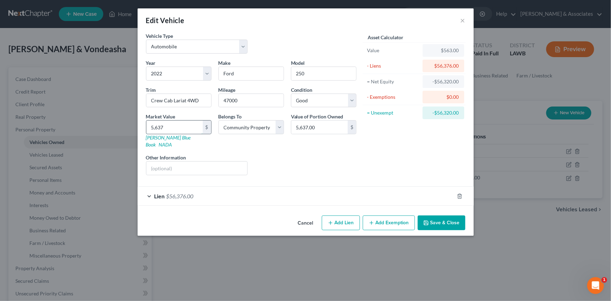
type input "56,376.00"
type input "56,376"
click at [439, 219] on button "Save & Close" at bounding box center [442, 222] width 48 height 15
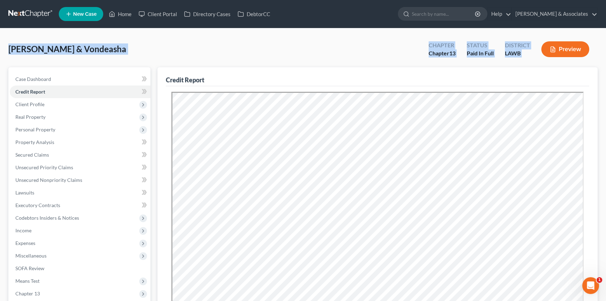
drag, startPoint x: 8, startPoint y: 50, endPoint x: 624, endPoint y: 53, distance: 616.4
click at [606, 53] on html "Home New Case Client Portal Directory Cases DebtorCC Diment & Associates postp@…" at bounding box center [303, 230] width 606 height 460
click at [529, 57] on div "District LAWB" at bounding box center [517, 50] width 36 height 21
drag, startPoint x: 532, startPoint y: 57, endPoint x: -1, endPoint y: 50, distance: 533.9
click at [0, 50] on html "Home New Case Client Portal Directory Cases DebtorCC Diment & Associates postp@…" at bounding box center [303, 230] width 606 height 460
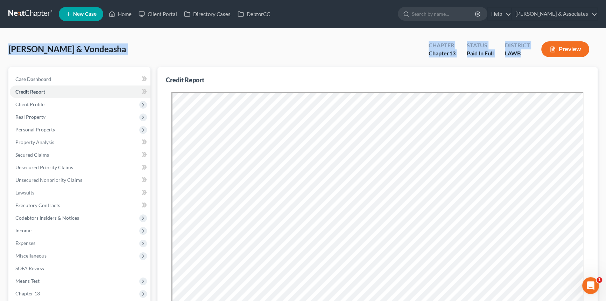
click at [18, 49] on span "[PERSON_NAME] & Vondeasha" at bounding box center [67, 49] width 118 height 10
drag, startPoint x: 9, startPoint y: 49, endPoint x: 575, endPoint y: 49, distance: 566.7
click at [575, 49] on div "Zenon, Chaz & Vondeasha Upgraded Chapter Chapter 13 Status Paid In Full Distric…" at bounding box center [302, 52] width 589 height 30
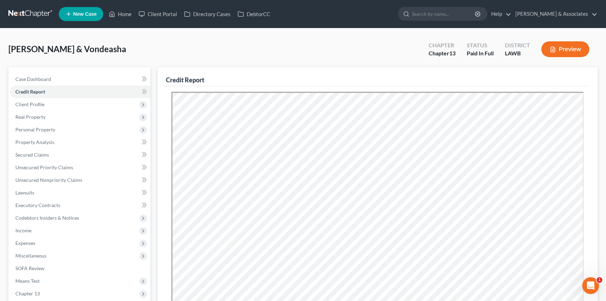
click at [540, 73] on div "Credit Report" at bounding box center [378, 76] width 424 height 19
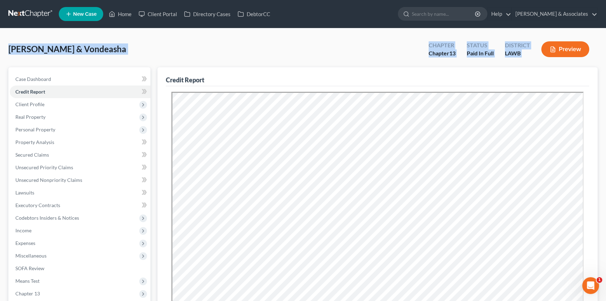
drag, startPoint x: 525, startPoint y: 63, endPoint x: 2, endPoint y: 53, distance: 523.4
click at [2, 53] on div "Zenon, Chaz & Vondeasha Upgraded Chapter Chapter 13 Status Paid In Full Distric…" at bounding box center [303, 237] width 606 height 419
click at [88, 56] on div "Zenon, Chaz & Vondeasha Upgraded Chapter Chapter 13 Status Paid In Full Distric…" at bounding box center [302, 52] width 589 height 30
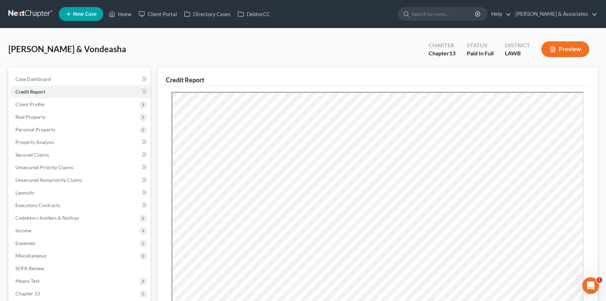
click at [245, 28] on div "Zenon, Chaz & Vondeasha Upgraded Chapter Chapter 13 Status Paid In Full Distric…" at bounding box center [303, 237] width 606 height 419
click at [247, 39] on div "Zenon, Chaz & Vondeasha Upgraded Chapter Chapter 13 Status Paid In Full Distric…" at bounding box center [302, 52] width 589 height 30
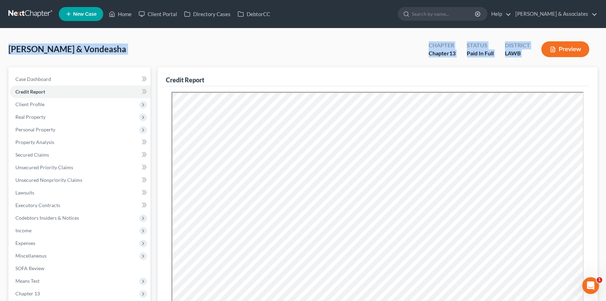
drag, startPoint x: 7, startPoint y: 50, endPoint x: 540, endPoint y: 62, distance: 532.5
click at [540, 62] on div "Zenon, Chaz & Vondeasha Upgraded Chapter Chapter 13 Status Paid In Full Distric…" at bounding box center [303, 237] width 606 height 419
drag, startPoint x: 339, startPoint y: 51, endPoint x: 288, endPoint y: 55, distance: 51.6
click at [339, 51] on div "Zenon, Chaz & Vondeasha Upgraded Chapter Chapter 13 Status Paid In Full Distric…" at bounding box center [302, 52] width 589 height 30
drag, startPoint x: 10, startPoint y: 53, endPoint x: 538, endPoint y: 63, distance: 527.6
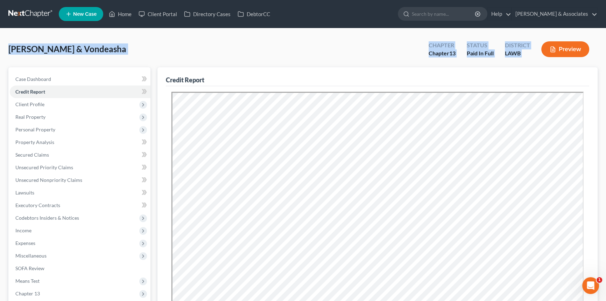
click at [538, 63] on div "Zenon, Chaz & Vondeasha Upgraded Chapter Chapter 13 Status Paid In Full Distric…" at bounding box center [302, 52] width 589 height 30
drag, startPoint x: 540, startPoint y: 55, endPoint x: 0, endPoint y: 60, distance: 540.1
click at [0, 61] on div "Zenon, Chaz & Vondeasha Upgraded Chapter Chapter 13 Status Paid In Full Distric…" at bounding box center [303, 237] width 606 height 419
click at [0, 57] on div "Zenon, Chaz & Vondeasha Upgraded Chapter Chapter 13 Status Paid In Full Distric…" at bounding box center [303, 237] width 606 height 419
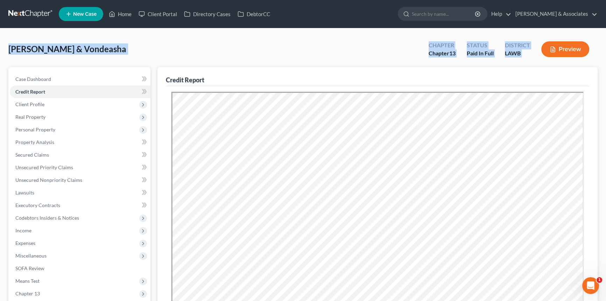
drag, startPoint x: 7, startPoint y: 49, endPoint x: 543, endPoint y: 60, distance: 535.3
click at [543, 60] on div "Zenon, Chaz & Vondeasha Upgraded Chapter Chapter 13 Status Paid In Full Distric…" at bounding box center [303, 237] width 606 height 419
click at [543, 60] on div "Chapter Chapter 13 Status Paid In Full District LAWB Preview" at bounding box center [508, 49] width 177 height 25
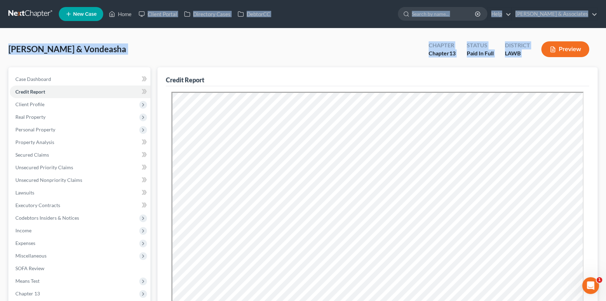
drag, startPoint x: 543, startPoint y: 60, endPoint x: 145, endPoint y: 26, distance: 398.8
click at [145, 26] on div "Home New Case Client Portal Directory Cases DebtorCC Diment & Associates postp@…" at bounding box center [303, 230] width 606 height 460
click at [158, 37] on div "Zenon, Chaz & Vondeasha Upgraded Chapter Chapter 13 Status Paid In Full Distric…" at bounding box center [302, 52] width 589 height 30
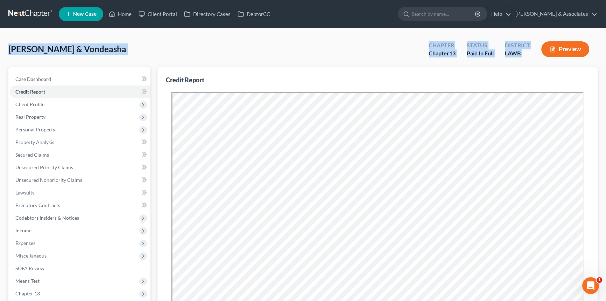
drag, startPoint x: 0, startPoint y: 47, endPoint x: 536, endPoint y: 59, distance: 535.7
click at [536, 59] on div "Zenon, Chaz & Vondeasha Upgraded Chapter Chapter 13 Status Paid In Full Distric…" at bounding box center [303, 237] width 606 height 419
click at [18, 53] on span "[PERSON_NAME] & Vondeasha" at bounding box center [67, 49] width 118 height 10
drag, startPoint x: 17, startPoint y: 49, endPoint x: 543, endPoint y: 62, distance: 525.5
click at [543, 62] on div "Zenon, Chaz & Vondeasha Upgraded Chapter Chapter 13 Status Paid In Full Distric…" at bounding box center [302, 52] width 589 height 30
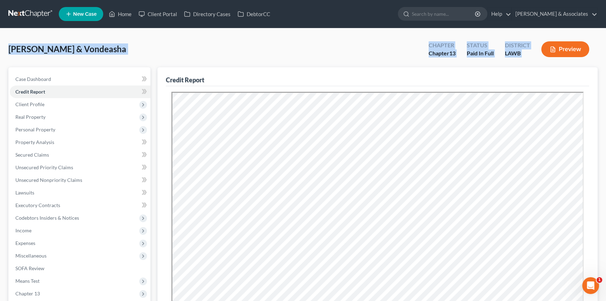
click at [543, 62] on div "Zenon, Chaz & Vondeasha Upgraded Chapter Chapter 13 Status Paid In Full Distric…" at bounding box center [302, 52] width 589 height 30
drag, startPoint x: 543, startPoint y: 62, endPoint x: 6, endPoint y: 57, distance: 536.3
click at [6, 57] on div "Zenon, Chaz & Vondeasha Upgraded Chapter Chapter 13 Status Paid In Full Distric…" at bounding box center [303, 237] width 606 height 419
drag, startPoint x: 125, startPoint y: 49, endPoint x: 552, endPoint y: 60, distance: 426.8
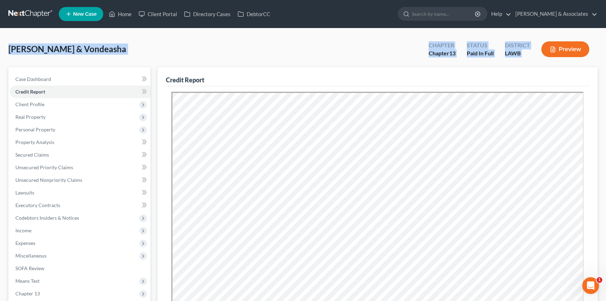
click at [552, 60] on div "Zenon, Chaz & Vondeasha Upgraded Chapter Chapter 13 Status Paid In Full Distric…" at bounding box center [303, 237] width 606 height 419
click at [121, 51] on div "Zenon, Chaz & Vondeasha Upgraded Chapter Chapter 13 Status Paid In Full Distric…" at bounding box center [302, 52] width 589 height 30
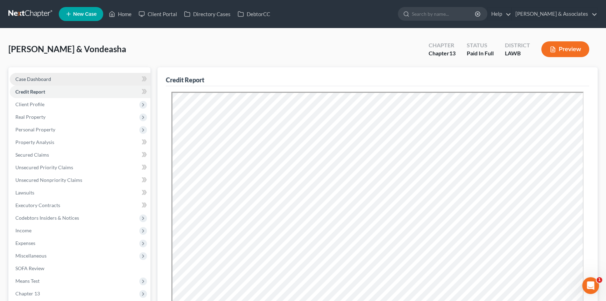
click at [49, 81] on link "Case Dashboard" at bounding box center [80, 79] width 141 height 13
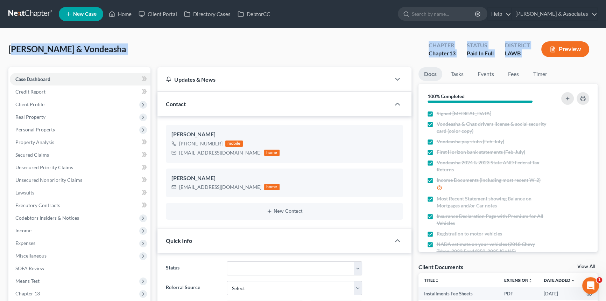
drag, startPoint x: 12, startPoint y: 49, endPoint x: 581, endPoint y: 57, distance: 569.2
click at [581, 57] on div "Zenon, Chaz & Vondeasha Upgraded Chapter Chapter 13 Status Paid In Full Distric…" at bounding box center [302, 52] width 589 height 30
click at [522, 62] on div "Zenon, Chaz & Vondeasha Upgraded Chapter Chapter 13 Status Paid In Full Distric…" at bounding box center [302, 52] width 589 height 30
drag, startPoint x: 535, startPoint y: 56, endPoint x: 0, endPoint y: 45, distance: 535.3
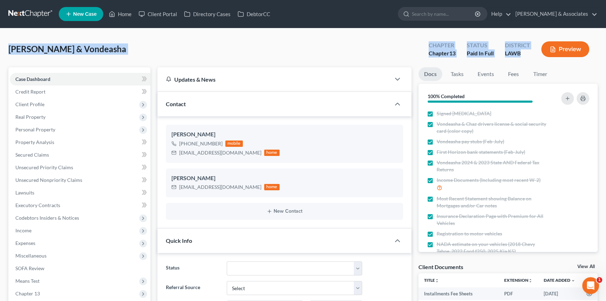
click at [23, 47] on span "[PERSON_NAME] & Vondeasha" at bounding box center [67, 49] width 118 height 10
drag, startPoint x: 43, startPoint y: 53, endPoint x: 591, endPoint y: 54, distance: 547.8
click at [102, 45] on span "[PERSON_NAME] & Vondeasha" at bounding box center [67, 49] width 118 height 10
drag, startPoint x: 209, startPoint y: 50, endPoint x: 581, endPoint y: 58, distance: 371.8
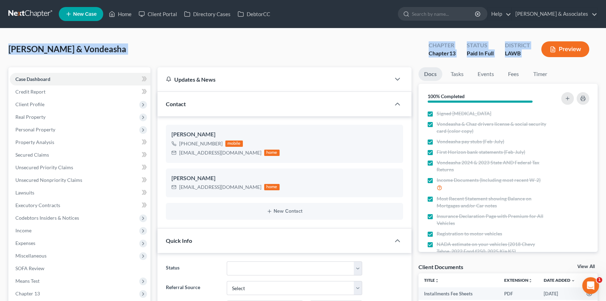
click at [27, 39] on div "Zenon, Chaz & Vondeasha Upgraded Chapter Chapter 13 Status Paid In Full Distric…" at bounding box center [302, 52] width 589 height 30
drag, startPoint x: 9, startPoint y: 51, endPoint x: 542, endPoint y: 53, distance: 532.4
click at [542, 53] on div "Zenon, Chaz & Vondeasha Upgraded Chapter Chapter 13 Status Paid In Full Distric…" at bounding box center [302, 52] width 589 height 30
click at [536, 58] on div "Preview" at bounding box center [567, 50] width 62 height 21
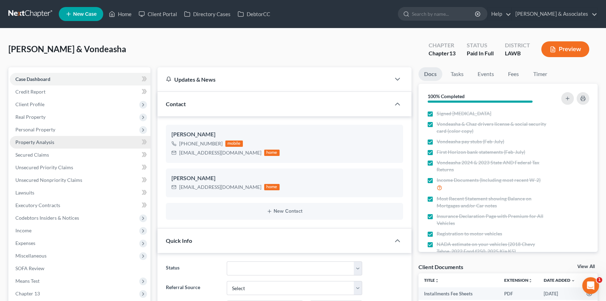
click at [68, 145] on link "Property Analysis" at bounding box center [80, 142] width 141 height 13
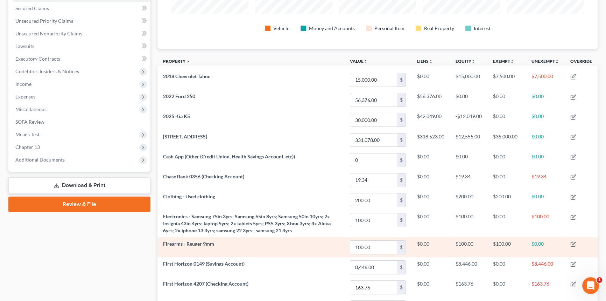
scroll to position [223, 0]
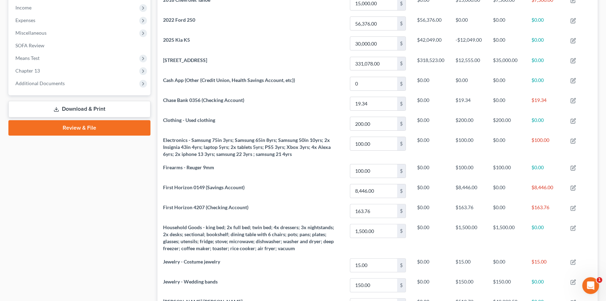
click at [81, 211] on div "Case Dashboard Payments Invoices Payments Payments Credit Report Client Profile" at bounding box center [79, 131] width 149 height 573
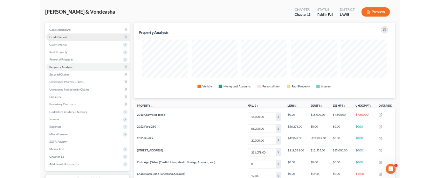
scroll to position [0, 0]
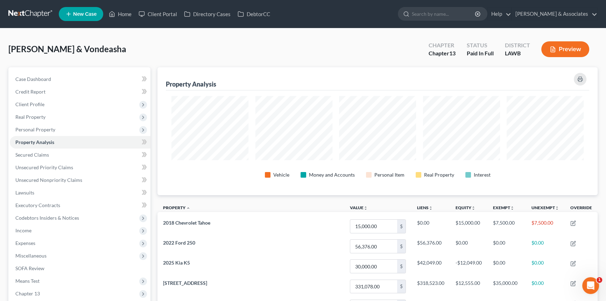
click at [26, 54] on div "Zenon, Chaz & Vondeasha Upgraded" at bounding box center [67, 48] width 118 height 11
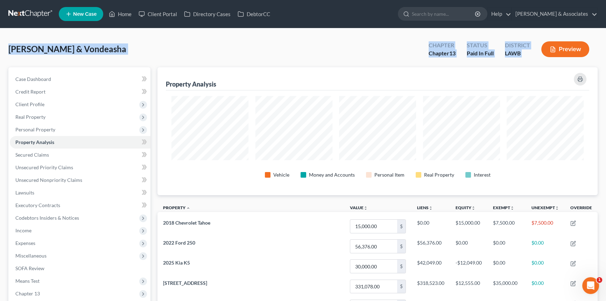
drag, startPoint x: 7, startPoint y: 51, endPoint x: 542, endPoint y: 61, distance: 535.3
click at [189, 58] on div "Zenon, Chaz & Vondeasha Upgraded Chapter Chapter 13 Status Paid In Full Distric…" at bounding box center [302, 52] width 589 height 30
drag, startPoint x: 10, startPoint y: 47, endPoint x: 567, endPoint y: 60, distance: 556.7
click at [567, 60] on div "Zenon, Chaz & Vondeasha Upgraded Chapter Chapter 13 Status Paid In Full Distric…" at bounding box center [302, 52] width 589 height 30
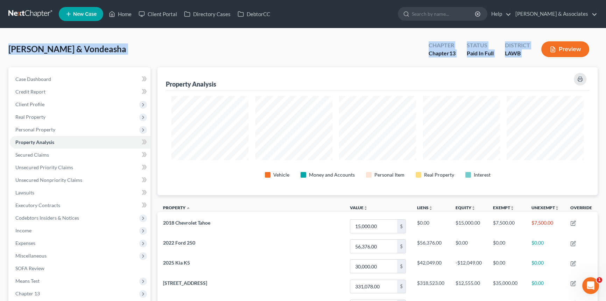
click at [525, 53] on div "LAWB" at bounding box center [517, 53] width 25 height 8
drag, startPoint x: 487, startPoint y: 61, endPoint x: 0, endPoint y: 53, distance: 487.3
drag, startPoint x: 5, startPoint y: 53, endPoint x: 570, endPoint y: 60, distance: 565.0
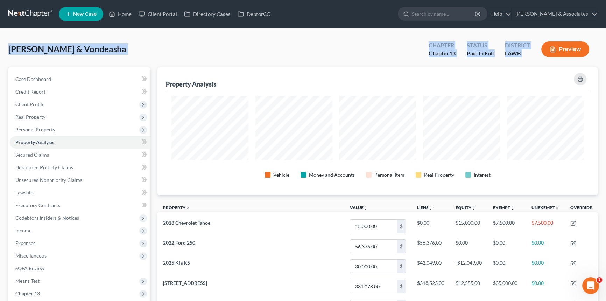
click at [174, 53] on div "Zenon, Chaz & Vondeasha Upgraded Chapter Chapter 13 Status Paid In Full Distric…" at bounding box center [302, 52] width 589 height 30
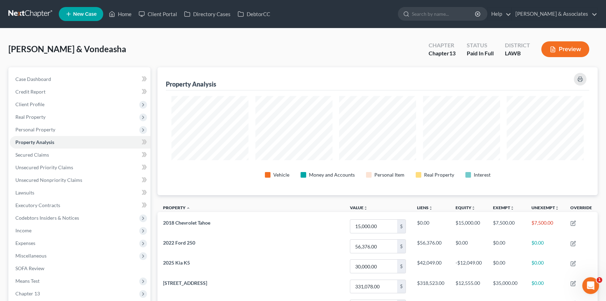
click at [147, 54] on div "Zenon, Chaz & Vondeasha Upgraded Chapter Chapter 13 Status Paid In Full Distric…" at bounding box center [302, 52] width 589 height 30
click at [124, 43] on div "Zenon, Chaz & Vondeasha Upgraded Chapter Chapter 13 Status Paid In Full Distric…" at bounding box center [302, 52] width 589 height 30
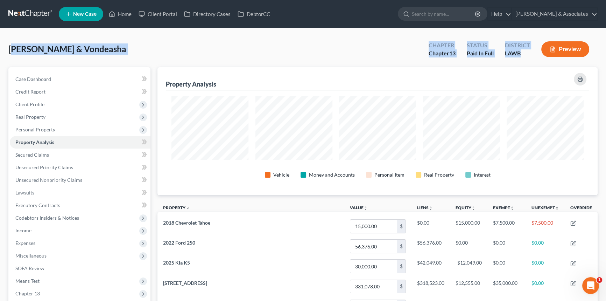
drag, startPoint x: 13, startPoint y: 49, endPoint x: 535, endPoint y: 56, distance: 522.6
click at [535, 56] on div "Zenon, Chaz & Vondeasha Upgraded Chapter Chapter 13 Status Paid In Full Distric…" at bounding box center [302, 52] width 589 height 30
click at [535, 56] on div "District LAWB" at bounding box center [517, 50] width 36 height 21
drag, startPoint x: 535, startPoint y: 56, endPoint x: 22, endPoint y: 37, distance: 513.5
click at [22, 37] on div "Zenon, Chaz & Vondeasha Upgraded Chapter Chapter 13 Status Paid In Full Distric…" at bounding box center [302, 52] width 589 height 30
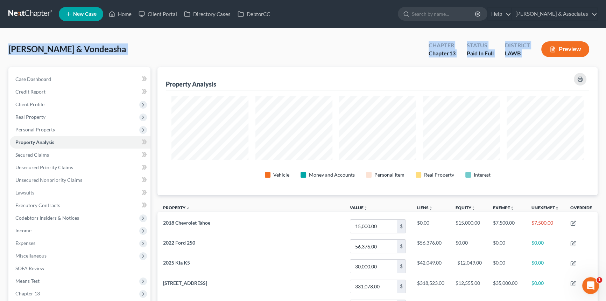
click at [22, 37] on div "Zenon, Chaz & Vondeasha Upgraded Chapter Chapter 13 Status Paid In Full Distric…" at bounding box center [302, 52] width 589 height 30
drag, startPoint x: 3, startPoint y: 48, endPoint x: 595, endPoint y: 58, distance: 592.3
click at [110, 55] on div "Zenon, Chaz & Vondeasha Upgraded Chapter Chapter 13 Status Paid In Full Distric…" at bounding box center [302, 52] width 589 height 30
drag, startPoint x: 8, startPoint y: 49, endPoint x: 549, endPoint y: 62, distance: 540.6
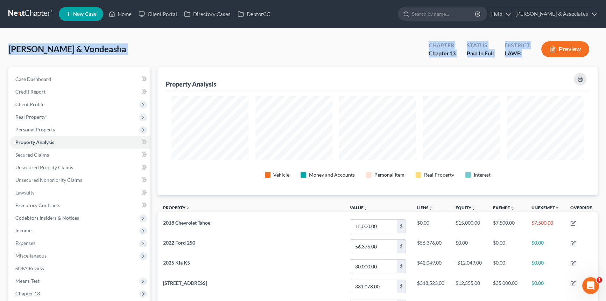
click at [549, 62] on div "Zenon, Chaz & Vondeasha Upgraded Chapter Chapter 13 Status Paid In Full Distric…" at bounding box center [302, 52] width 589 height 30
click at [15, 56] on div "Zenon, Chaz & Vondeasha Upgraded Chapter Chapter 13 Status Paid In Full Distric…" at bounding box center [302, 52] width 589 height 30
drag, startPoint x: 26, startPoint y: 49, endPoint x: 547, endPoint y: 55, distance: 521.2
click at [14, 60] on div "Zenon, Chaz & Vondeasha Upgraded Chapter Chapter 13 Status Paid In Full Distric…" at bounding box center [302, 52] width 589 height 30
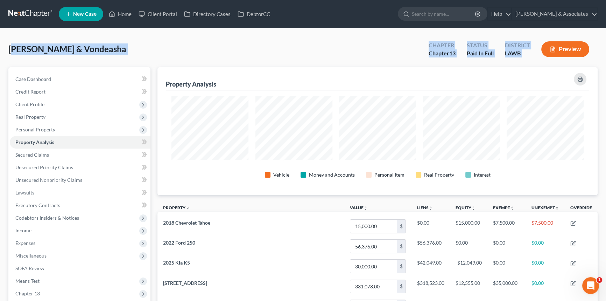
drag, startPoint x: 11, startPoint y: 53, endPoint x: 538, endPoint y: 61, distance: 526.9
click at [538, 61] on div "Zenon, Chaz & Vondeasha Upgraded Chapter Chapter 13 Status Paid In Full Distric…" at bounding box center [302, 52] width 589 height 30
click at [538, 61] on div "Chapter Chapter 13 Status Paid In Full District LAWB Preview" at bounding box center [508, 49] width 177 height 25
drag, startPoint x: 538, startPoint y: 61, endPoint x: 15, endPoint y: 52, distance: 523.0
click at [15, 52] on div "Zenon, Chaz & Vondeasha Upgraded Chapter Chapter 13 Status Paid In Full Distric…" at bounding box center [302, 52] width 589 height 30
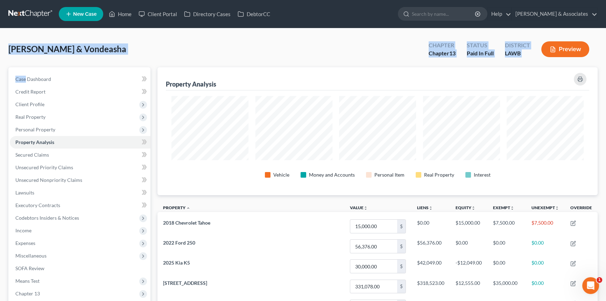
click at [15, 52] on span "[PERSON_NAME] & Vondeasha" at bounding box center [67, 49] width 118 height 10
drag, startPoint x: 14, startPoint y: 50, endPoint x: 567, endPoint y: 47, distance: 553.4
click at [20, 59] on div "Zenon, Chaz & Vondeasha Upgraded Chapter Chapter 13 Status Paid In Full Distric…" at bounding box center [302, 52] width 589 height 30
drag, startPoint x: 10, startPoint y: 49, endPoint x: 543, endPoint y: 63, distance: 532.9
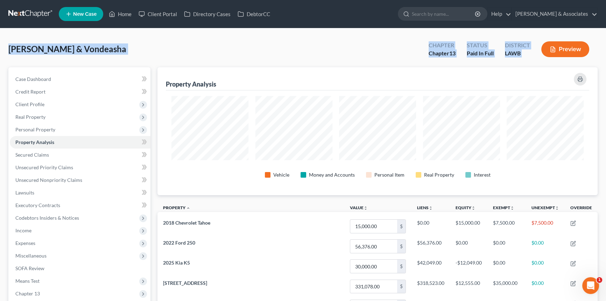
click at [543, 63] on div "Zenon, Chaz & Vondeasha Upgraded Chapter Chapter 13 Status Paid In Full Distric…" at bounding box center [302, 52] width 589 height 30
drag, startPoint x: 535, startPoint y: 63, endPoint x: 3, endPoint y: 42, distance: 532.1
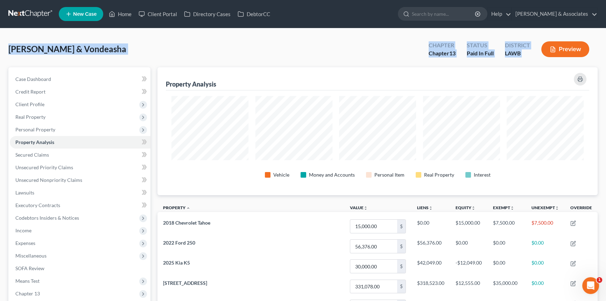
drag, startPoint x: 91, startPoint y: 54, endPoint x: 561, endPoint y: 54, distance: 469.7
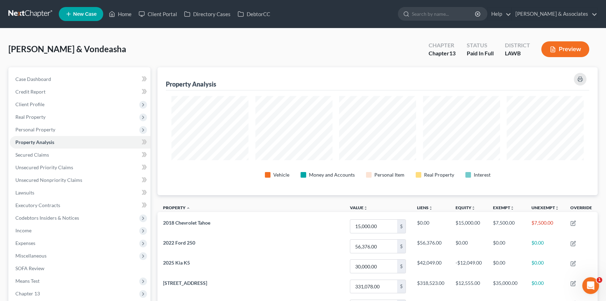
click at [78, 71] on div "Case Dashboard Payments Invoices Payments Payments Credit Report Client Profile…" at bounding box center [79, 192] width 142 height 251
click at [79, 76] on link "Case Dashboard" at bounding box center [80, 79] width 141 height 13
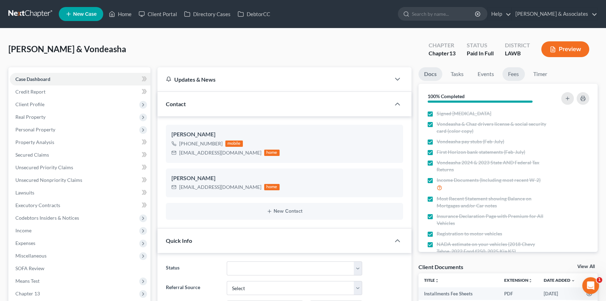
click at [515, 75] on link "Fees" at bounding box center [514, 74] width 22 height 14
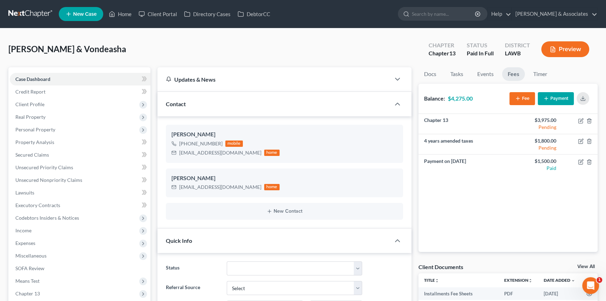
click at [469, 238] on div "Chapter 13 $3,975.00 Pending 4 years amended taxes $1,800.00 Pending Payment on…" at bounding box center [509, 183] width 180 height 138
